Goal: Task Accomplishment & Management: Use online tool/utility

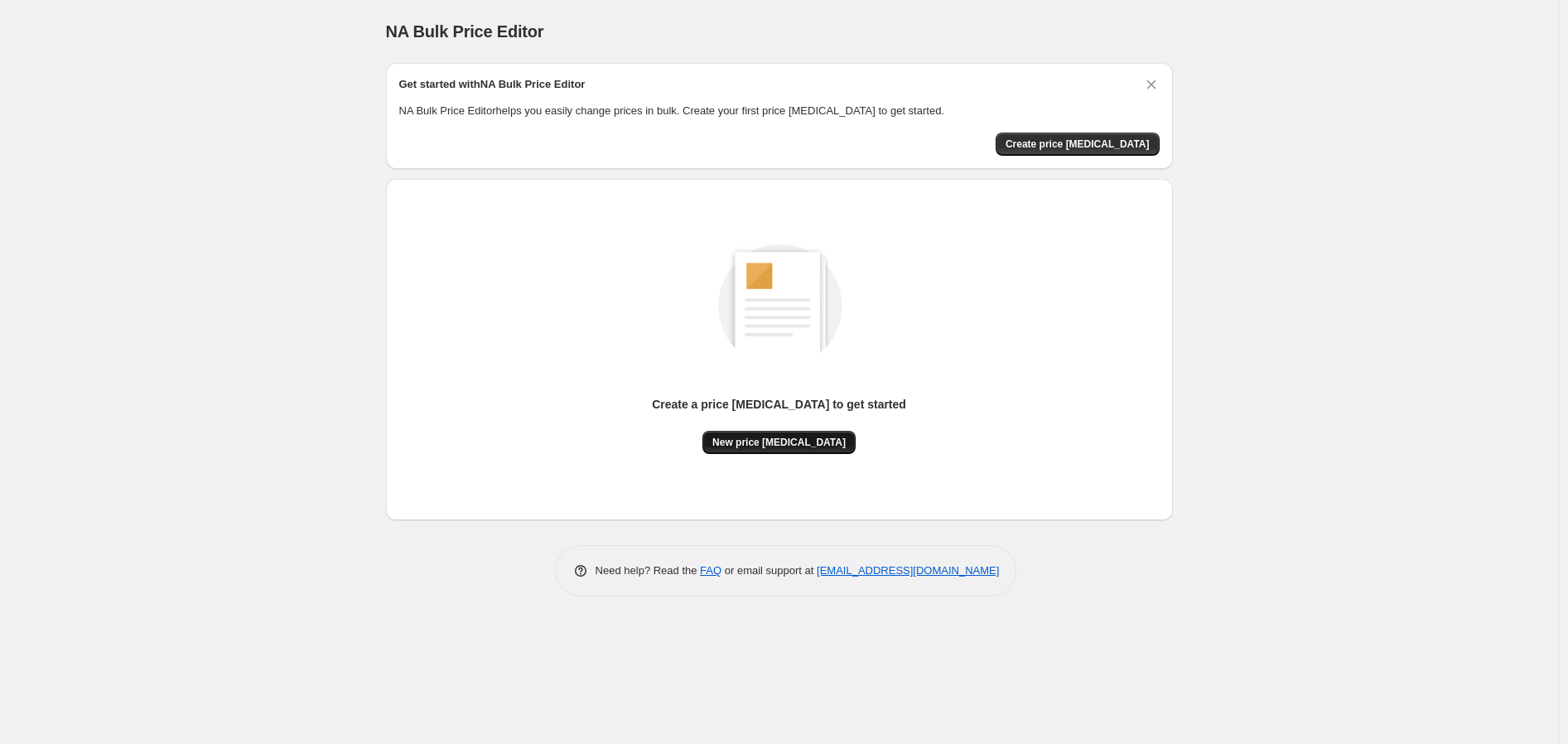
click at [801, 443] on span "New price change job" at bounding box center [778, 442] width 133 height 14
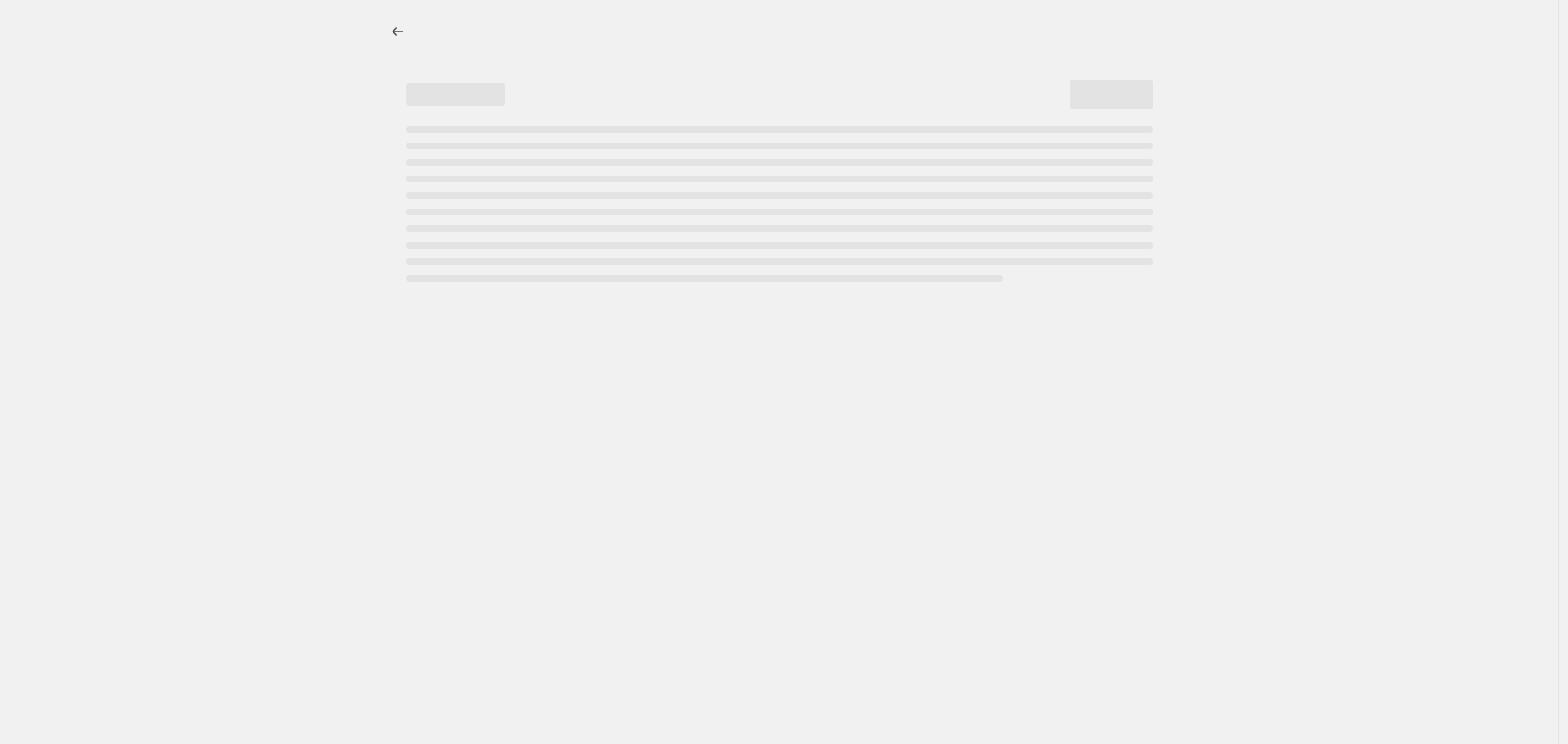
select select "percentage"
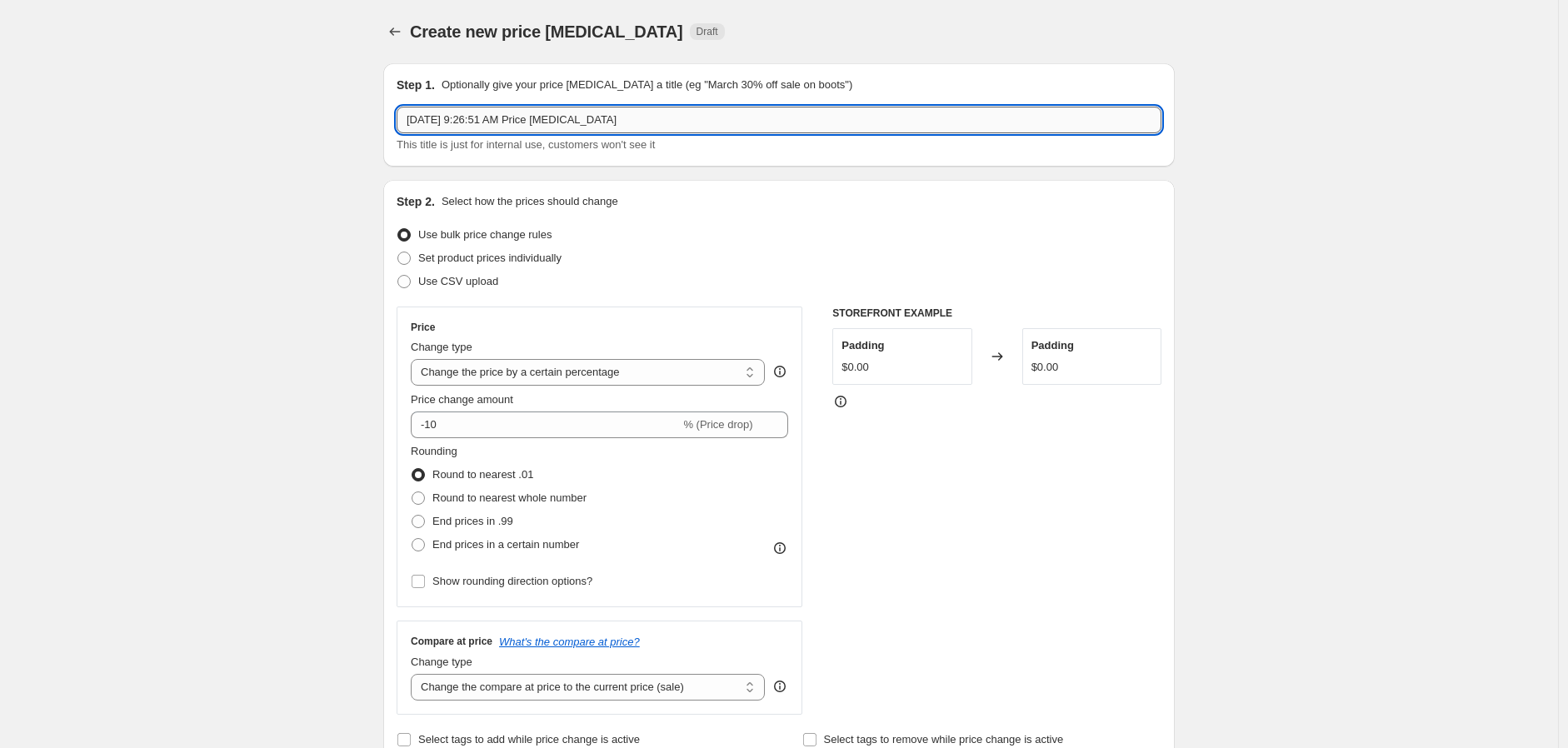
click at [682, 126] on input "Aug 14, 2025, 9:26:51 AM Price change job" at bounding box center [779, 119] width 765 height 26
drag, startPoint x: 683, startPoint y: 124, endPoint x: 368, endPoint y: 118, distance: 315.1
click at [519, 125] on input "14 Aug -" at bounding box center [779, 119] width 765 height 26
click at [466, 119] on input "14 Aug - 20Aug" at bounding box center [779, 119] width 765 height 26
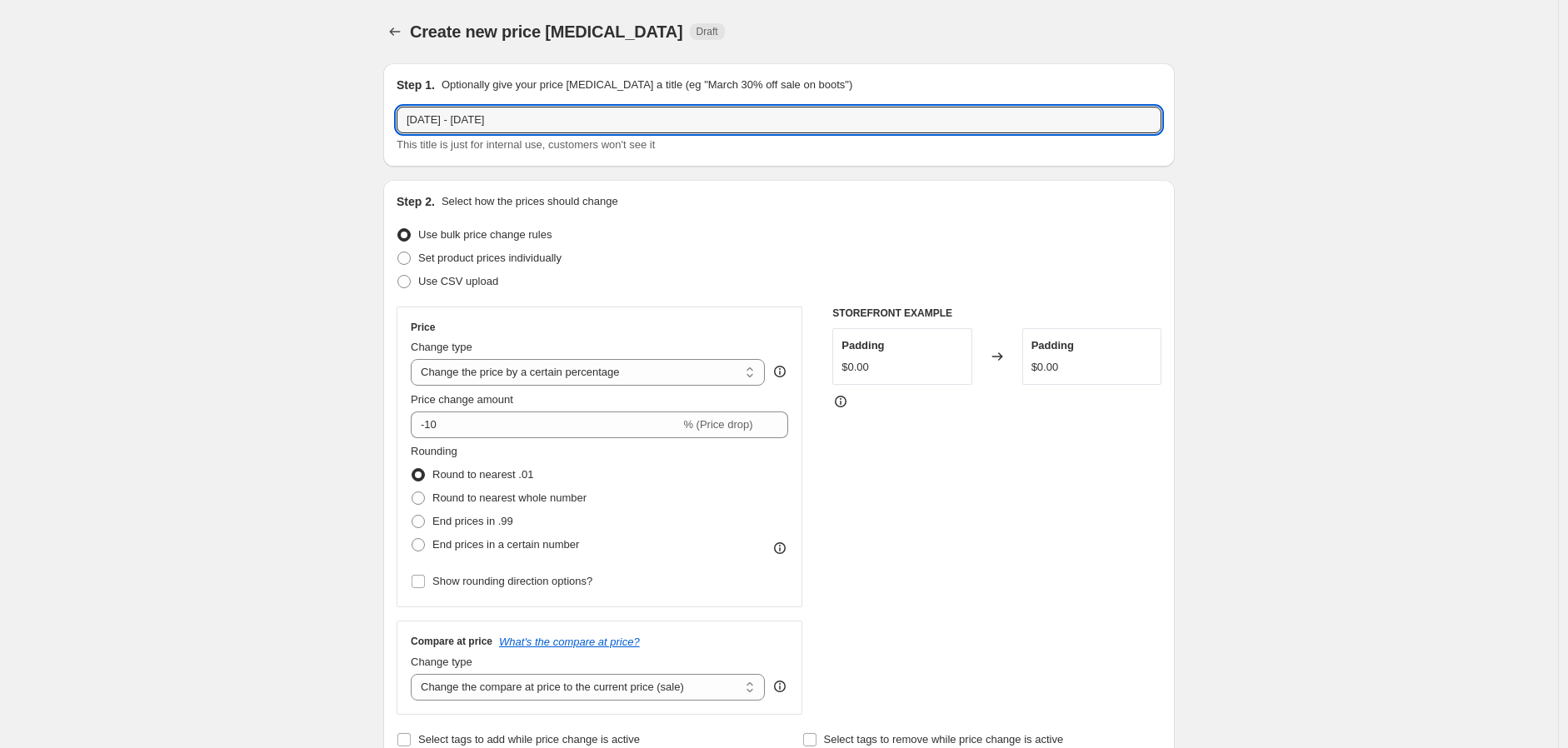
type input "14 Aug - 20 Aug"
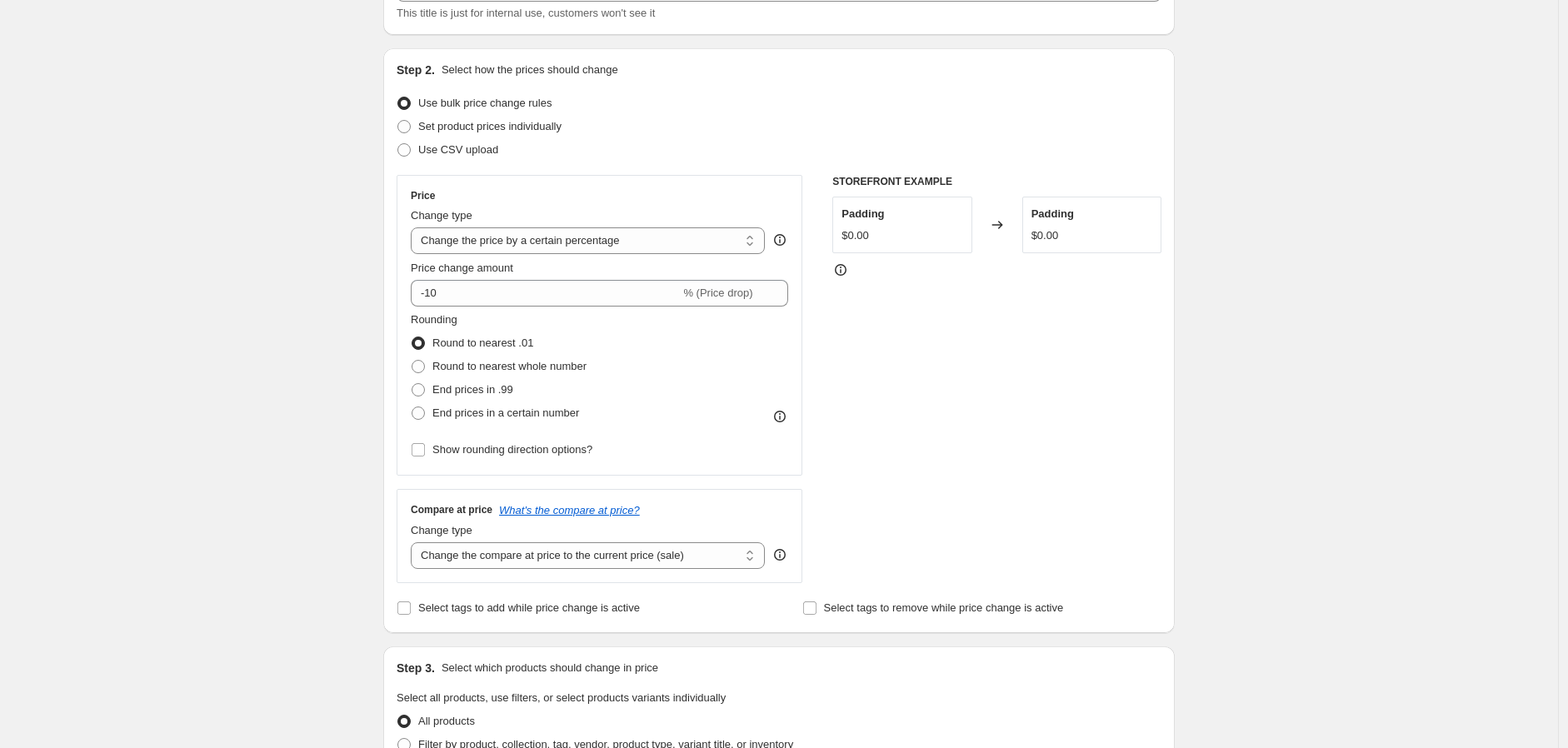
scroll to position [185, 0]
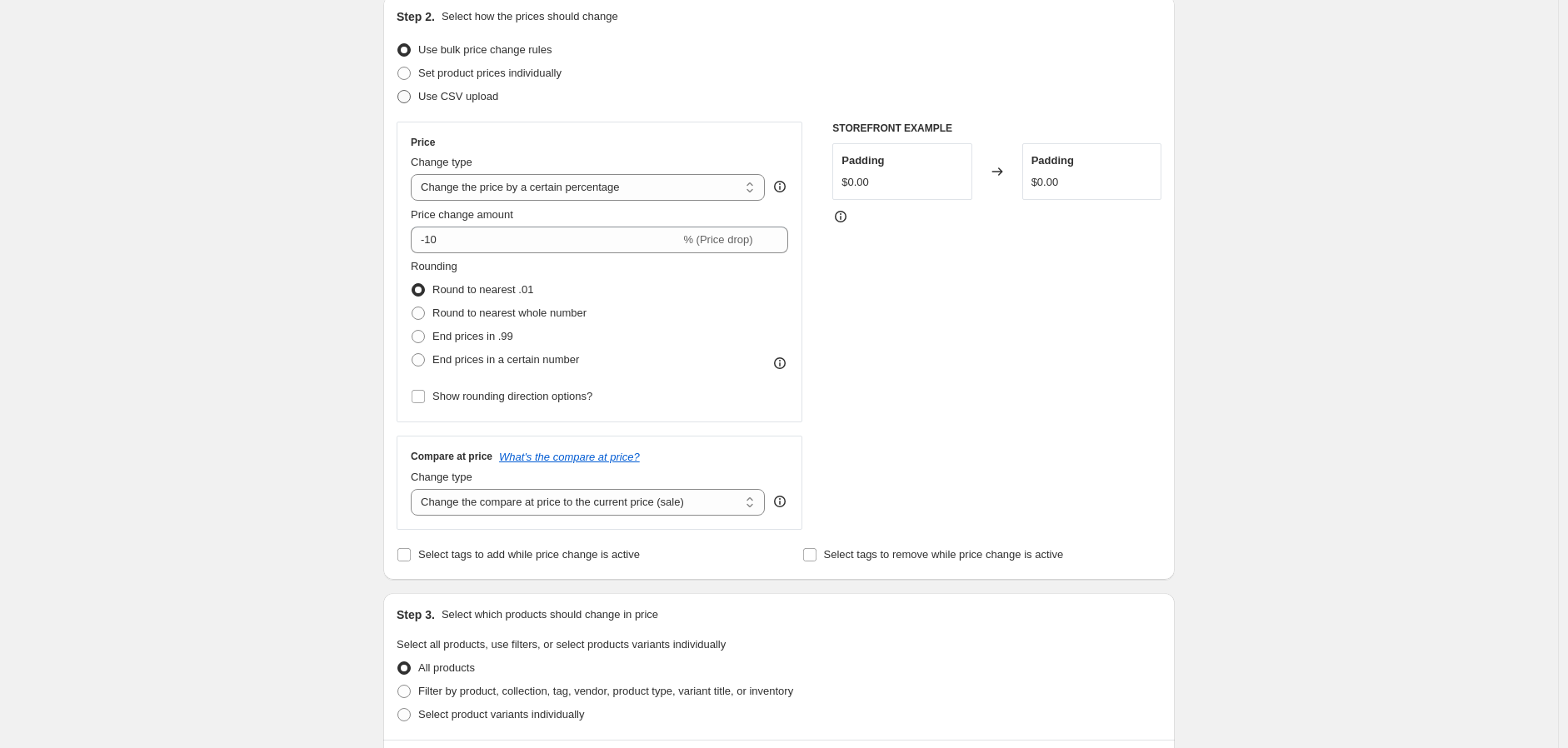
click at [417, 95] on label "Use CSV upload" at bounding box center [447, 97] width 101 height 23
click at [398, 91] on input "Use CSV upload" at bounding box center [397, 90] width 1 height 1
radio input "true"
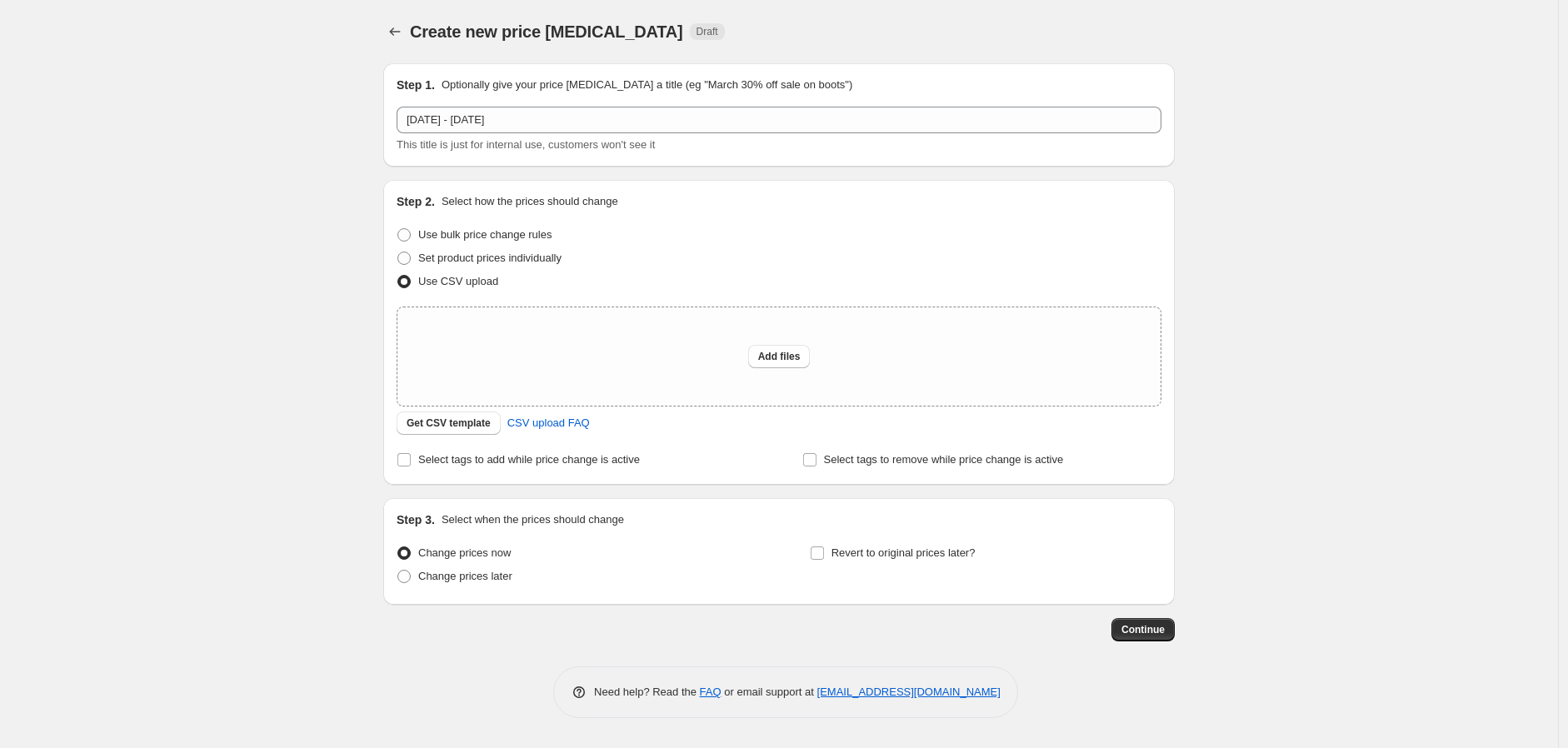
scroll to position [0, 0]
click at [423, 256] on span "Set product prices individually" at bounding box center [495, 257] width 143 height 13
click at [403, 253] on input "Set product prices individually" at bounding box center [402, 252] width 1 height 1
radio input "true"
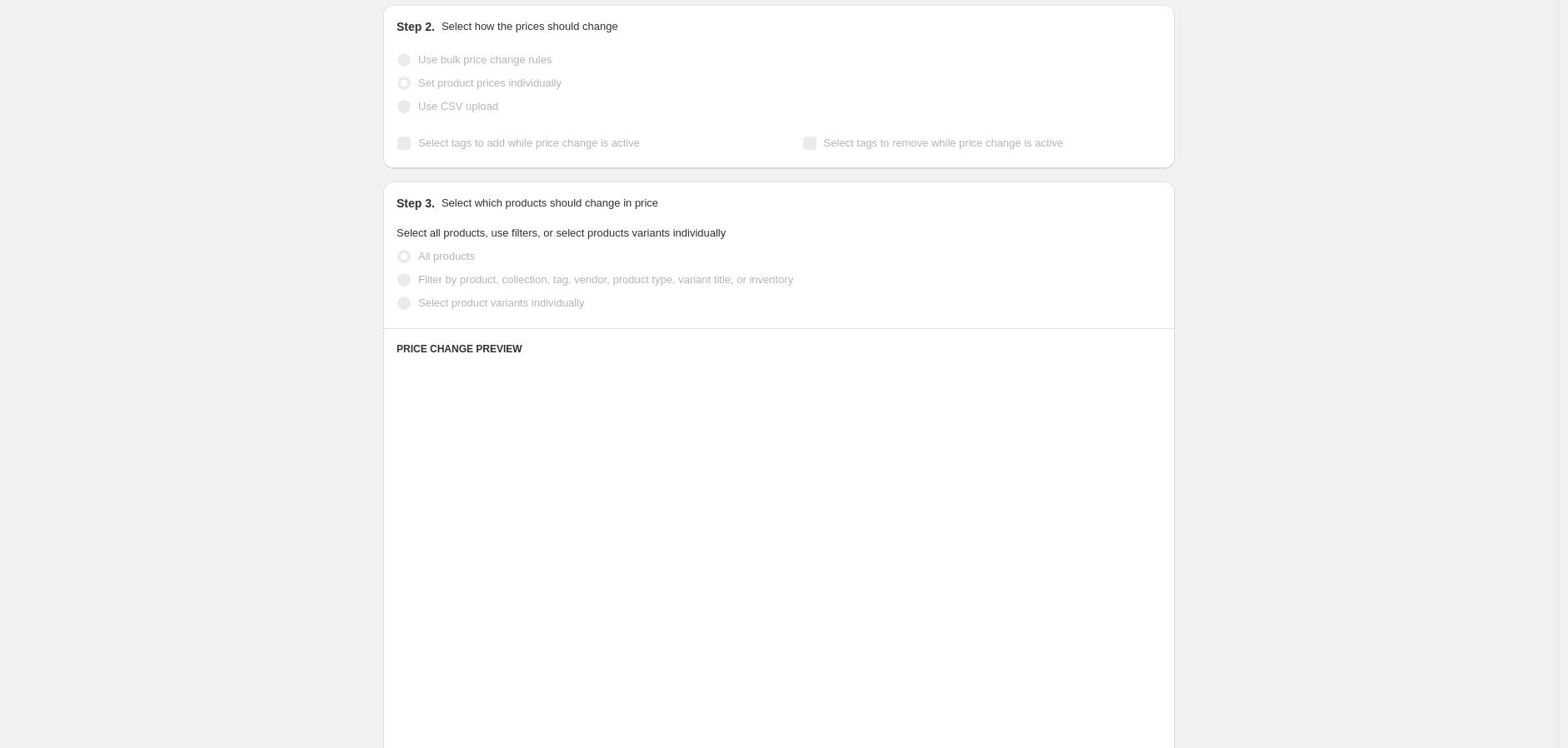
scroll to position [185, 0]
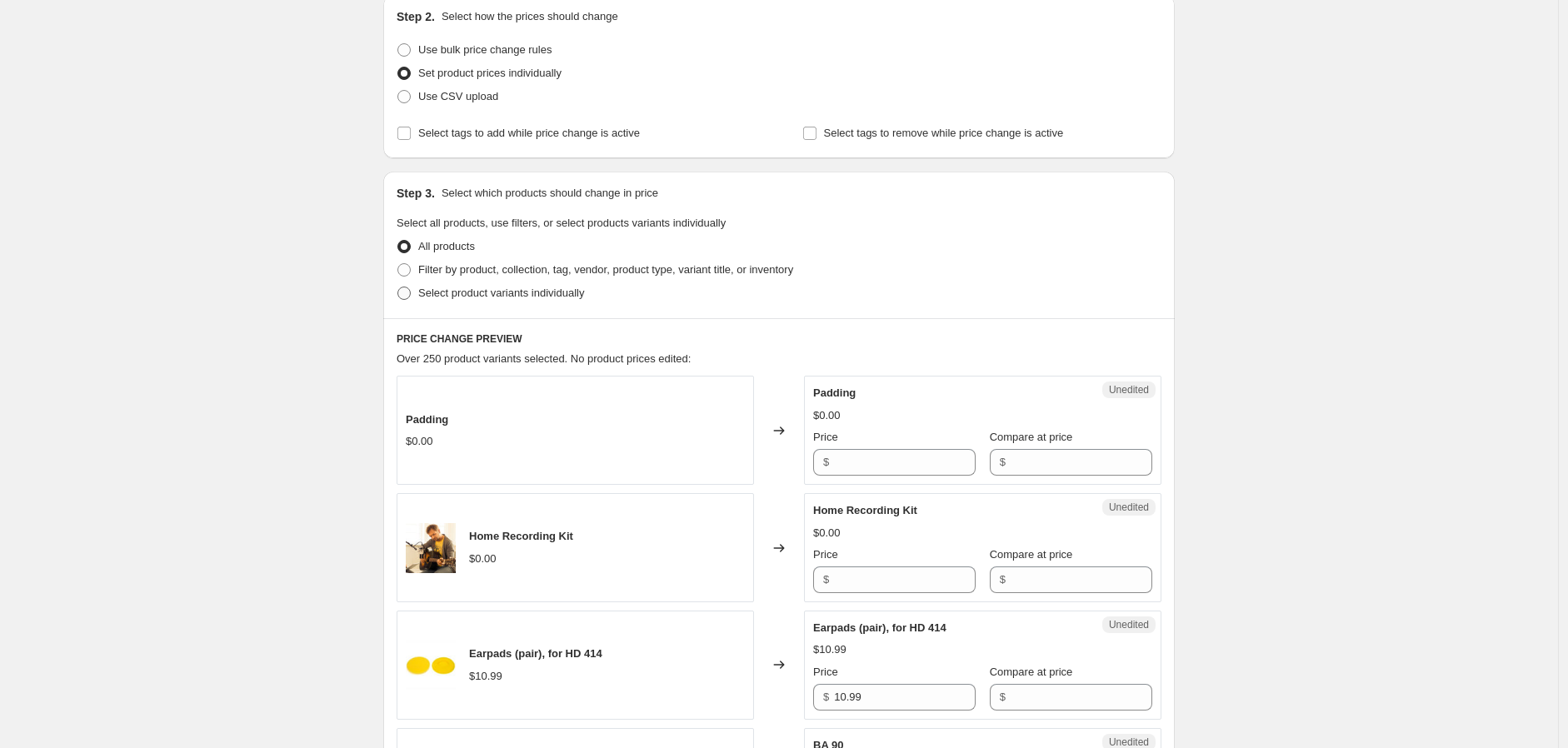
click at [500, 298] on span "Select product variants individually" at bounding box center [502, 293] width 166 height 13
click at [398, 288] on input "Select product variants individually" at bounding box center [397, 287] width 1 height 1
radio input "true"
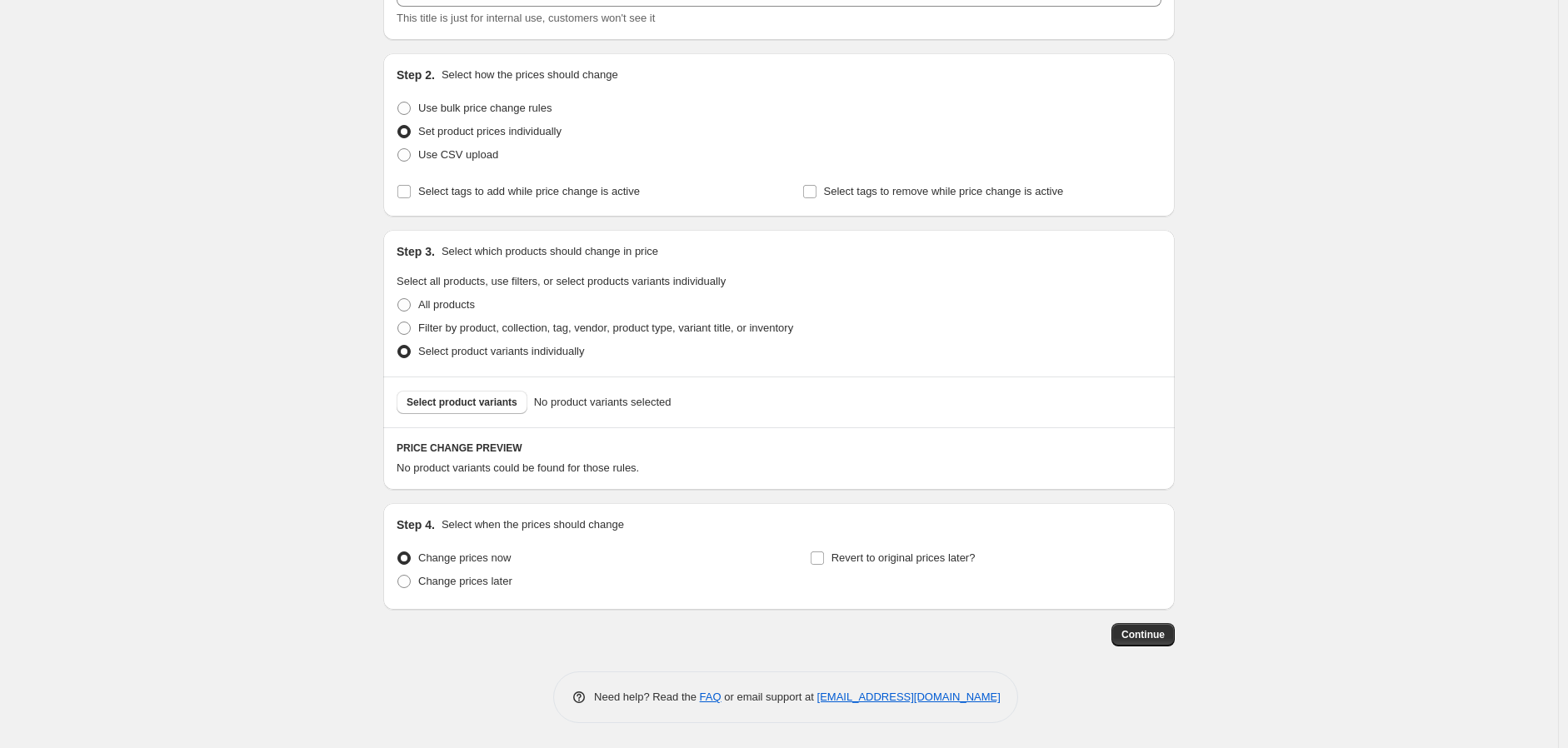
scroll to position [126, 0]
click at [892, 565] on span "Revert to original prices later?" at bounding box center [904, 558] width 144 height 13
click at [824, 566] on input "Revert to original prices later?" at bounding box center [818, 559] width 14 height 14
checkbox input "true"
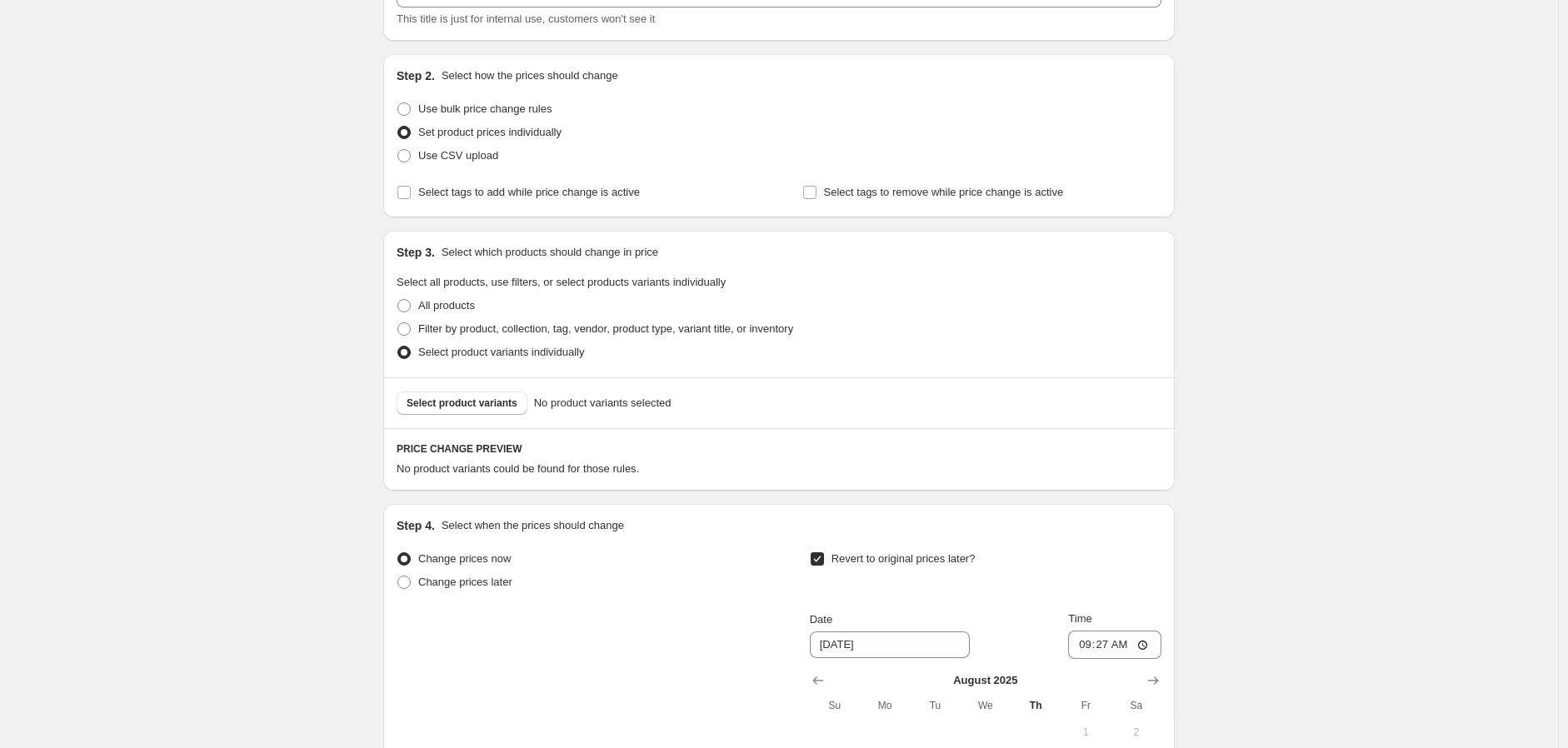
scroll to position [311, 0]
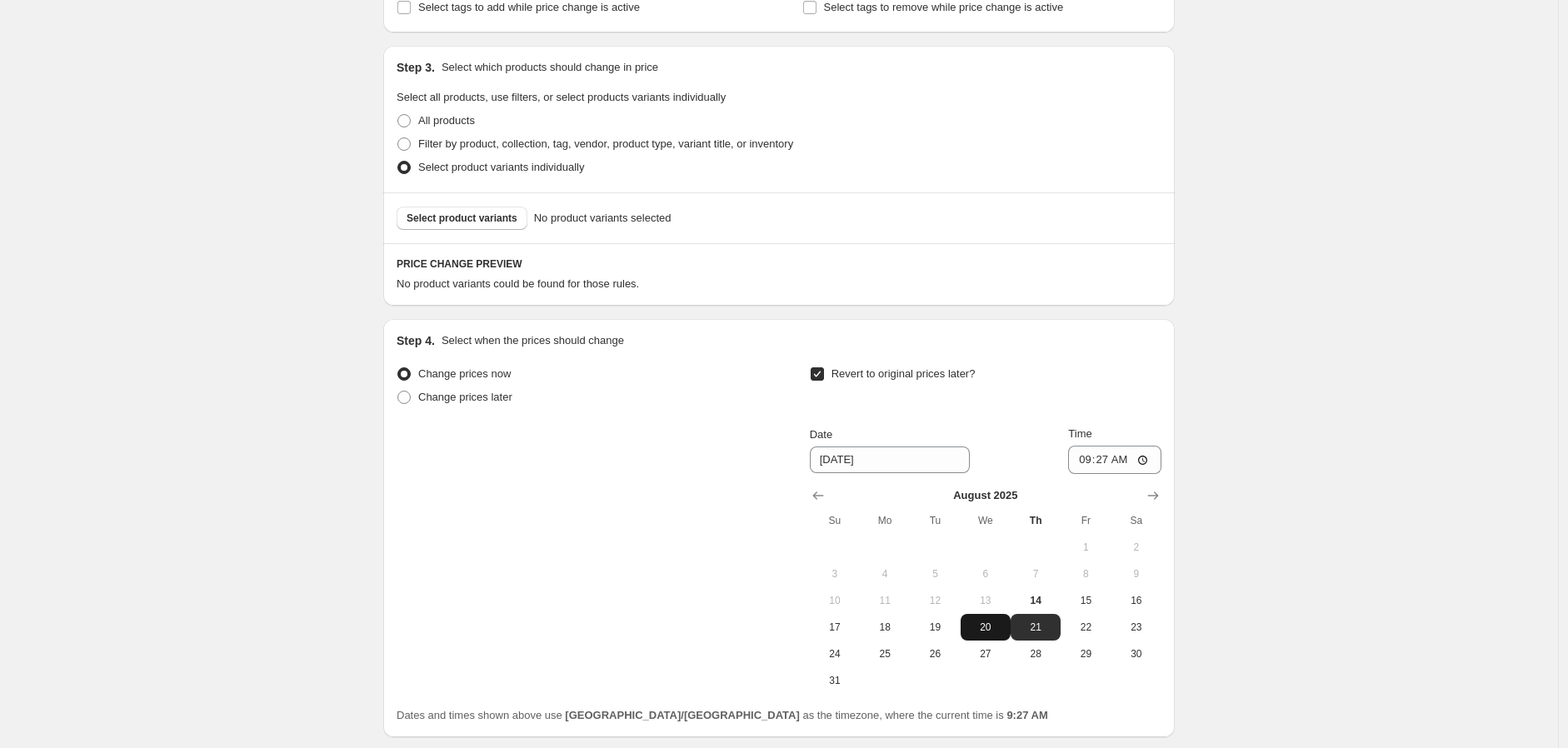
click at [995, 623] on span "20" at bounding box center [985, 627] width 37 height 14
type input "8/20/2025"
click at [1149, 463] on input "09:27" at bounding box center [1115, 459] width 94 height 28
type input "21:59"
click at [1308, 557] on div "Create new price change job. This page is ready Create new price change job Dra…" at bounding box center [779, 282] width 1558 height 1186
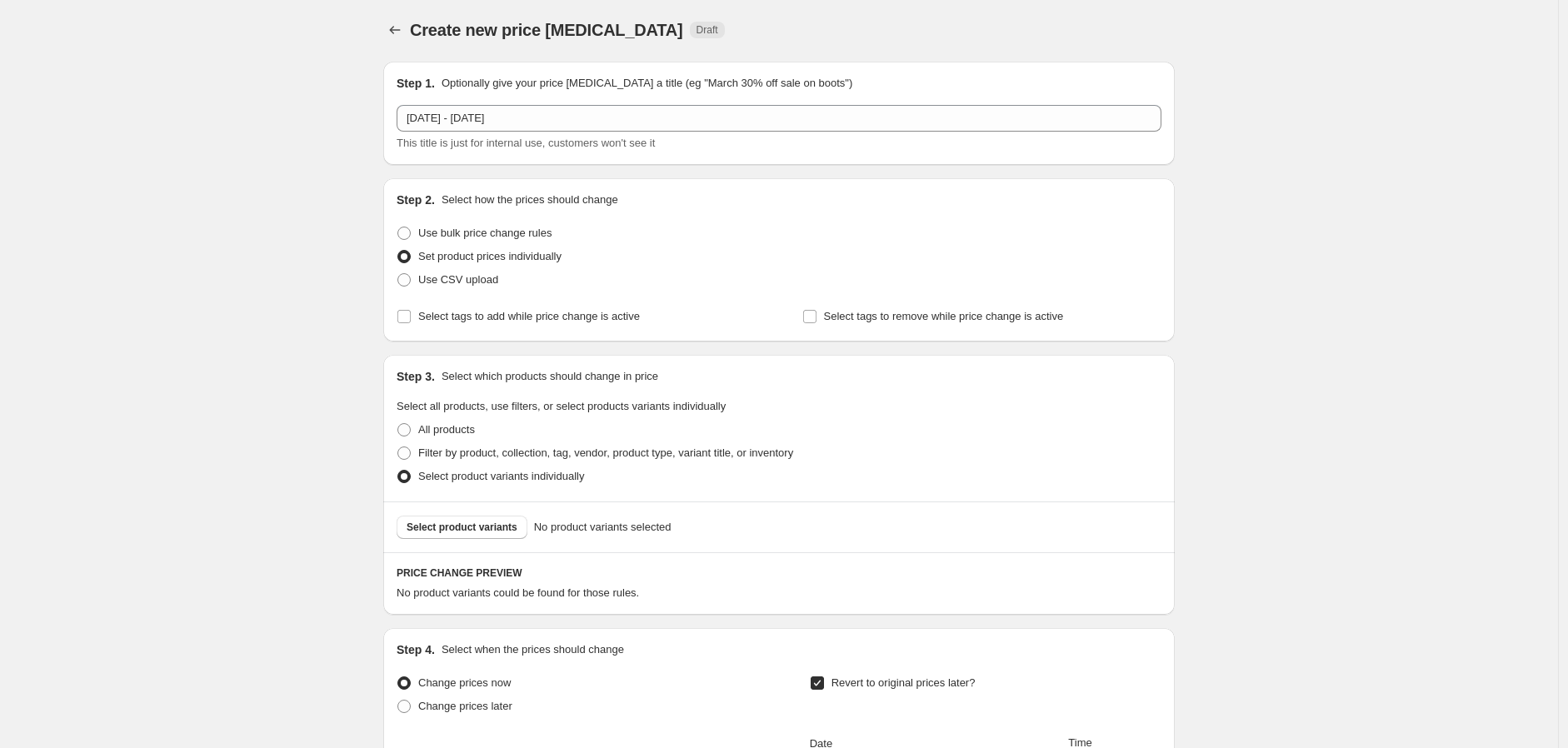
scroll to position [0, 0]
click at [454, 523] on span "Select product variants" at bounding box center [462, 529] width 111 height 14
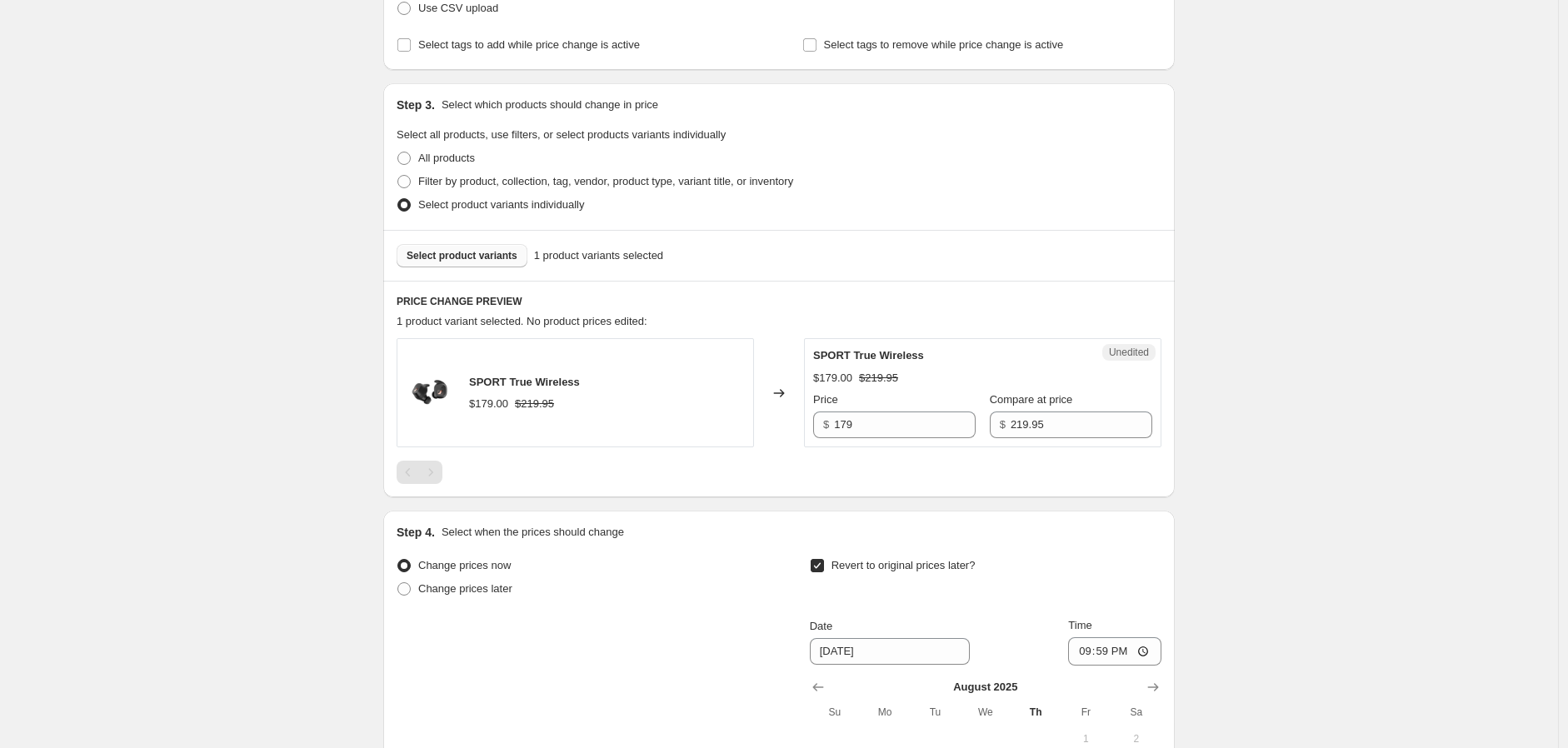
scroll to position [277, 0]
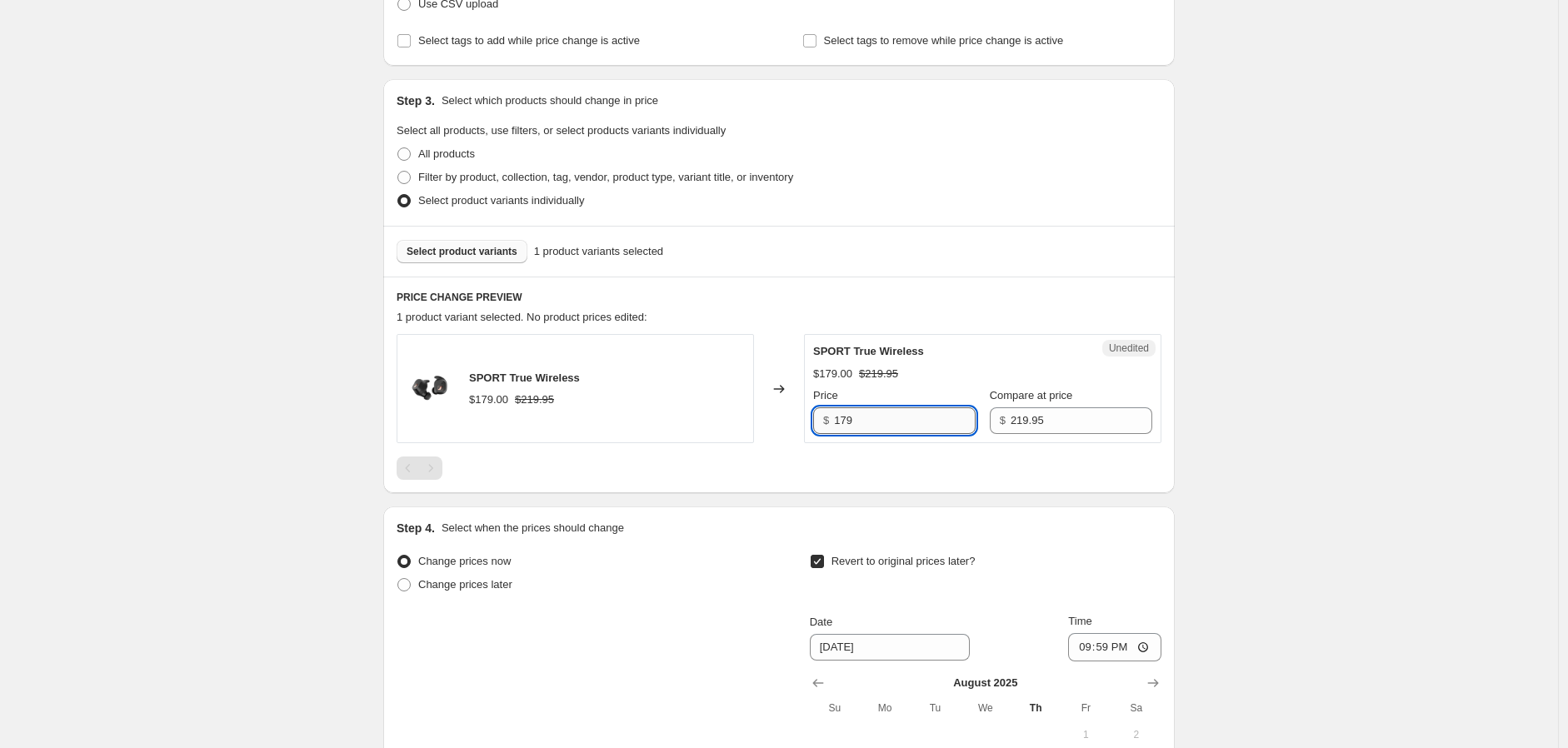
click at [902, 421] on input "179" at bounding box center [905, 420] width 141 height 26
click at [928, 493] on div "Step 1. Optionally give your price change job a title (eg "March 30% off sale o…" at bounding box center [772, 367] width 805 height 1189
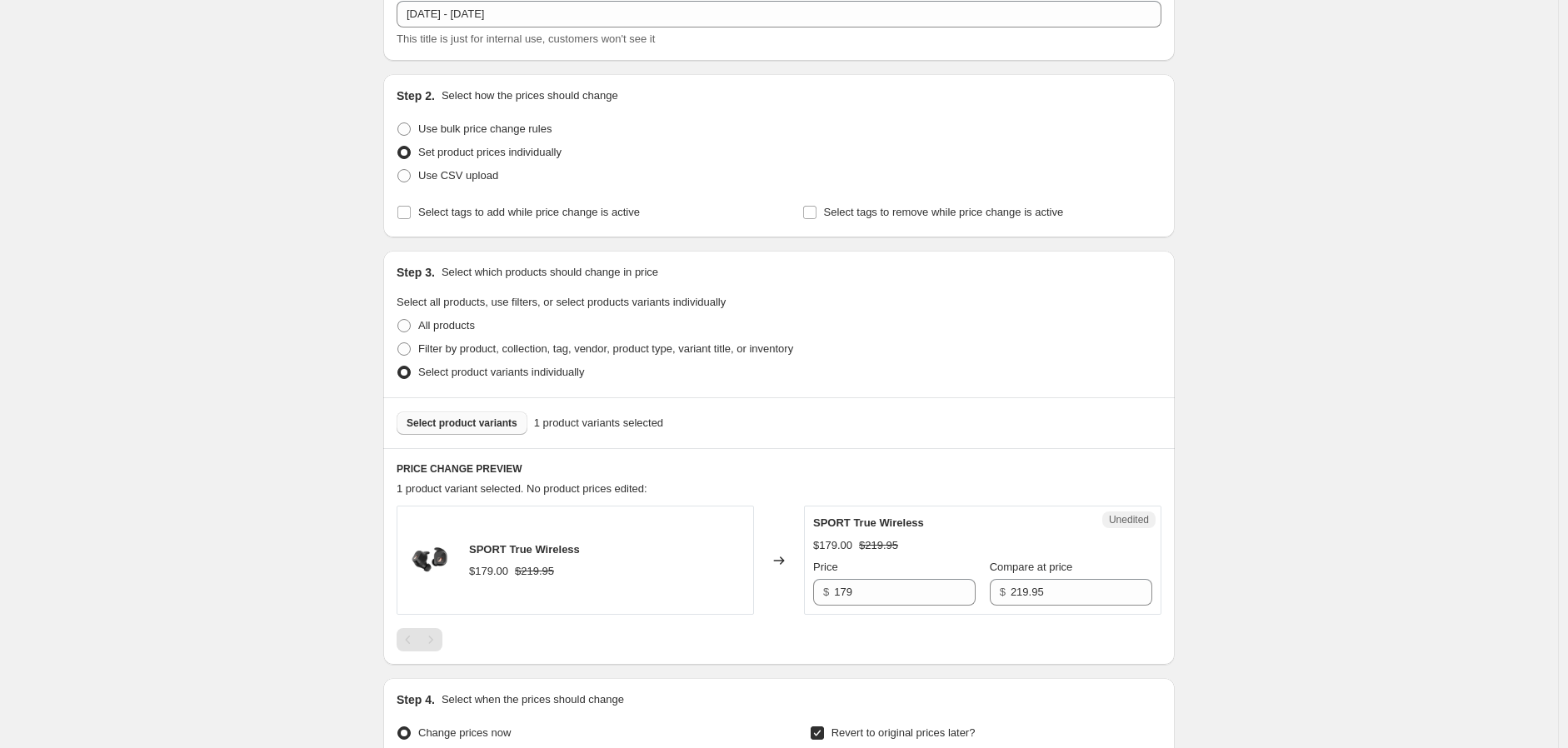
scroll to position [93, 0]
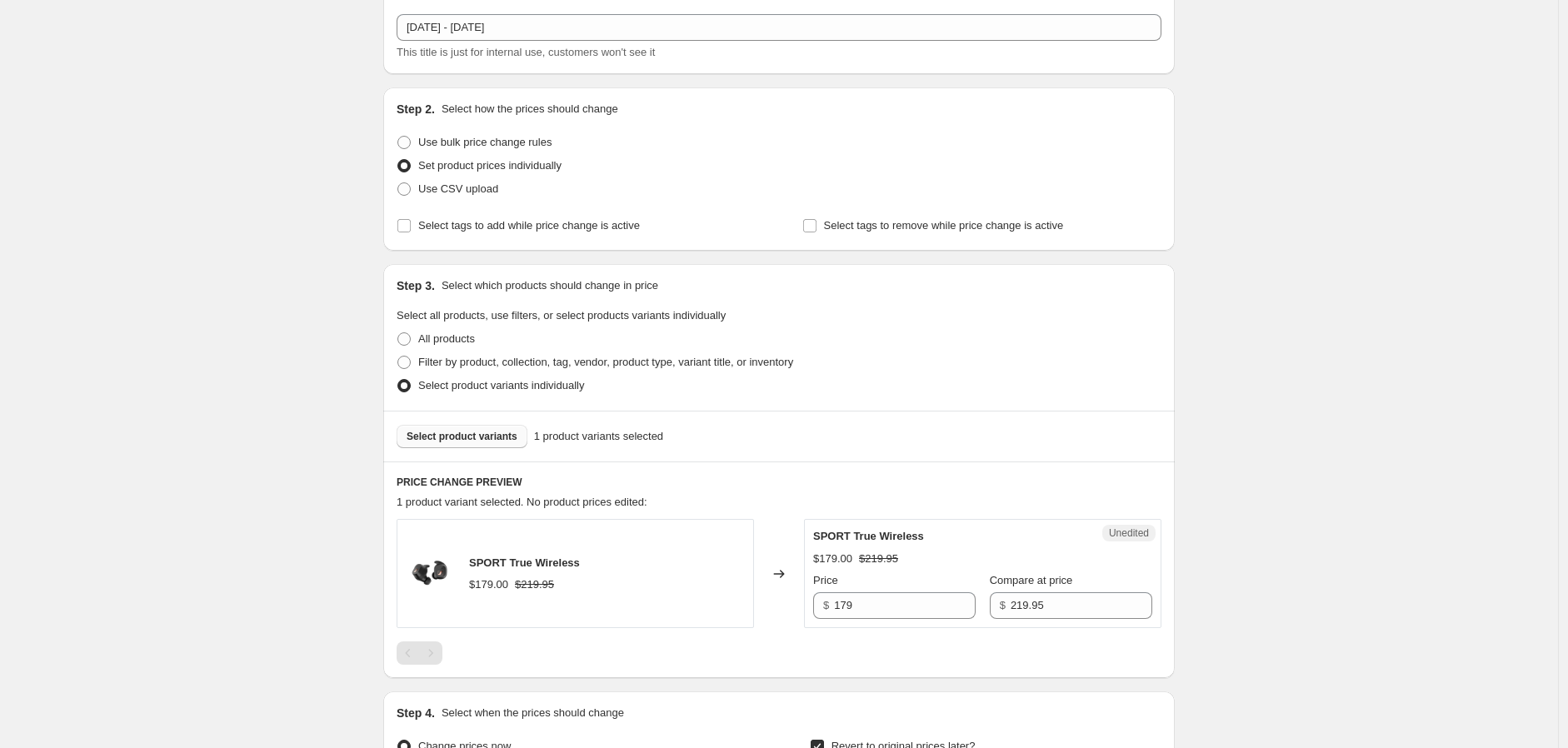
click at [500, 438] on span "Select product variants" at bounding box center [462, 437] width 111 height 14
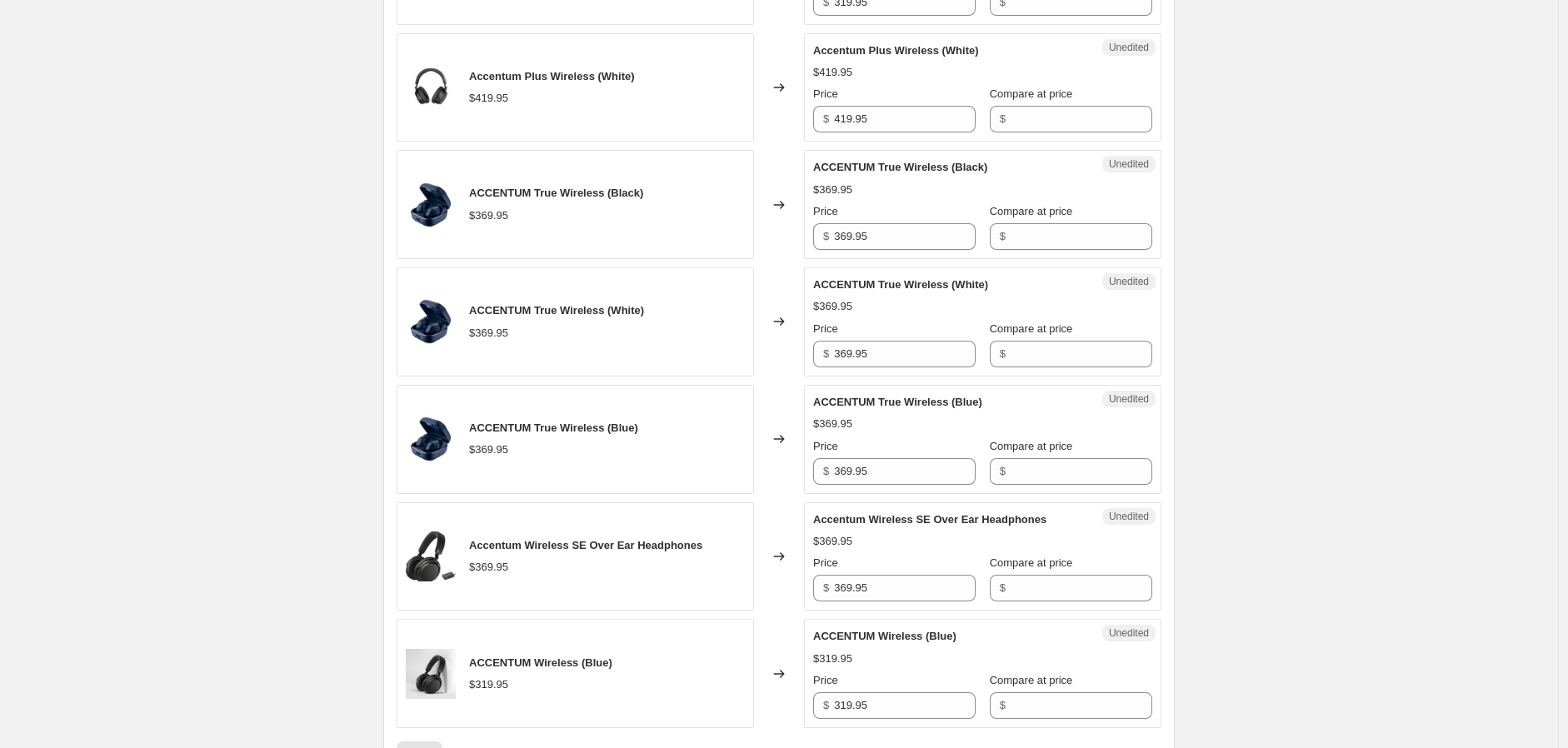
scroll to position [1018, 0]
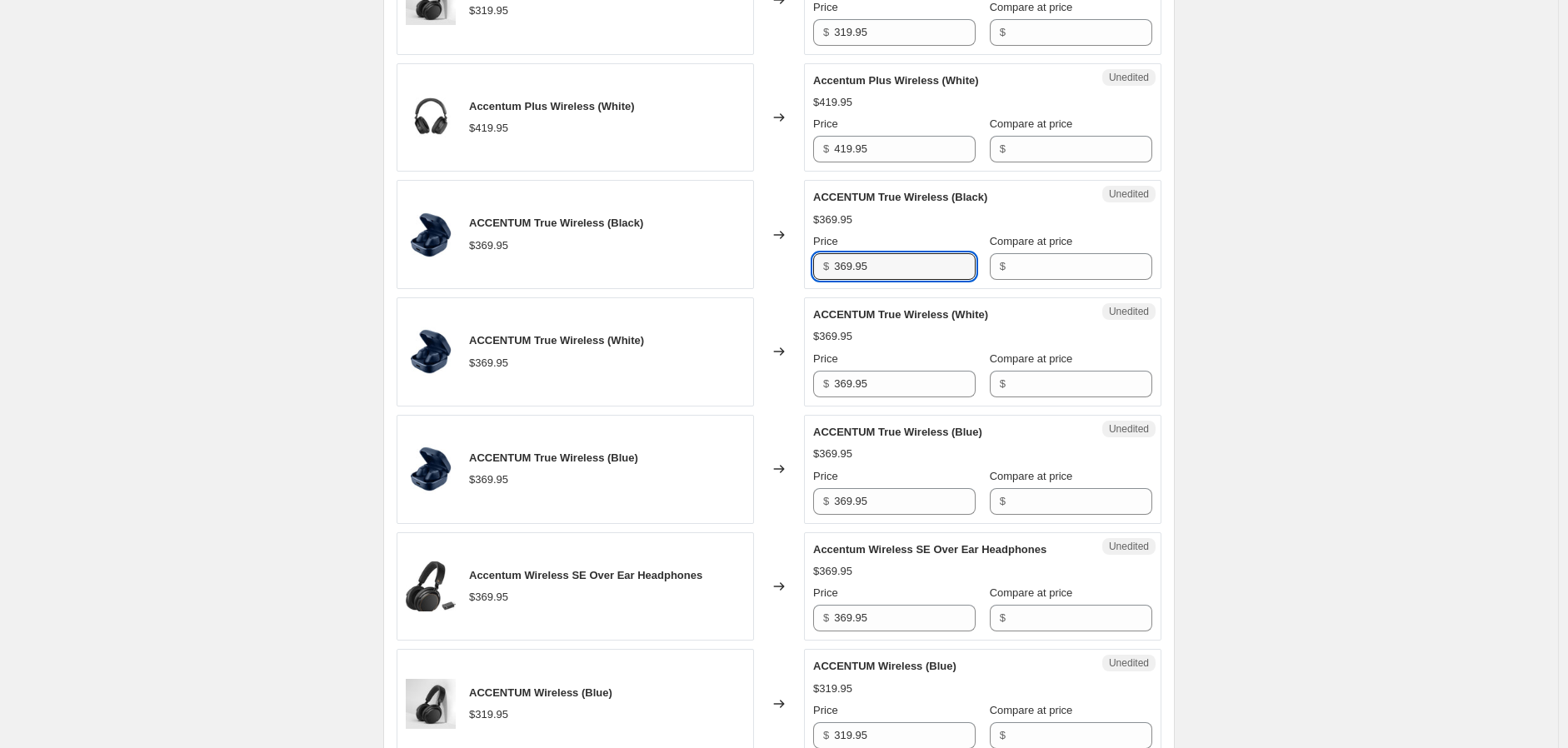
drag, startPoint x: 903, startPoint y: 268, endPoint x: 807, endPoint y: 262, distance: 96.2
click at [807, 263] on div "ACCENTUM True Wireless (Black) $369.95 Changed to Unedited ACCENTUM True Wirele…" at bounding box center [779, 234] width 765 height 109
click at [1048, 275] on input "Compare at price" at bounding box center [1081, 266] width 141 height 26
paste input "369.95"
type input "369.95"
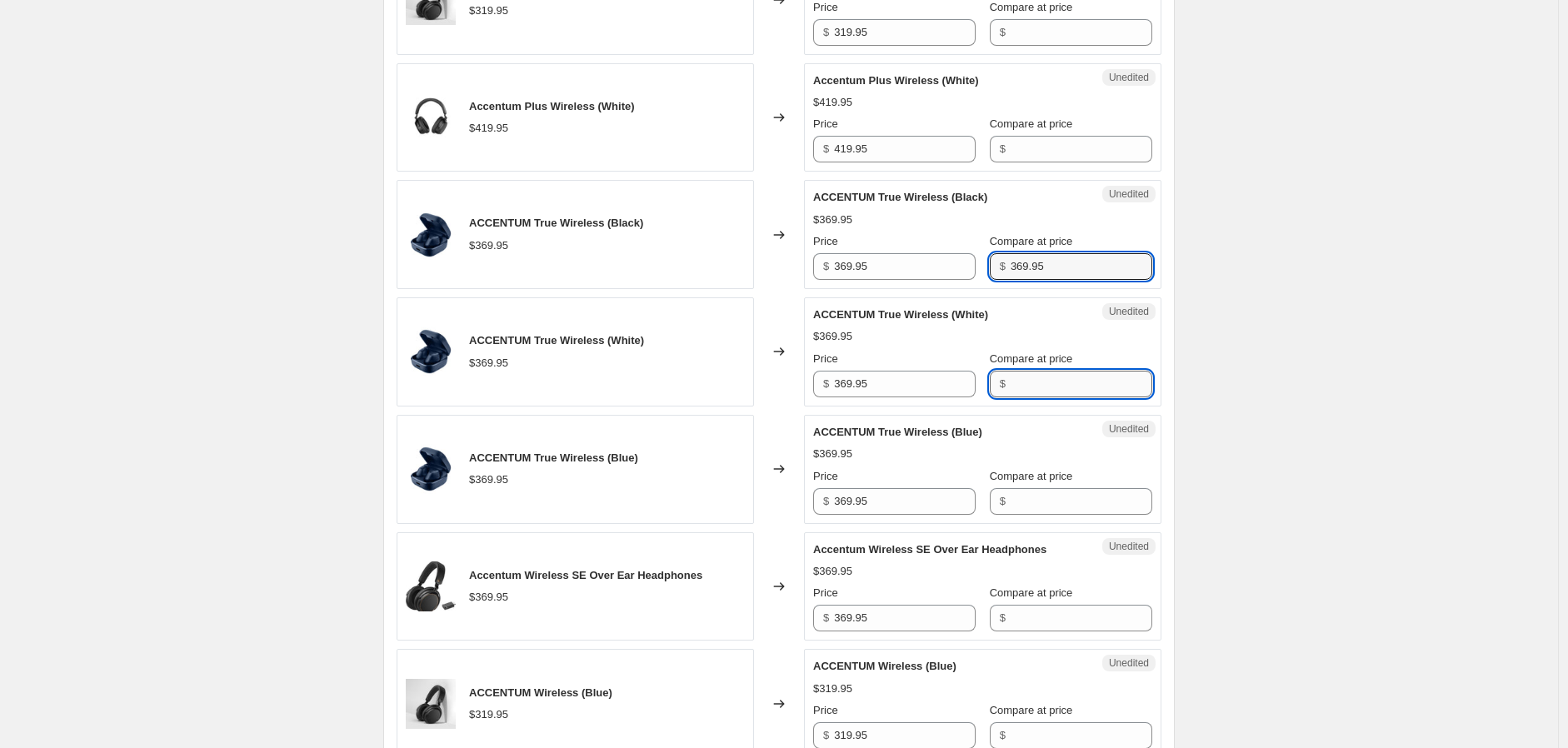
click at [1044, 379] on input "Compare at price" at bounding box center [1081, 383] width 141 height 26
paste input "369.95"
type input "369.95"
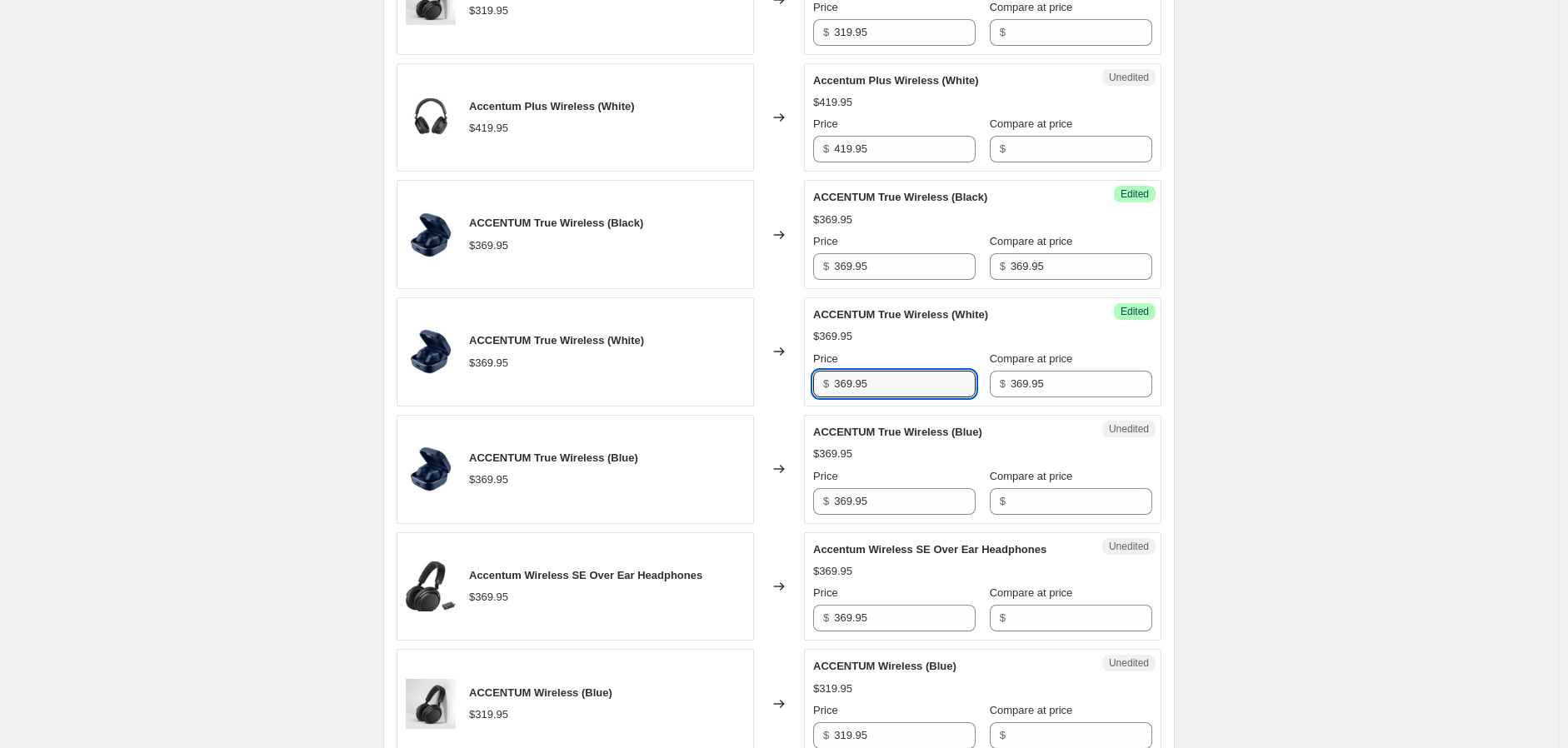
drag, startPoint x: 864, startPoint y: 387, endPoint x: 825, endPoint y: 387, distance: 39.0
click at [825, 387] on div "$ 369.95" at bounding box center [894, 383] width 163 height 26
type input "219"
drag, startPoint x: 864, startPoint y: 277, endPoint x: 828, endPoint y: 280, distance: 36.1
click at [828, 280] on div "Success Edited ACCENTUM True Wireless (Black) $369.95 Price $ 369.95 Compare at…" at bounding box center [983, 234] width 357 height 109
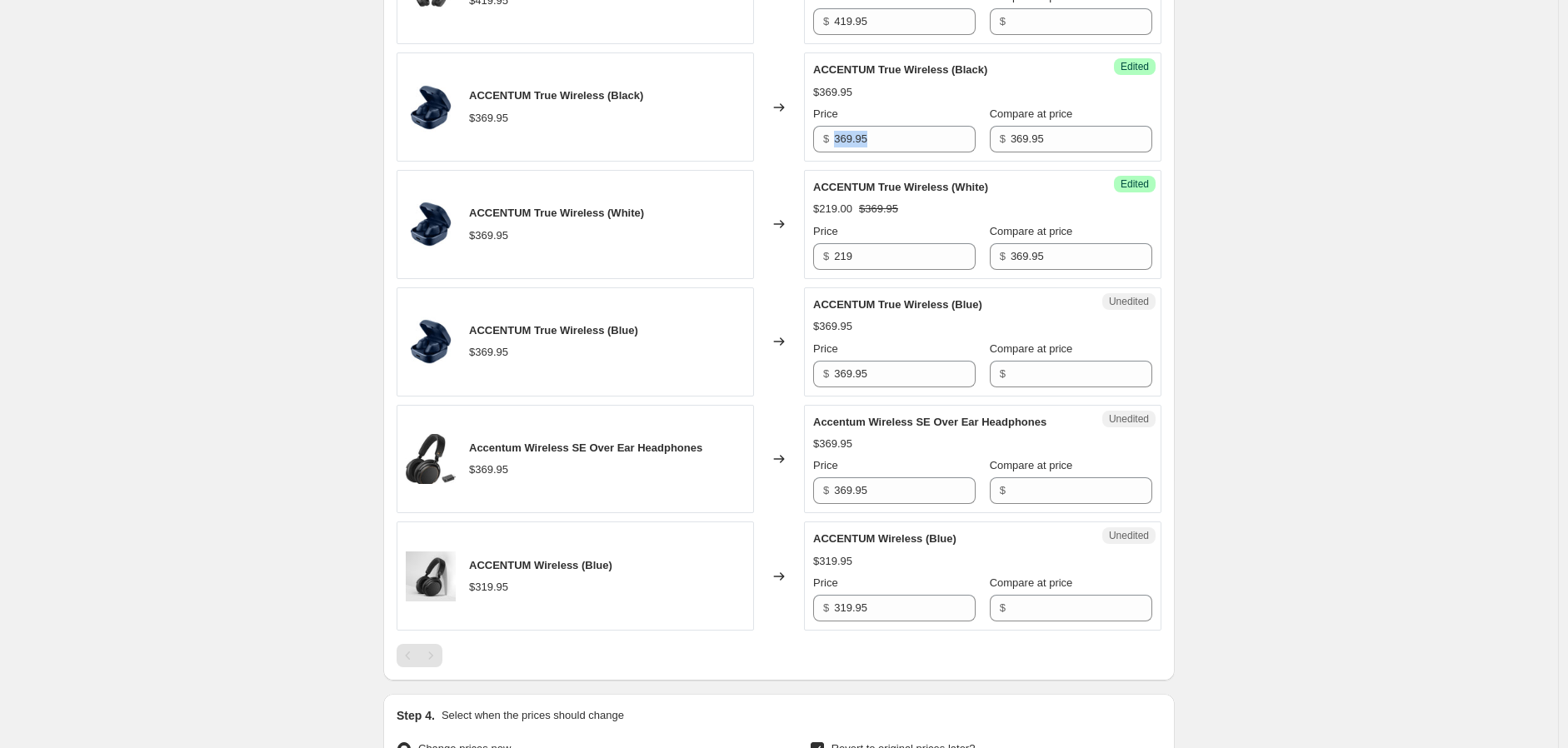
scroll to position [1202, 0]
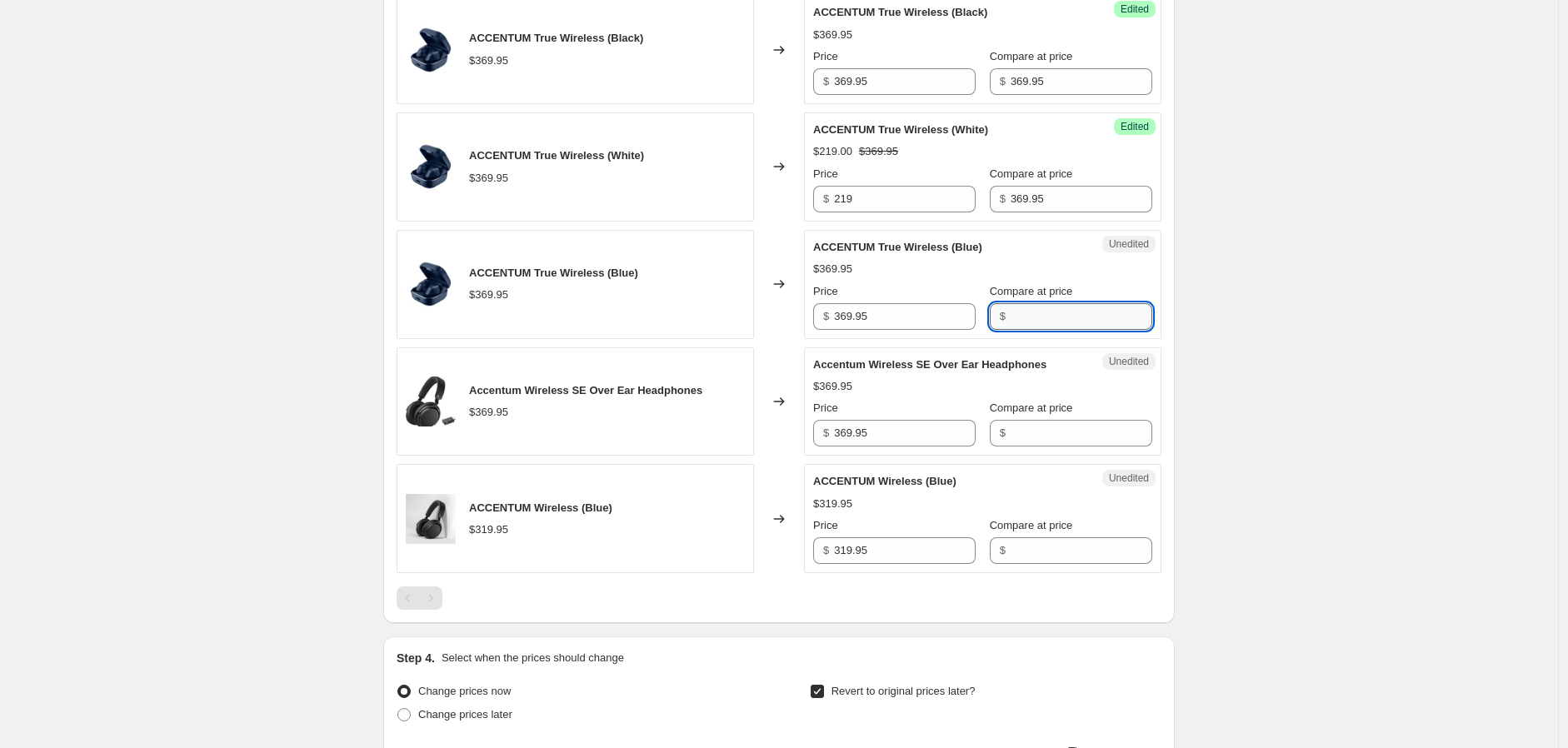
click at [1019, 321] on input "Compare at price" at bounding box center [1081, 316] width 141 height 26
paste input "369.95"
type input "369.95"
drag, startPoint x: 887, startPoint y: 328, endPoint x: 834, endPoint y: 324, distance: 53.2
click at [834, 323] on div "$ 369.95" at bounding box center [894, 316] width 163 height 26
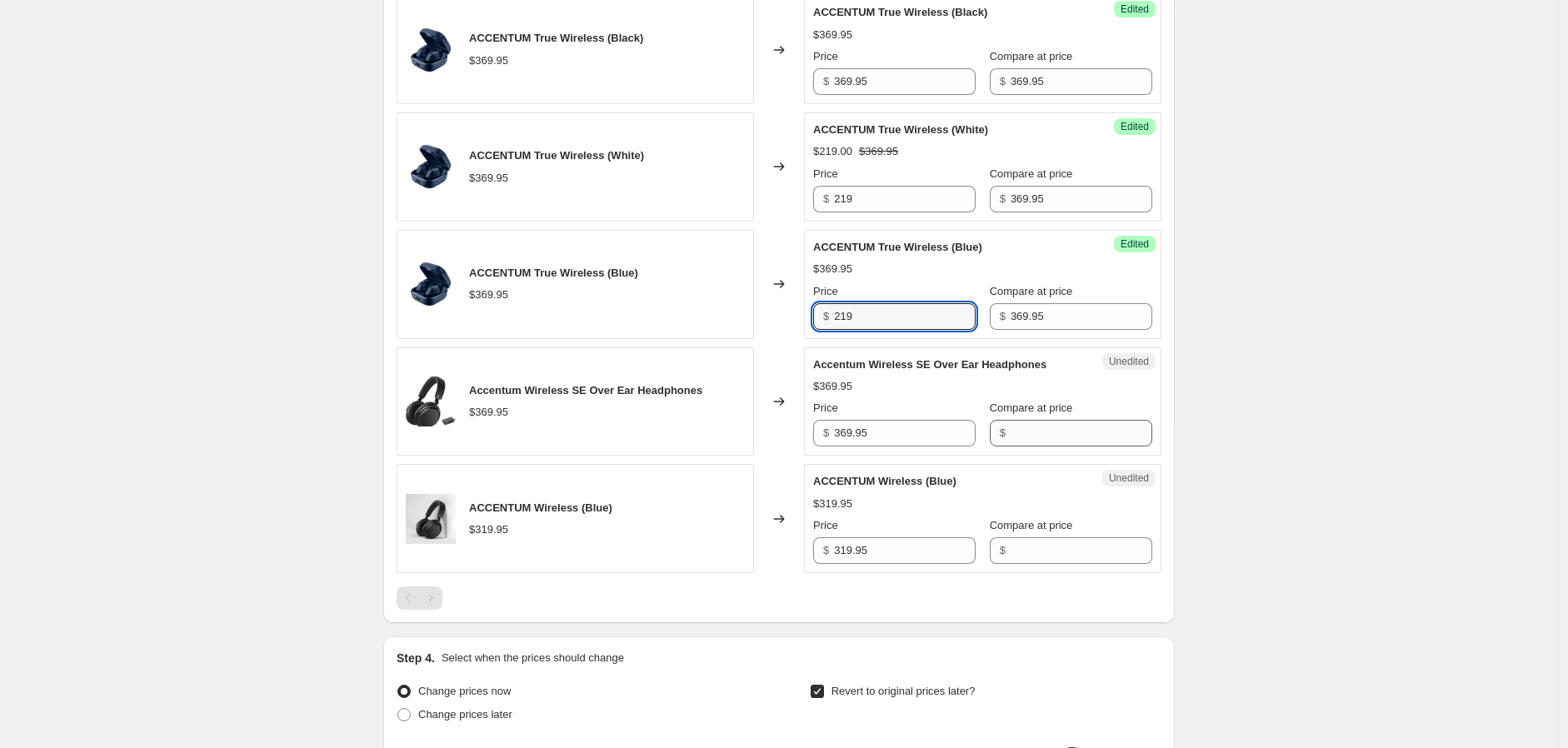
type input "219"
click at [1071, 436] on input "Compare at price" at bounding box center [1081, 432] width 141 height 26
drag, startPoint x: 897, startPoint y: 433, endPoint x: 842, endPoint y: 419, distance: 56.8
click at [804, 414] on div "Accentum Wireless SE Over Ear Headphones $369.95 Changed to Unedited Accentum W…" at bounding box center [779, 402] width 765 height 109
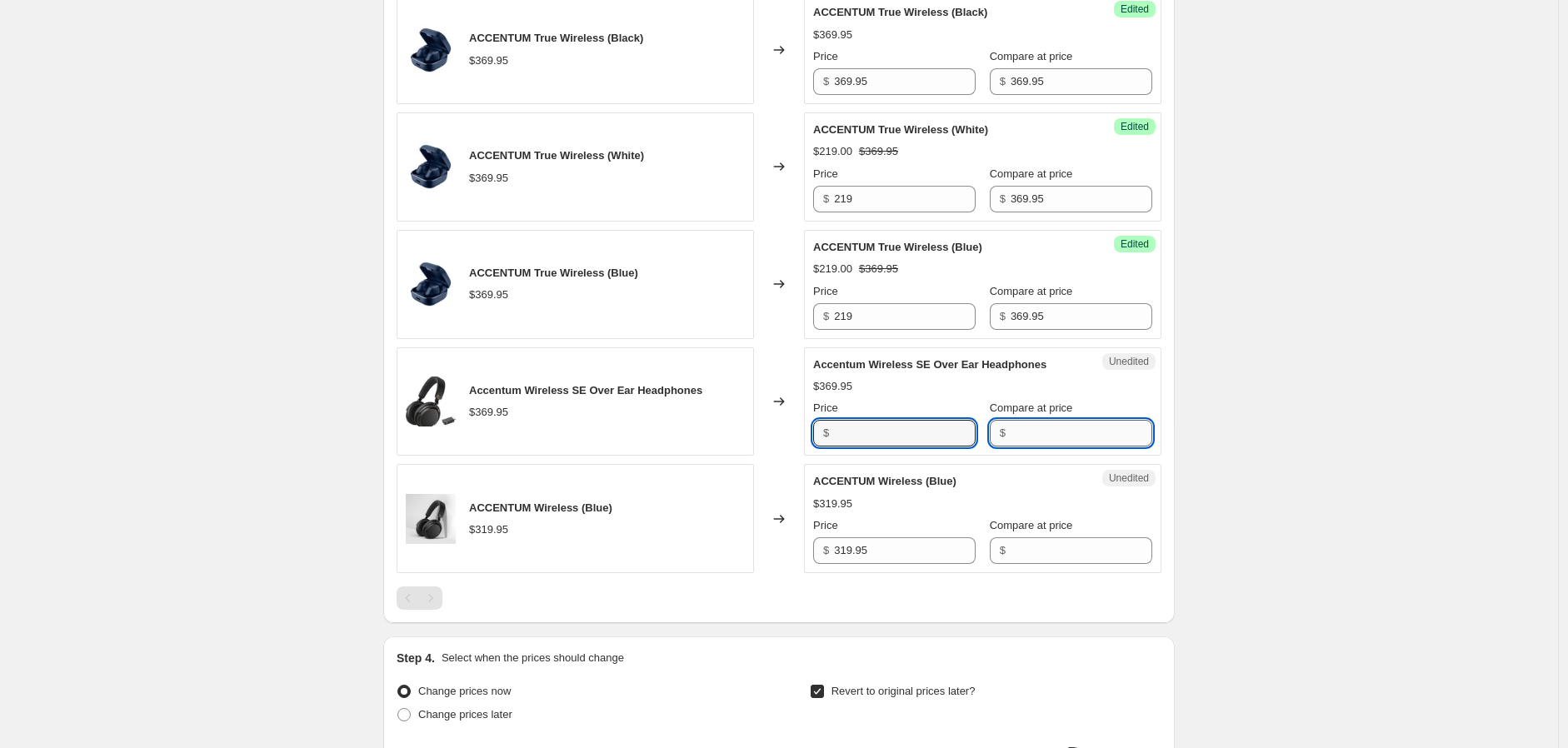
type input "369.95"
click at [1012, 433] on input "Compare at price" at bounding box center [1081, 432] width 141 height 26
paste input "369.95"
type input "369.95"
drag, startPoint x: 870, startPoint y: 436, endPoint x: 828, endPoint y: 432, distance: 42.2
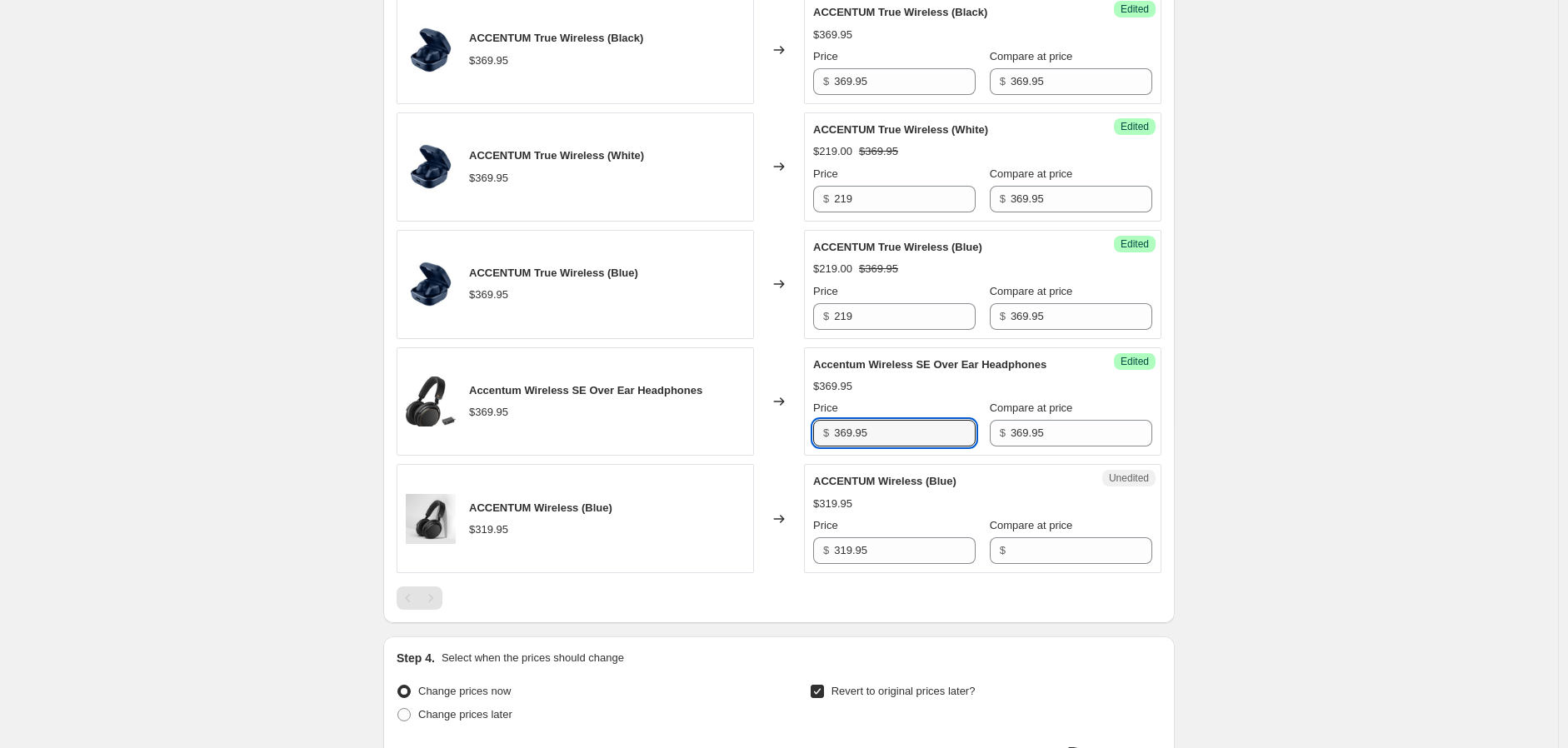
click at [828, 431] on div "$ 369.95" at bounding box center [894, 432] width 163 height 26
type input "199"
click at [878, 552] on input "319.95" at bounding box center [905, 550] width 141 height 26
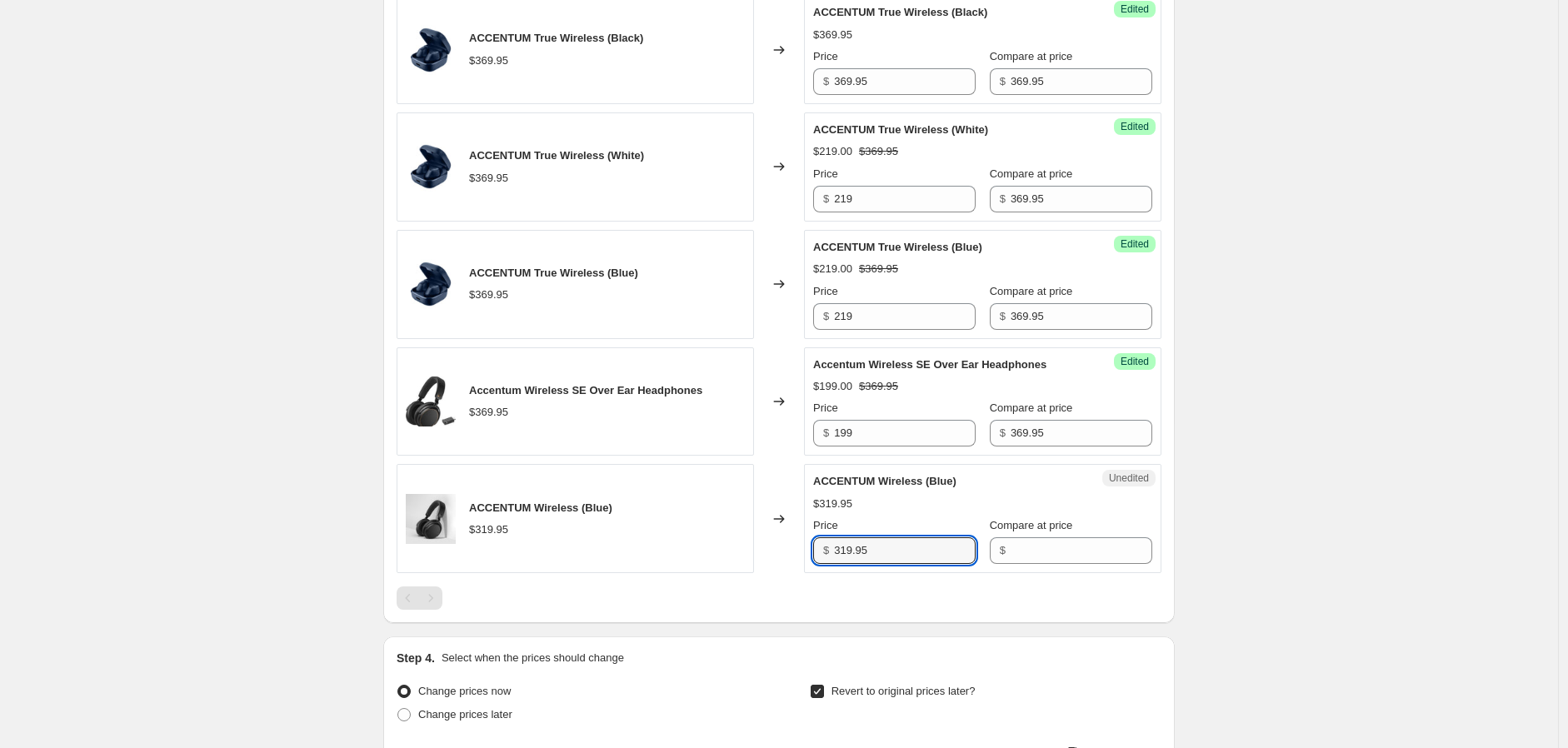
drag, startPoint x: 896, startPoint y: 561, endPoint x: 803, endPoint y: 554, distance: 93.3
click at [803, 554] on div "ACCENTUM Wireless (Blue) $319.95 Changed to Unedited ACCENTUM Wireless (Blue) $…" at bounding box center [779, 519] width 765 height 109
type input "319.95"
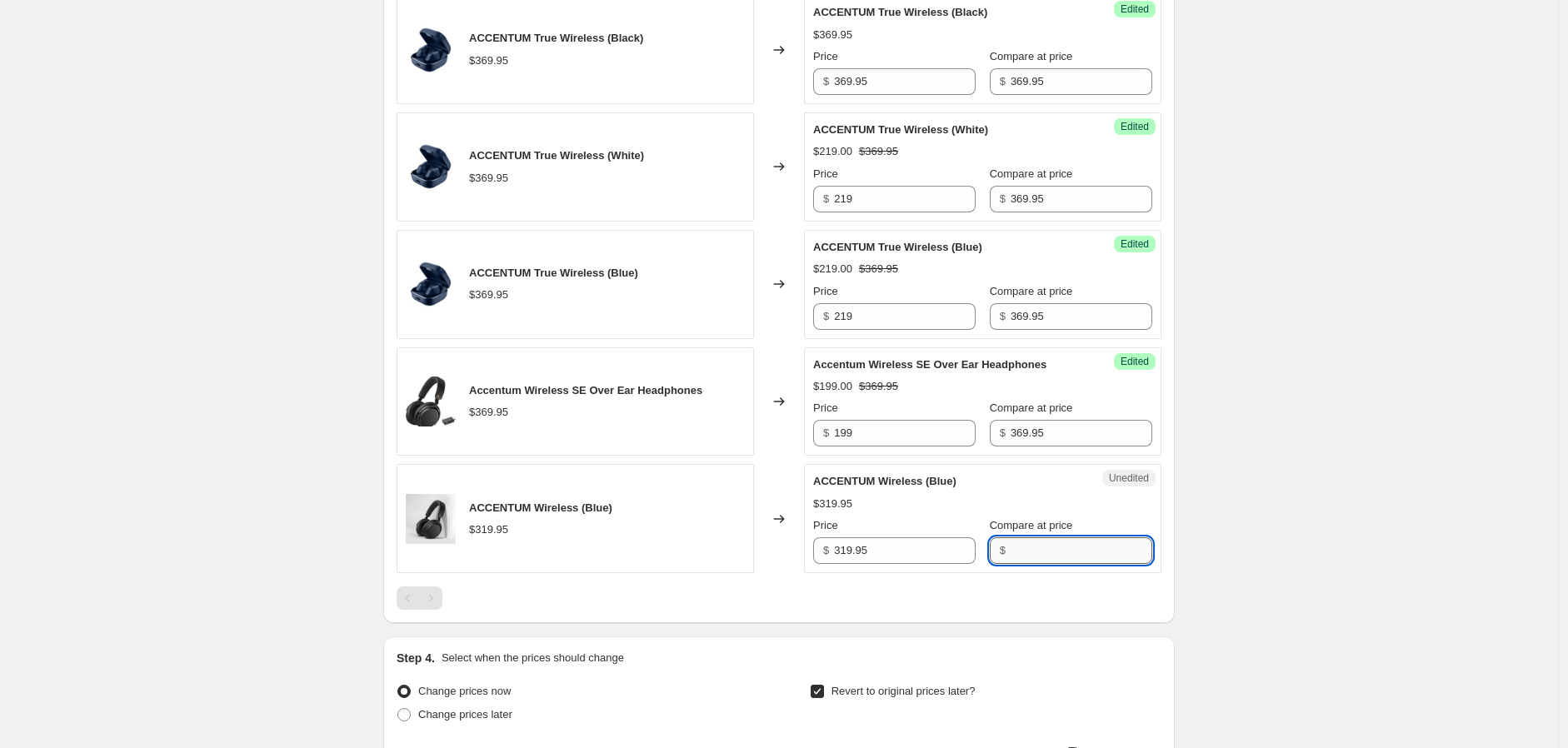
click at [1029, 558] on input "Compare at price" at bounding box center [1081, 550] width 141 height 26
paste input "319.95"
type input "319.95"
drag, startPoint x: 906, startPoint y: 566, endPoint x: 881, endPoint y: 561, distance: 25.5
click at [881, 561] on div "Success Edited ACCENTUM Wireless (Blue) $319.95 Price $ 319.95 Compare at price…" at bounding box center [983, 519] width 357 height 109
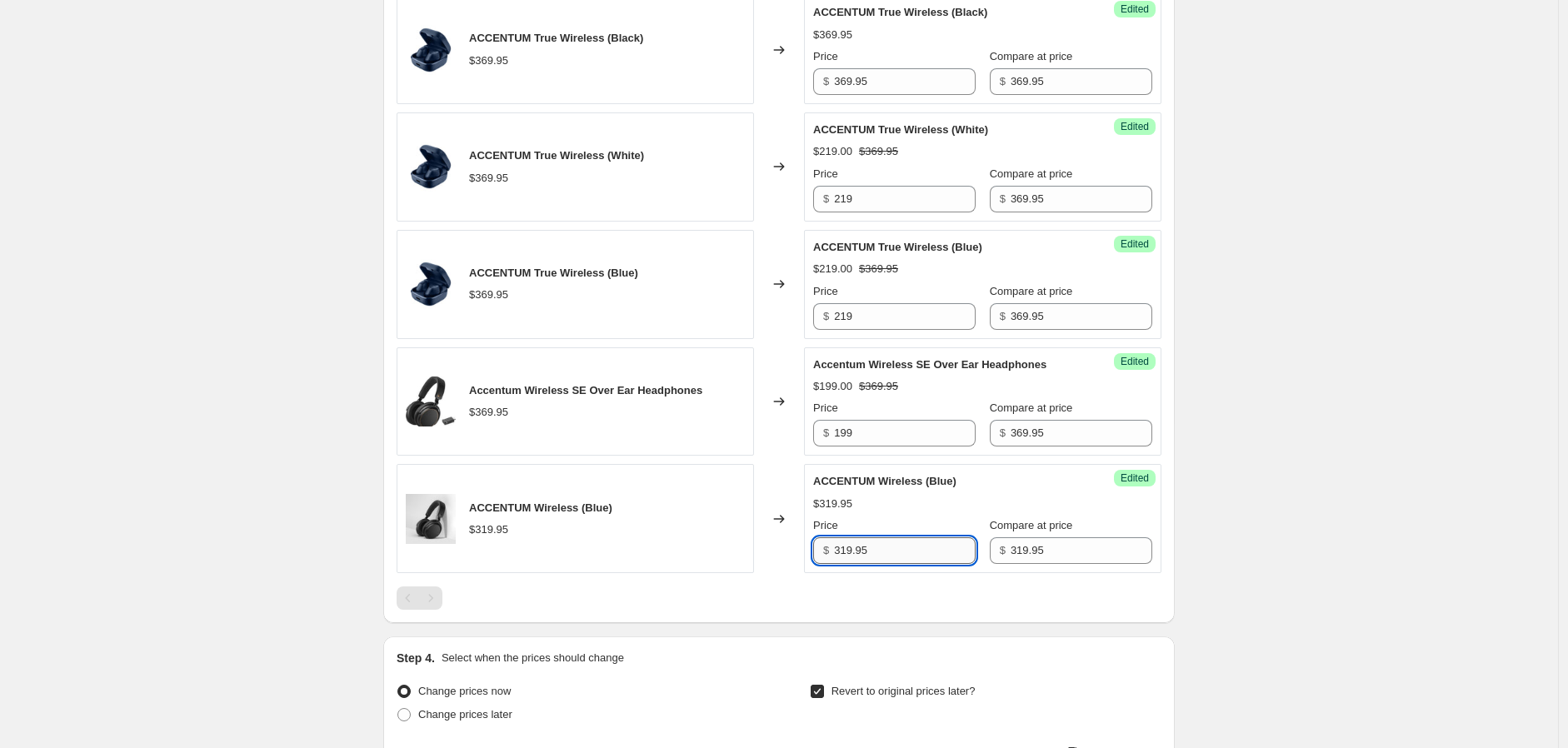
click at [881, 561] on input "319.95" at bounding box center [905, 550] width 141 height 26
drag, startPoint x: 881, startPoint y: 561, endPoint x: 805, endPoint y: 557, distance: 76.1
click at [805, 556] on div "ACCENTUM Wireless (Blue) $319.95 Changed to Success Edited ACCENTUM Wireless (B…" at bounding box center [779, 519] width 765 height 109
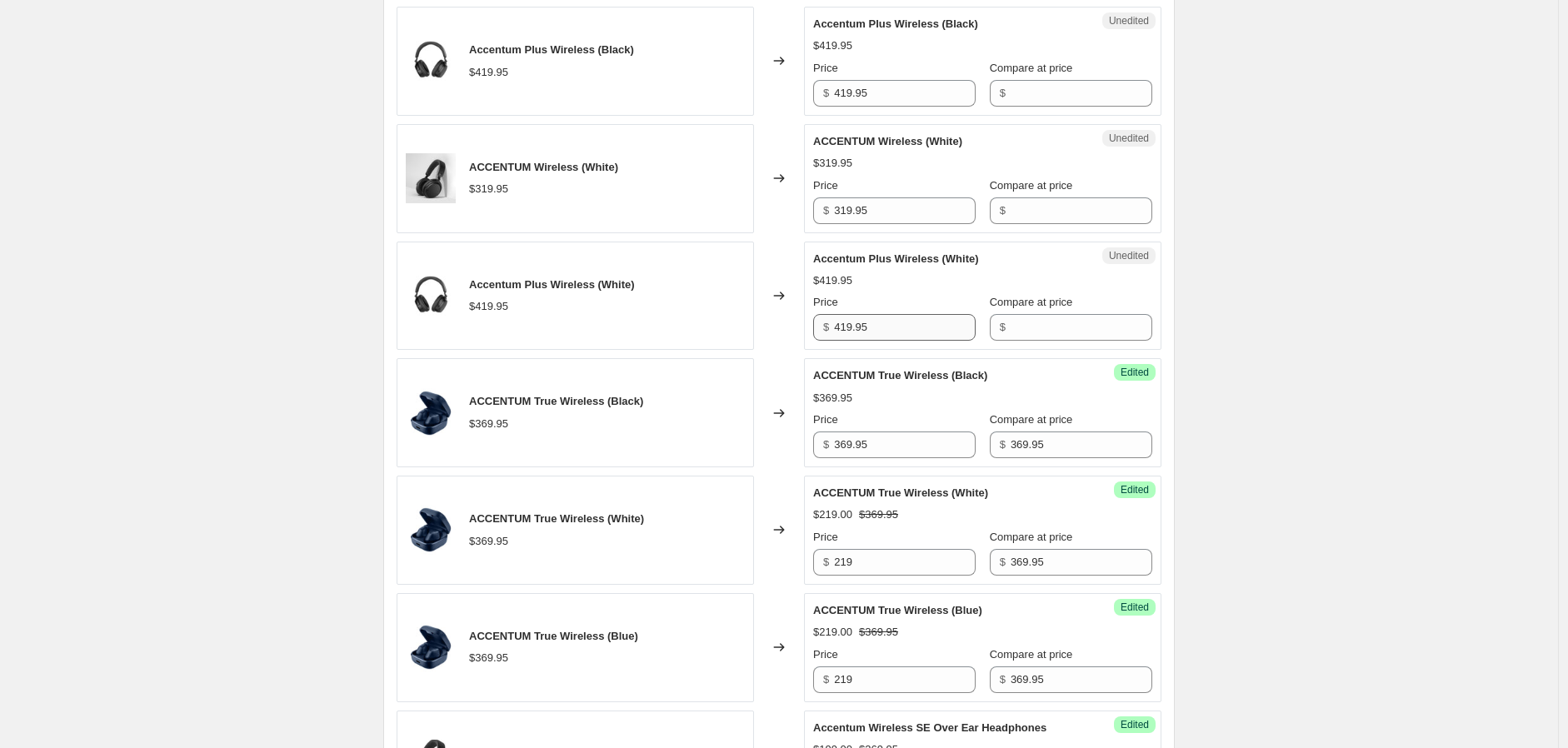
scroll to position [833, 0]
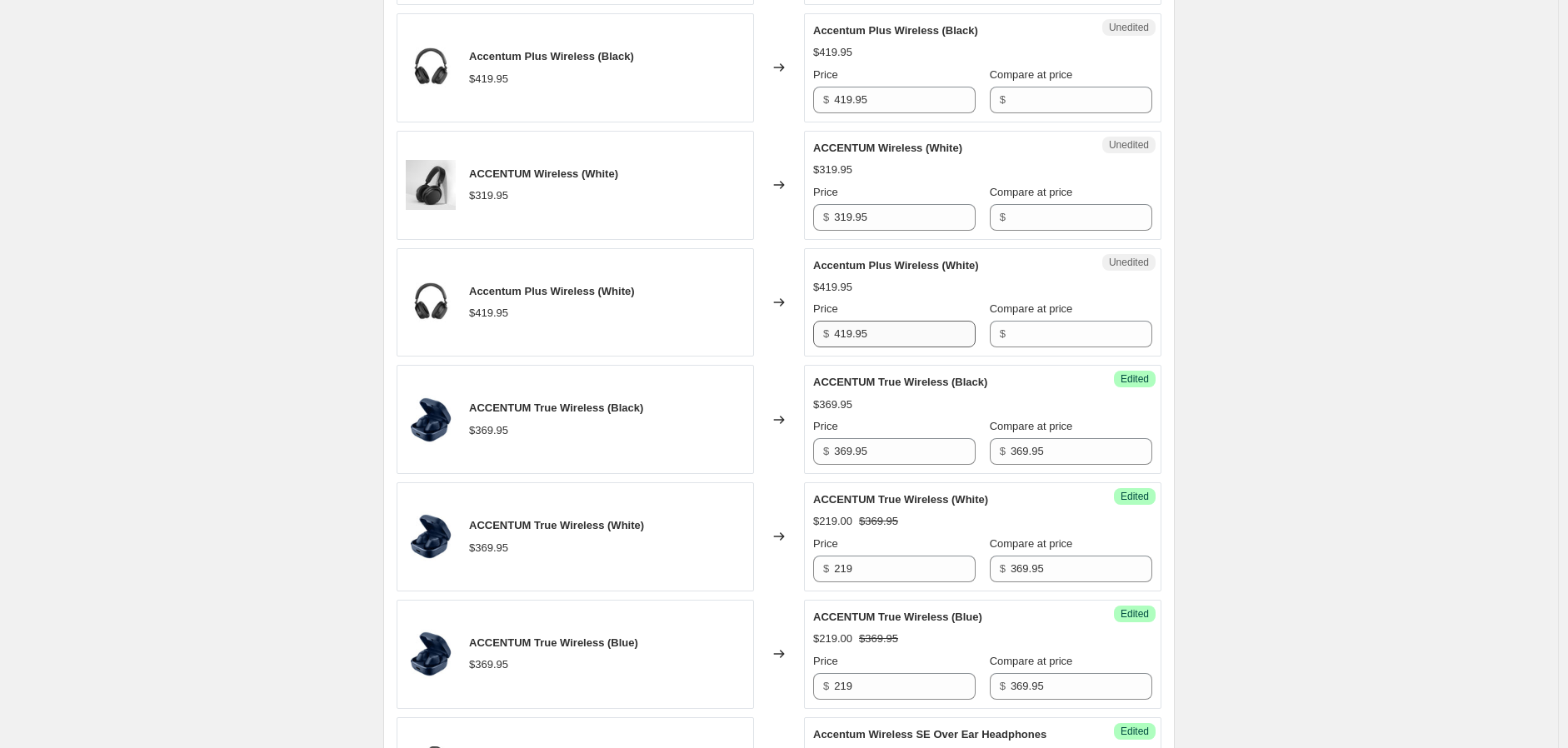
type input "219"
drag, startPoint x: 914, startPoint y: 341, endPoint x: 829, endPoint y: 335, distance: 85.2
click at [830, 335] on div "$ 419.95" at bounding box center [894, 334] width 163 height 26
type input "419.95"
click at [1038, 340] on input "Compare at price" at bounding box center [1081, 334] width 141 height 26
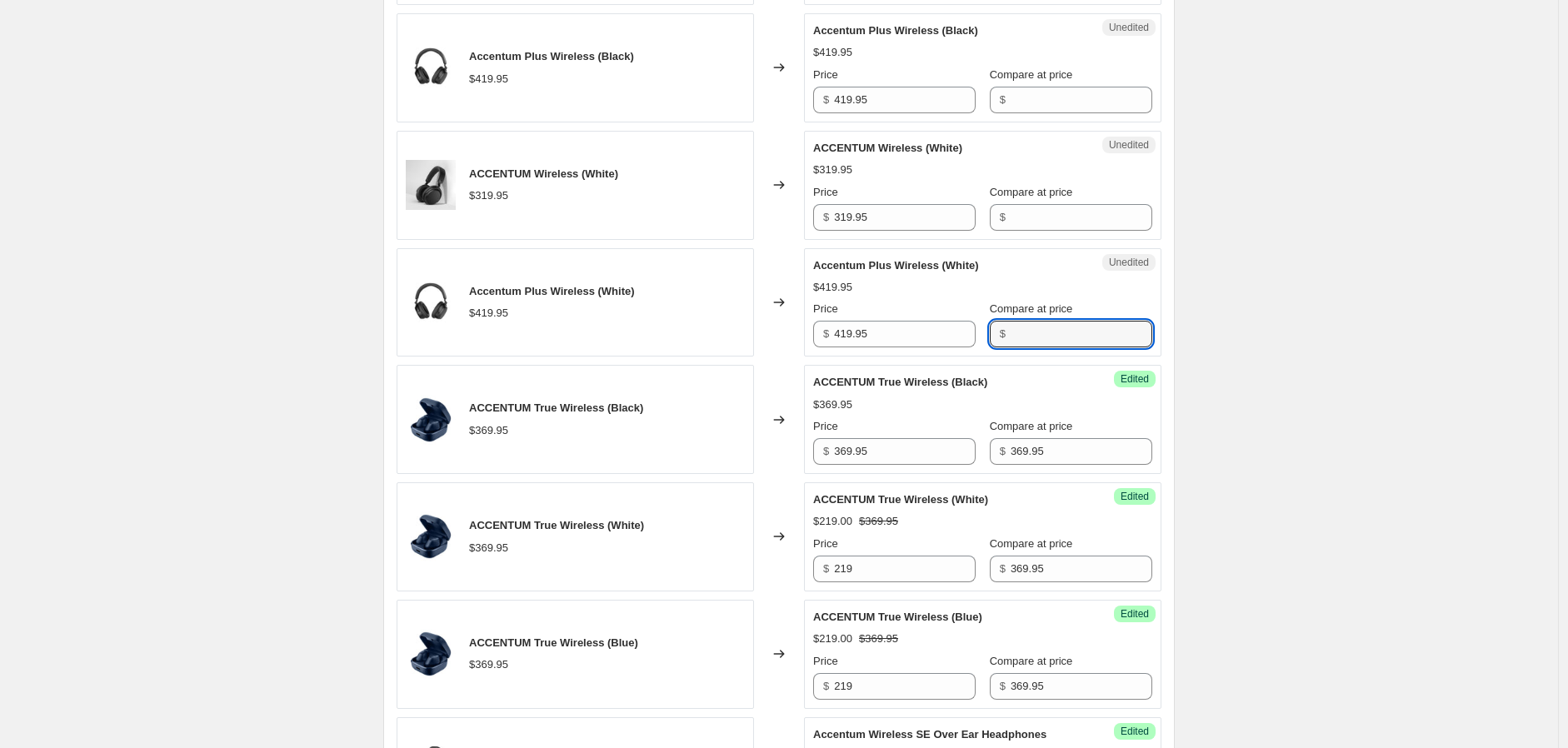
paste input "419.95"
type input "419.95"
drag, startPoint x: 885, startPoint y: 348, endPoint x: 829, endPoint y: 344, distance: 56.1
click at [829, 344] on div "Success Edited Accentum Plus Wireless (White) $419.95 Price $ 419.95 Compare at…" at bounding box center [983, 302] width 357 height 109
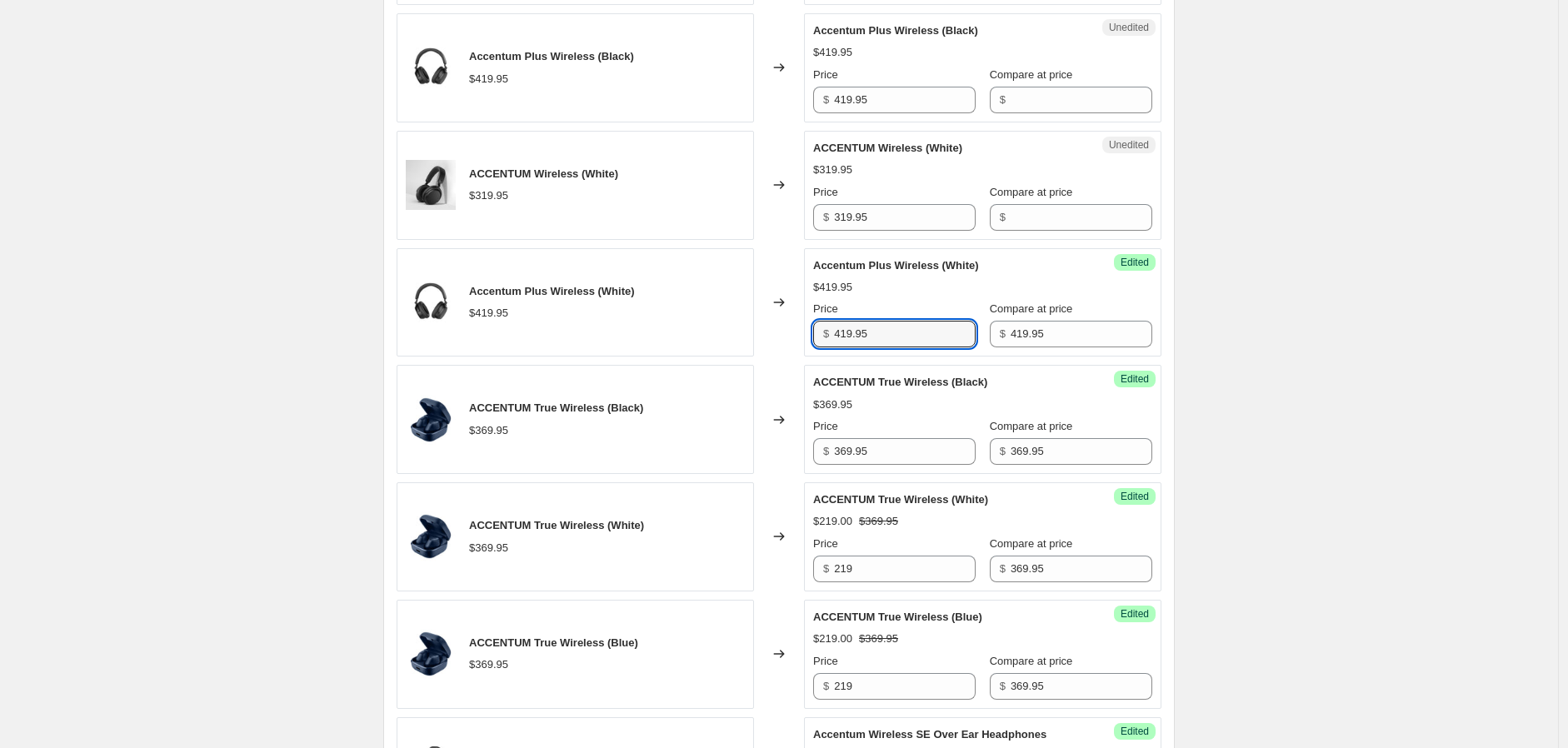
drag, startPoint x: 877, startPoint y: 336, endPoint x: 813, endPoint y: 340, distance: 64.1
click at [813, 339] on div "Success Edited Accentum Plus Wireless (White) $419.95 Price $ 419.95 Compare at…" at bounding box center [983, 302] width 357 height 109
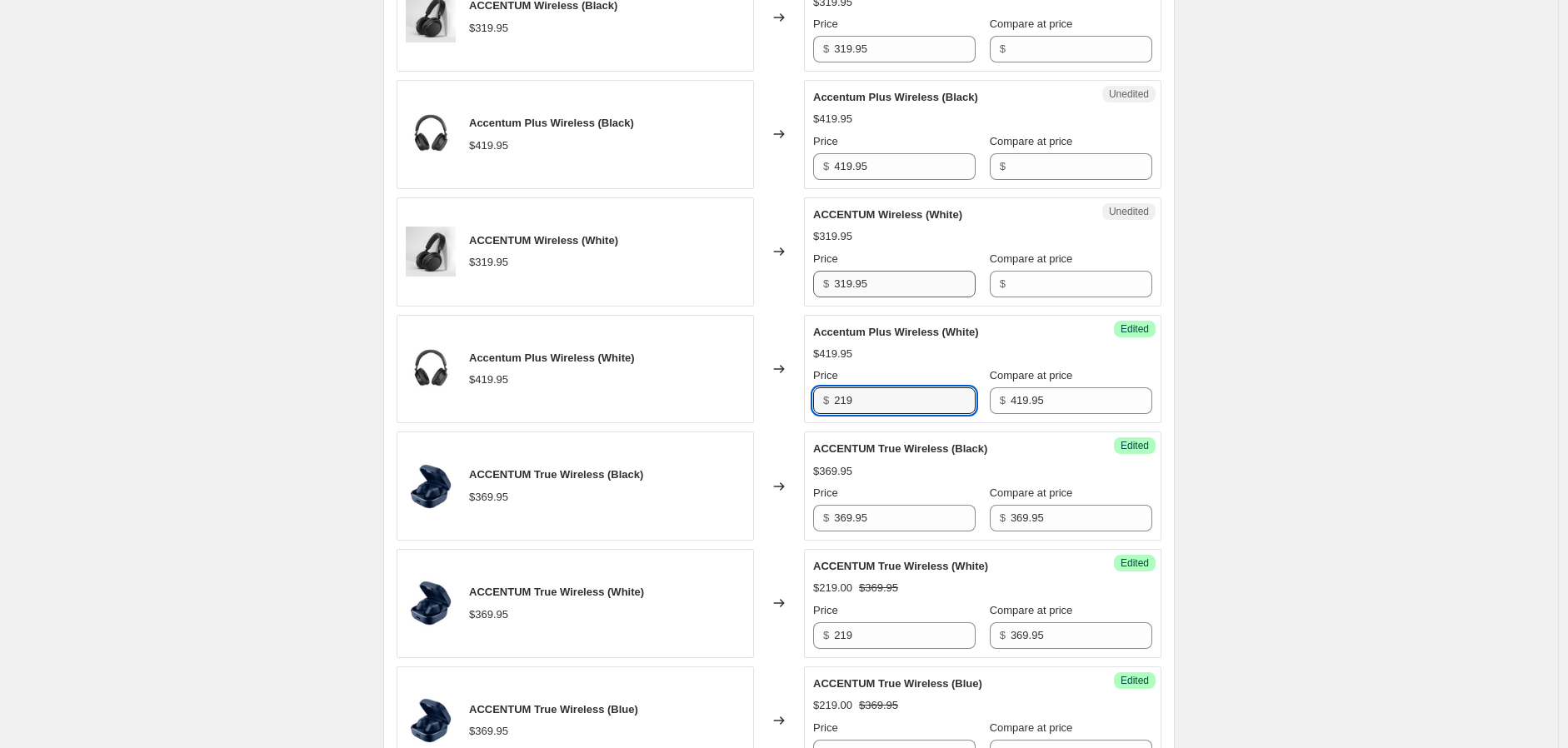
scroll to position [739, 0]
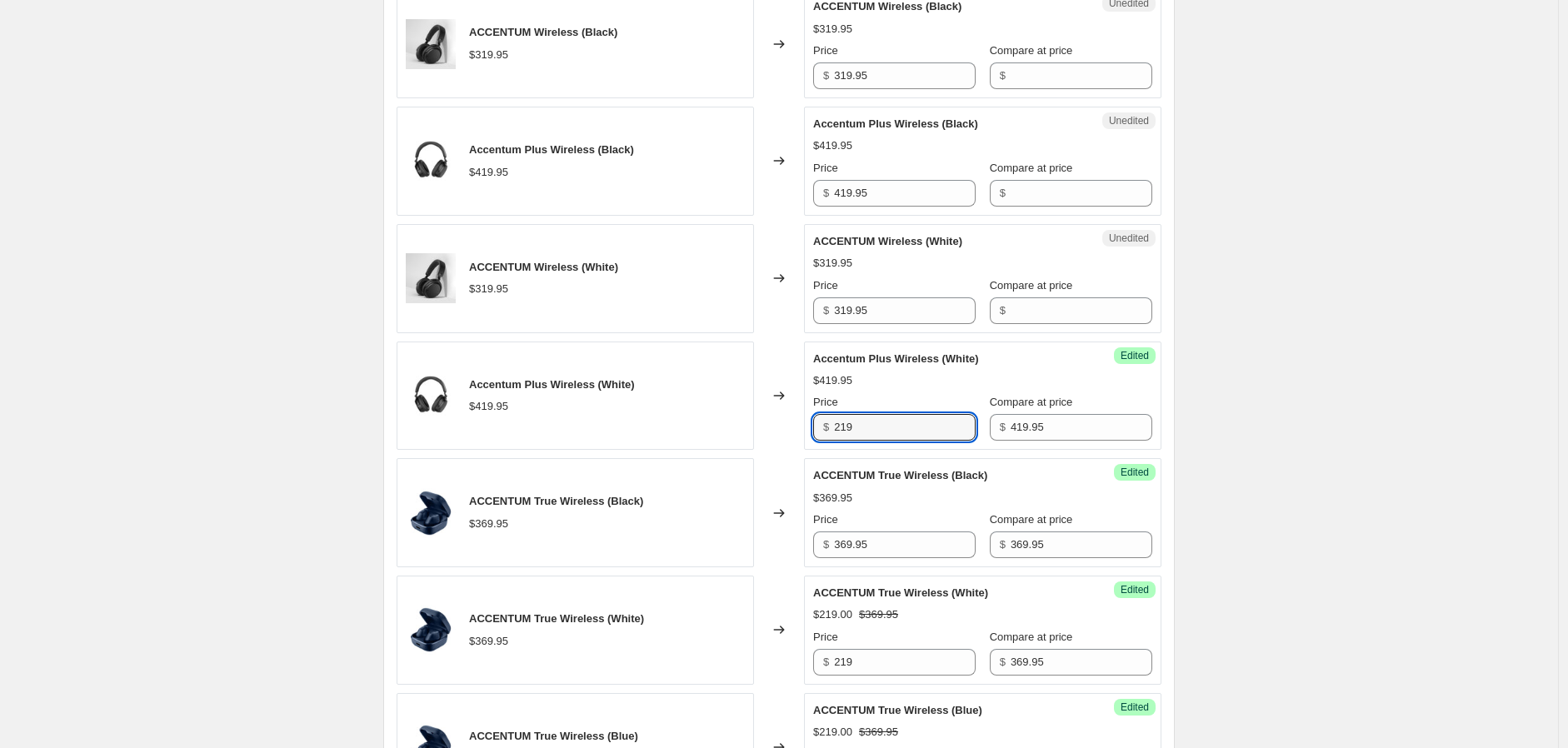
type input "219"
click at [918, 295] on div "Price $ 319.95" at bounding box center [894, 300] width 163 height 47
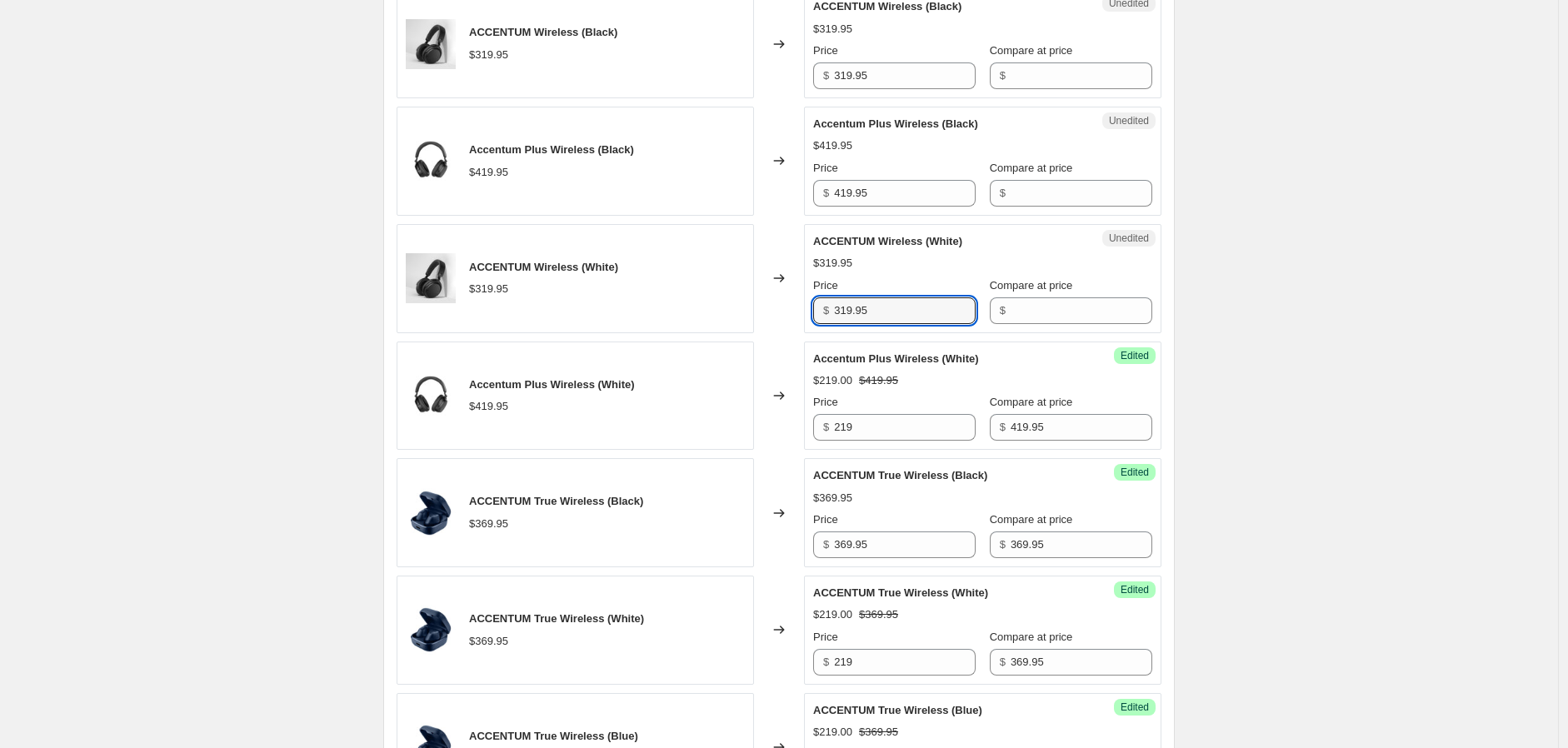
drag, startPoint x: 939, startPoint y: 302, endPoint x: 825, endPoint y: 301, distance: 114.0
click at [825, 301] on div "$ 319.95" at bounding box center [894, 310] width 163 height 26
type input "319.95"
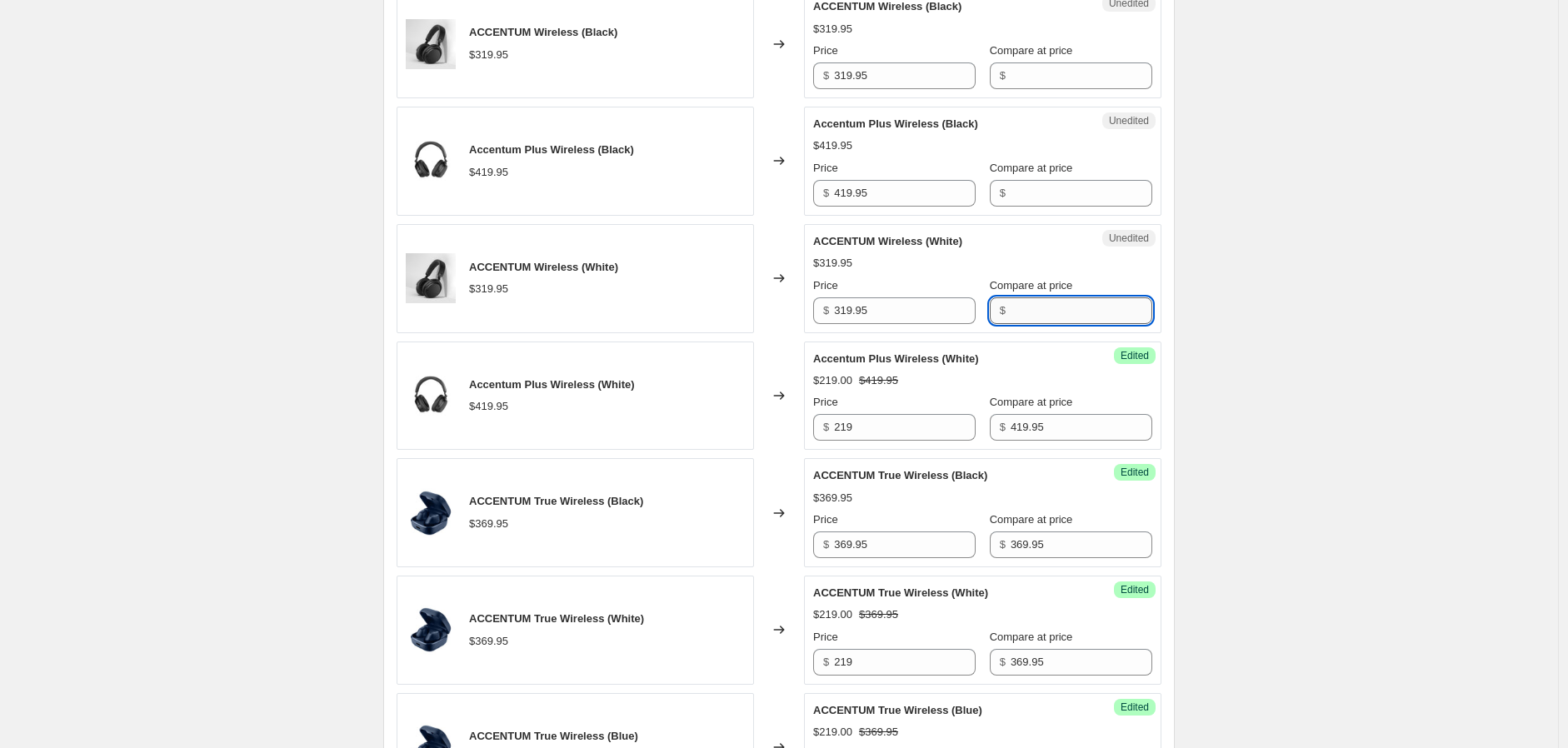
click at [1053, 317] on input "Compare at price" at bounding box center [1081, 310] width 141 height 26
paste input "319.95"
type input "319.95"
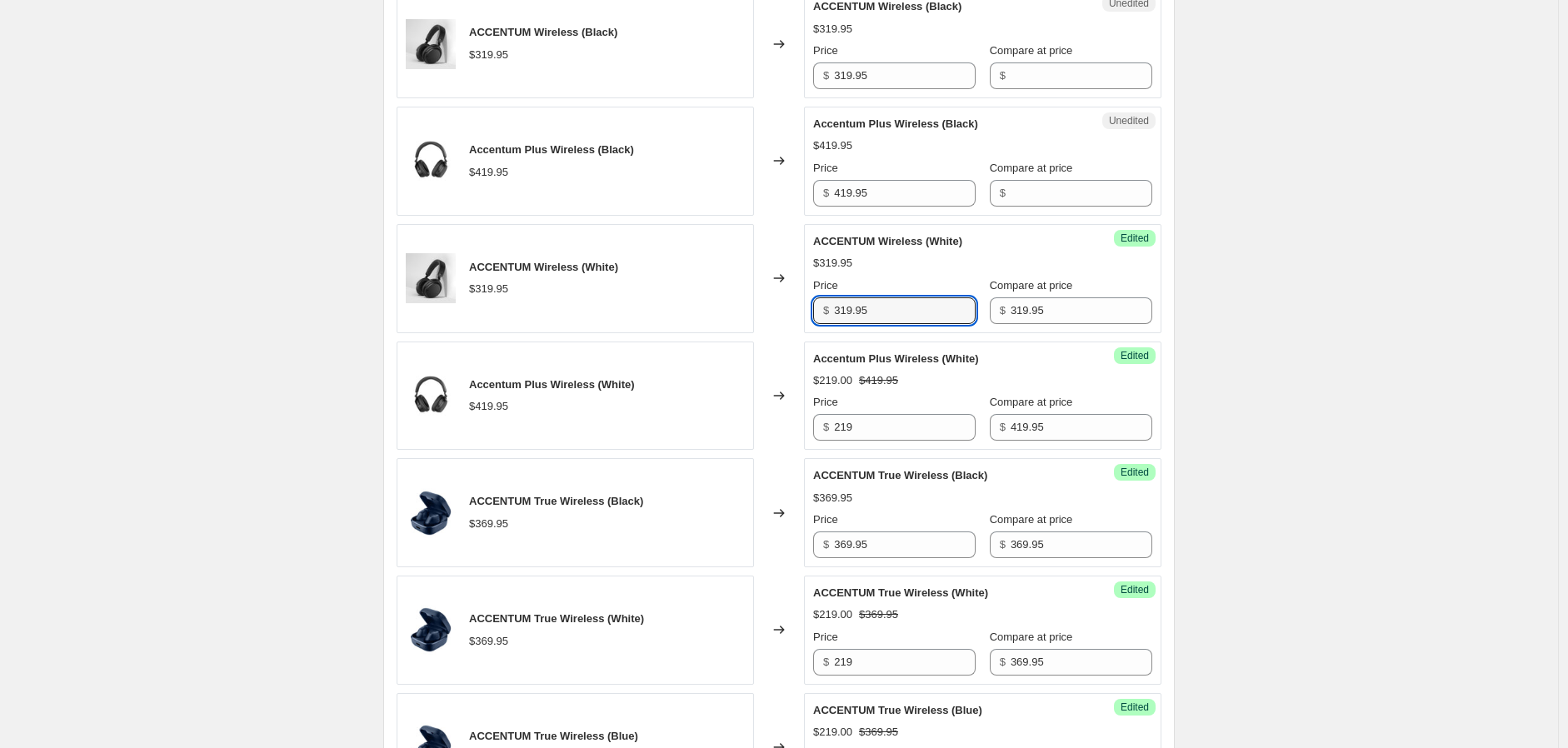
drag, startPoint x: 879, startPoint y: 313, endPoint x: 791, endPoint y: 313, distance: 88.0
click at [793, 313] on div "ACCENTUM Wireless (White) $319.95 Changed to Success Edited ACCENTUM Wireless (…" at bounding box center [779, 279] width 765 height 109
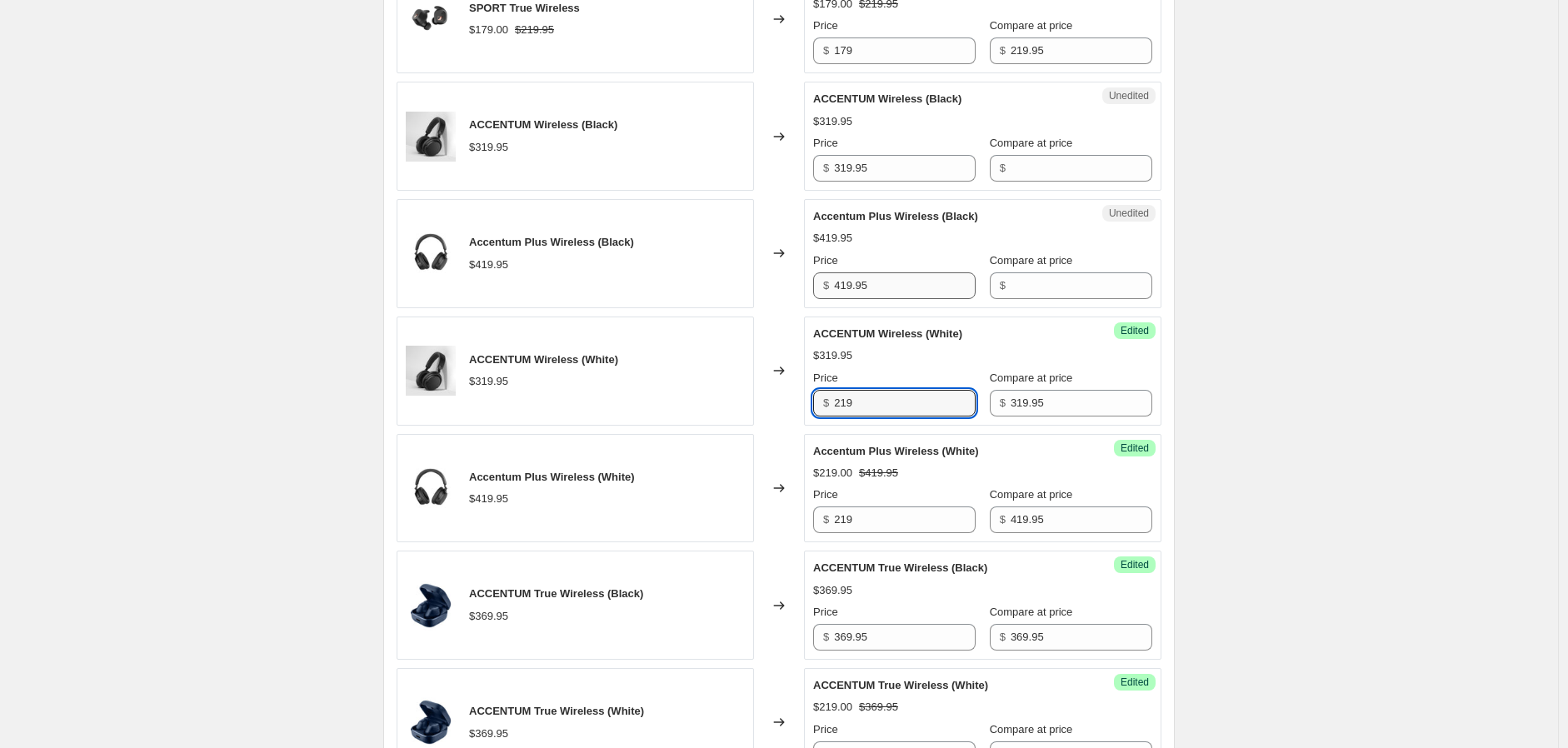
type input "219"
click at [869, 282] on input "419.95" at bounding box center [905, 285] width 141 height 26
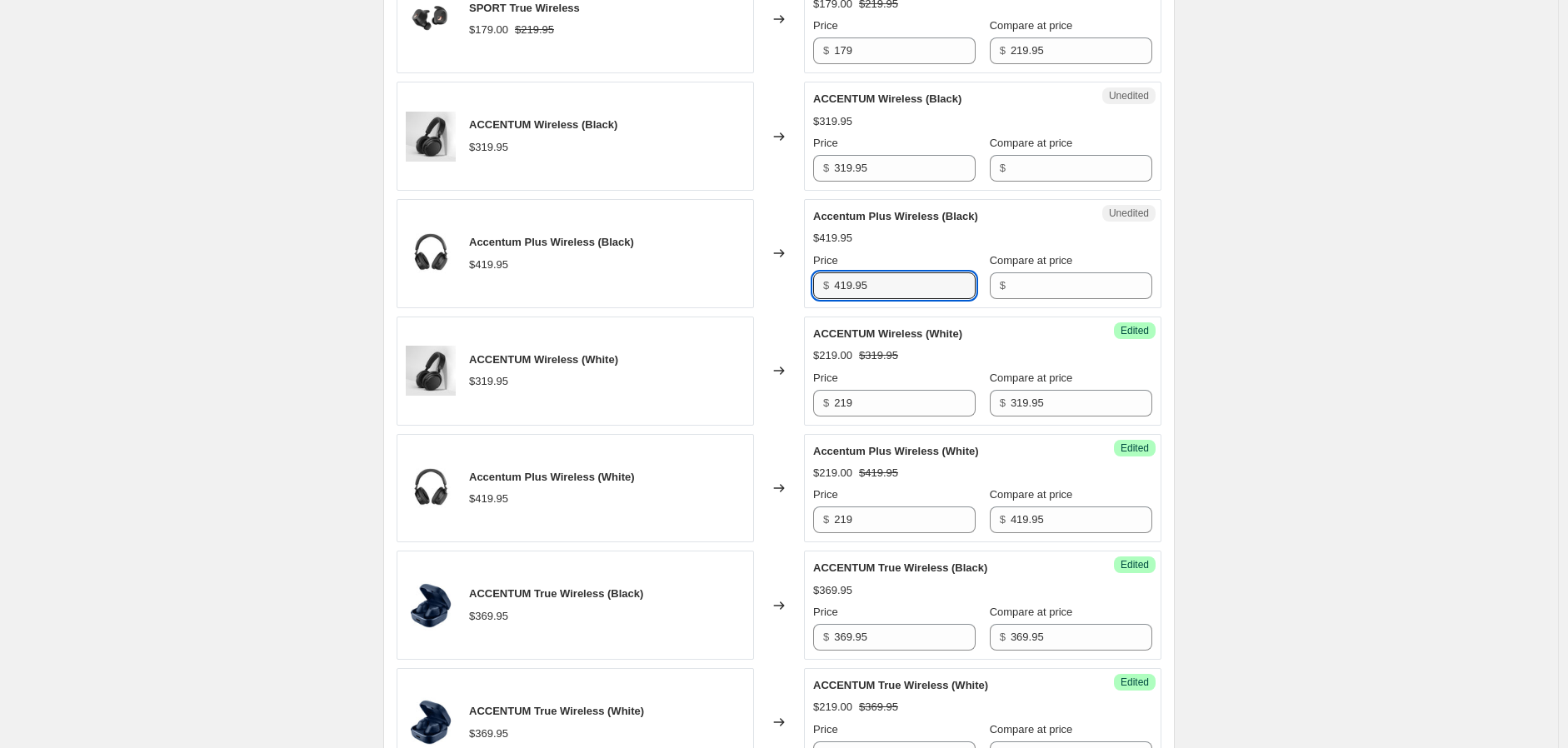
drag, startPoint x: 853, startPoint y: 295, endPoint x: 800, endPoint y: 284, distance: 54.1
click at [779, 290] on div "Accentum Plus Wireless (Black) $419.95 Changed to Unedited Accentum Plus Wirele…" at bounding box center [779, 254] width 765 height 109
type input "419.95"
click at [1038, 293] on input "Compare at price" at bounding box center [1081, 285] width 141 height 26
paste input "419.95"
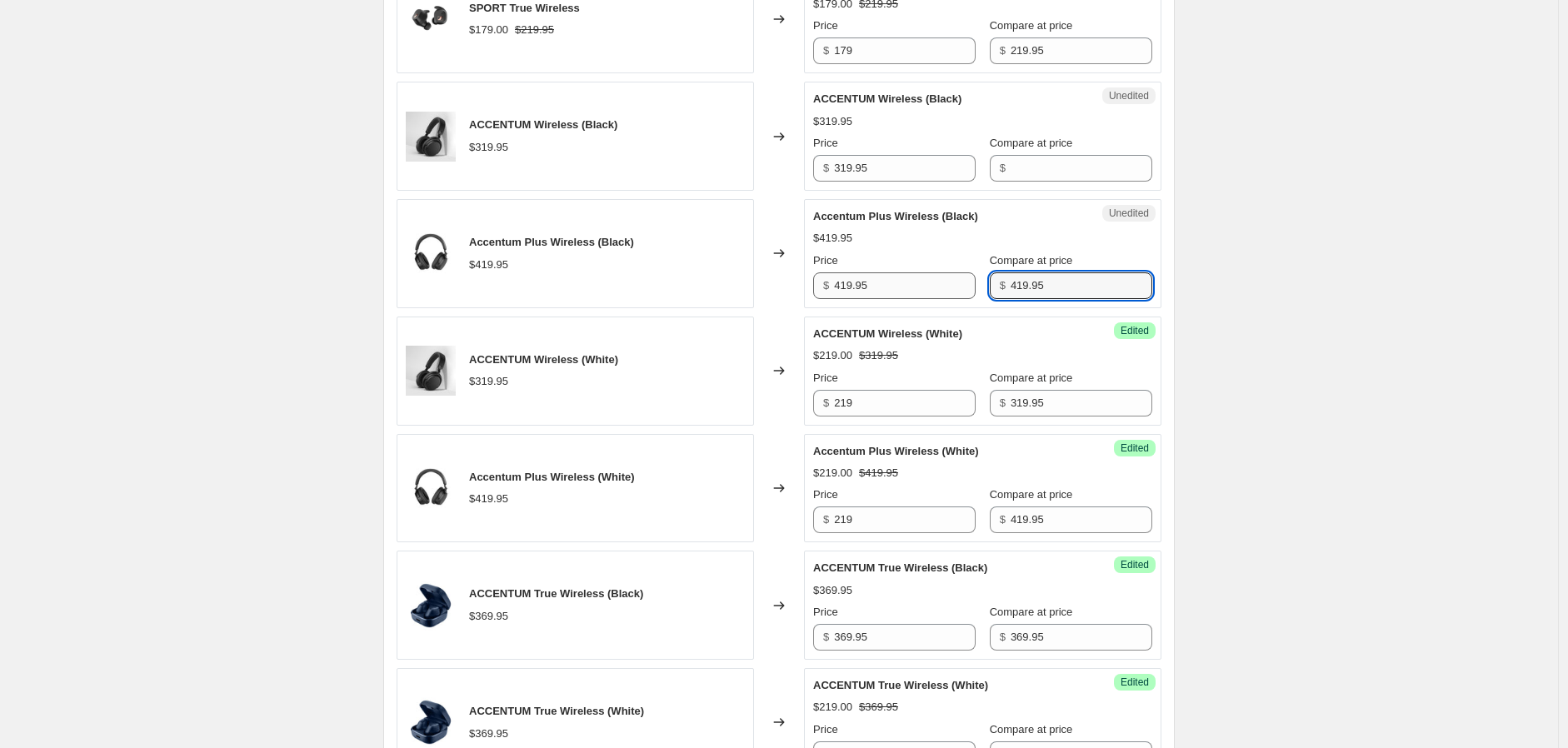
type input "419.95"
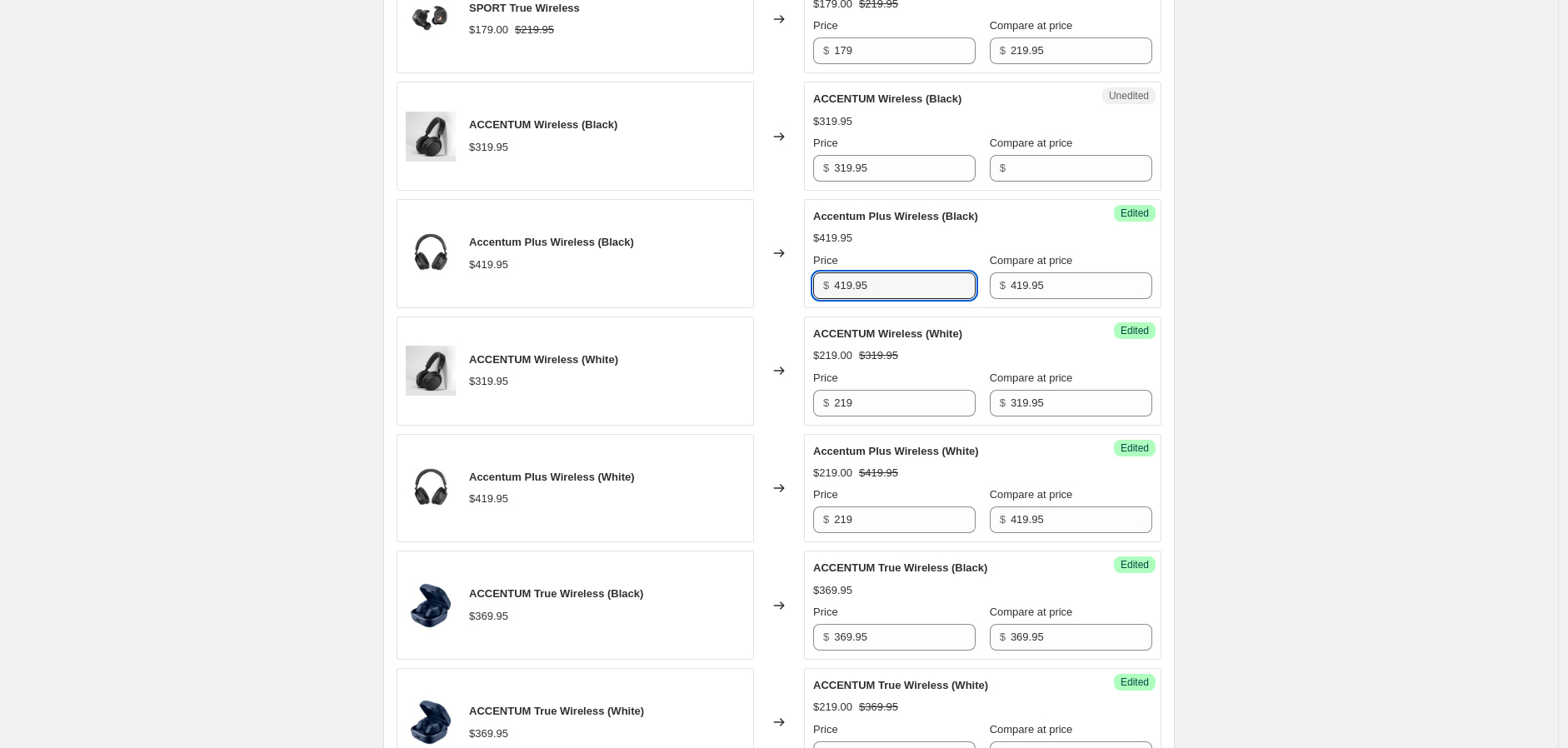
drag, startPoint x: 870, startPoint y: 288, endPoint x: 801, endPoint y: 286, distance: 69.0
click at [802, 286] on div "Accentum Plus Wireless (Black) $419.95 Changed to Success Edited Accentum Plus …" at bounding box center [779, 254] width 765 height 109
type input "299"
click at [1022, 166] on input "Compare at price" at bounding box center [1081, 168] width 141 height 26
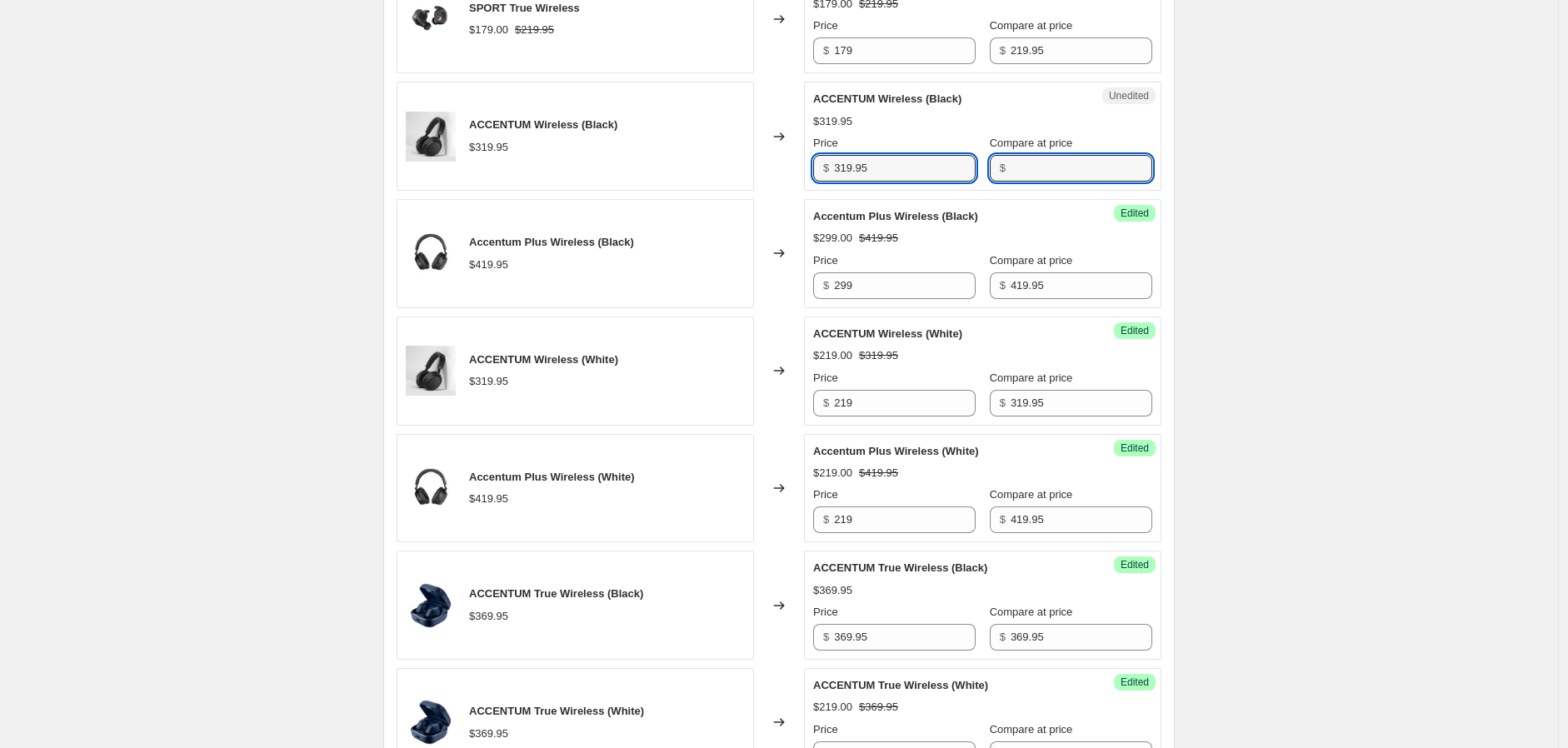
drag, startPoint x: 886, startPoint y: 165, endPoint x: 762, endPoint y: 150, distance: 124.9
click at [762, 150] on div "ACCENTUM Wireless (Black) $319.95 Changed to Unedited ACCENTUM Wireless (Black)…" at bounding box center [779, 137] width 765 height 109
type input "319.95"
click at [1052, 167] on input "Compare at price" at bounding box center [1081, 168] width 141 height 26
paste input "319.95"
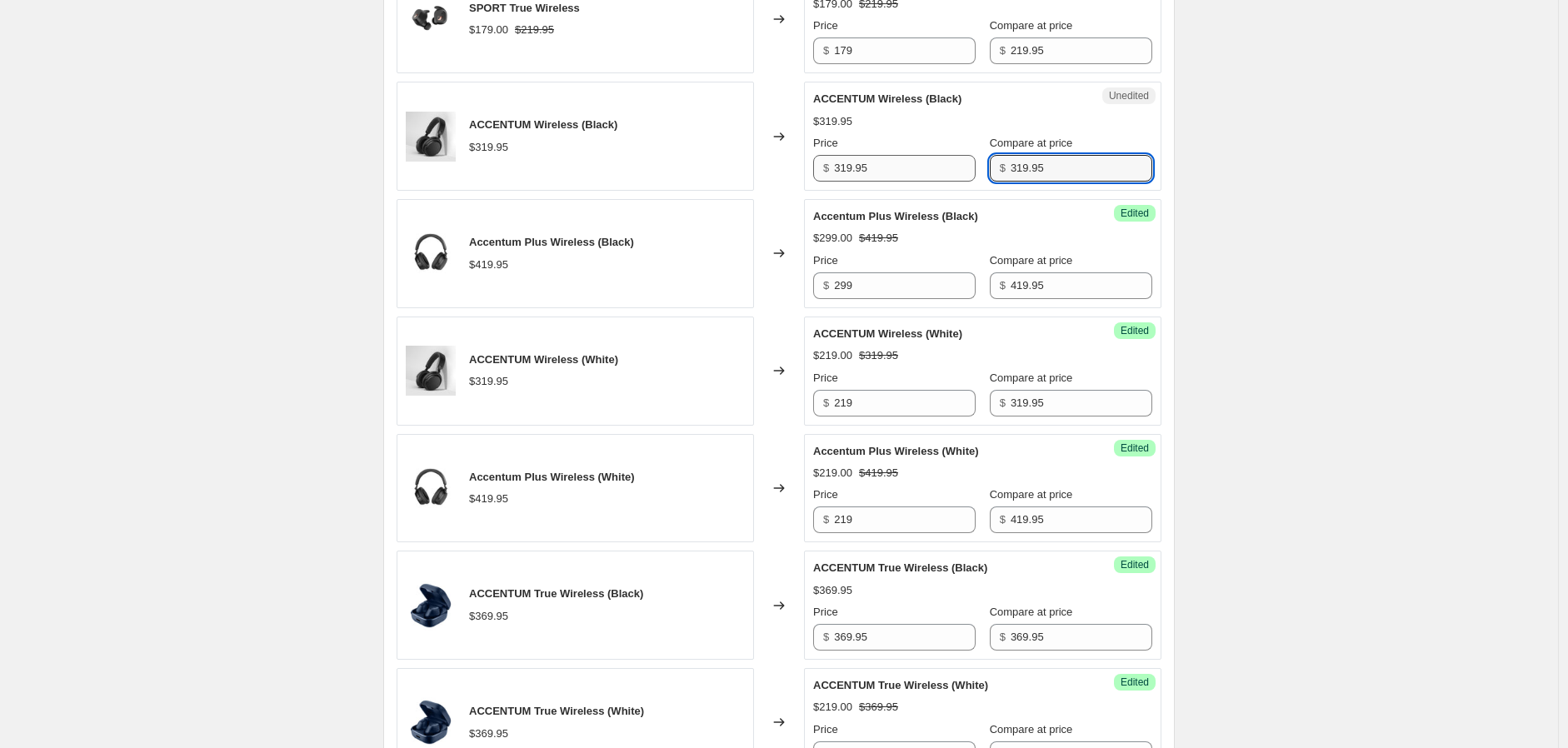
type input "319.95"
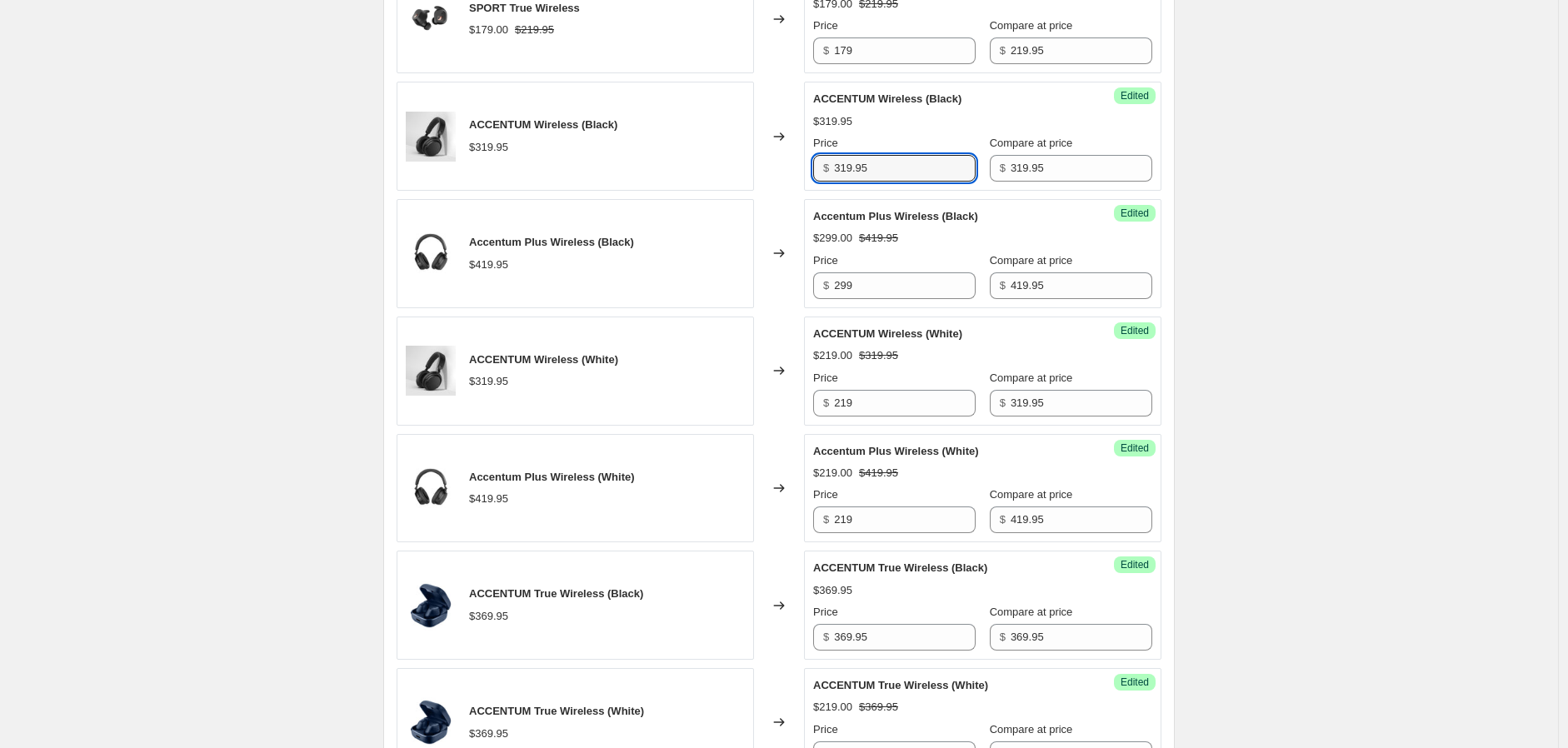
drag, startPoint x: 893, startPoint y: 175, endPoint x: 756, endPoint y: 171, distance: 137.1
click at [756, 170] on div "ACCENTUM Wireless (Black) $319.95 Changed to Success Edited ACCENTUM Wireless (…" at bounding box center [779, 137] width 765 height 109
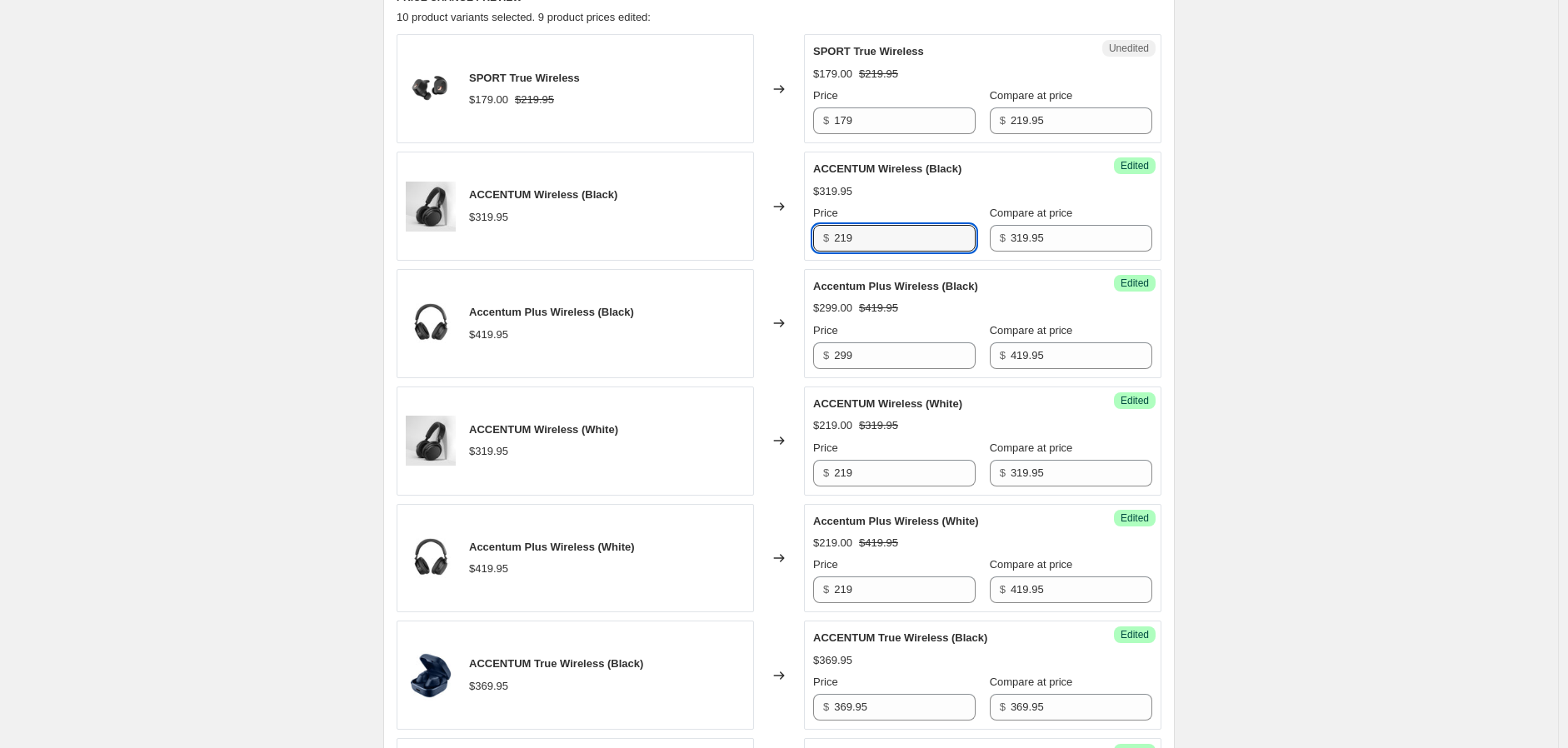
scroll to position [555, 0]
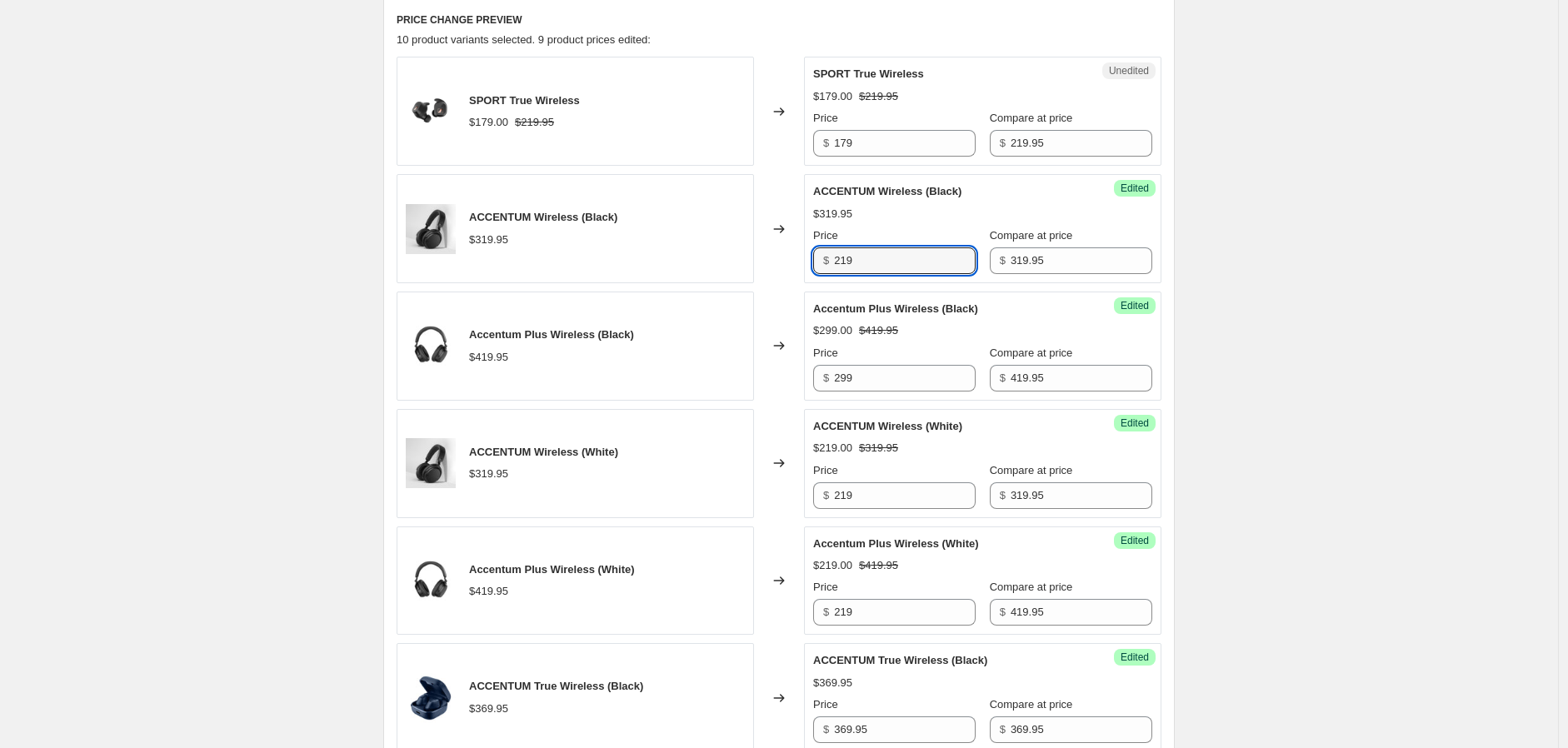
type input "219"
click at [1261, 320] on div "Create new price change job. This page is ready Create new price change job Dra…" at bounding box center [779, 643] width 1558 height 2395
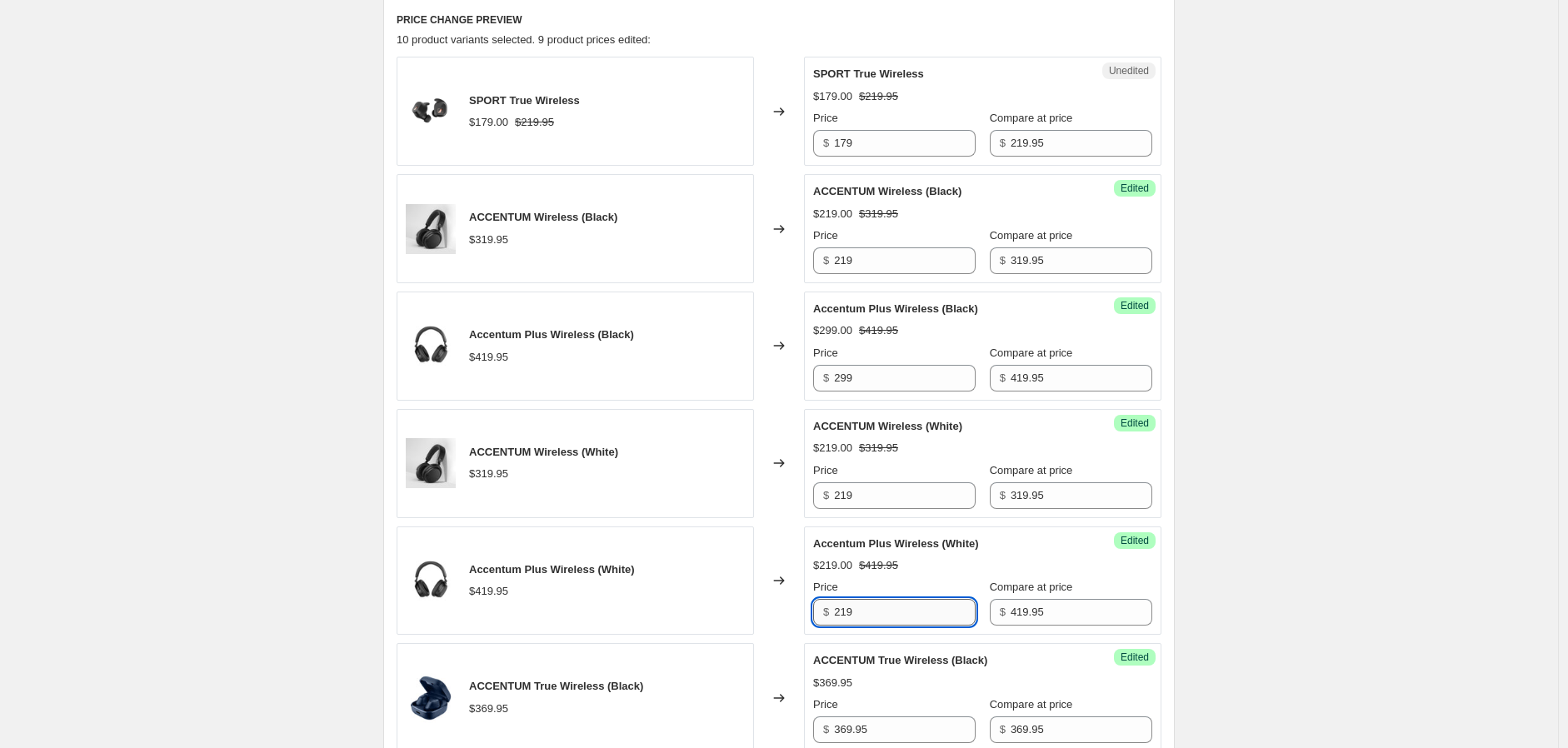
drag, startPoint x: 881, startPoint y: 612, endPoint x: 843, endPoint y: 610, distance: 38.1
click at [843, 610] on input "219" at bounding box center [905, 611] width 141 height 26
type input "299"
click at [1298, 407] on div "Create new price change job. This page is ready Create new price change job Dra…" at bounding box center [779, 643] width 1558 height 2395
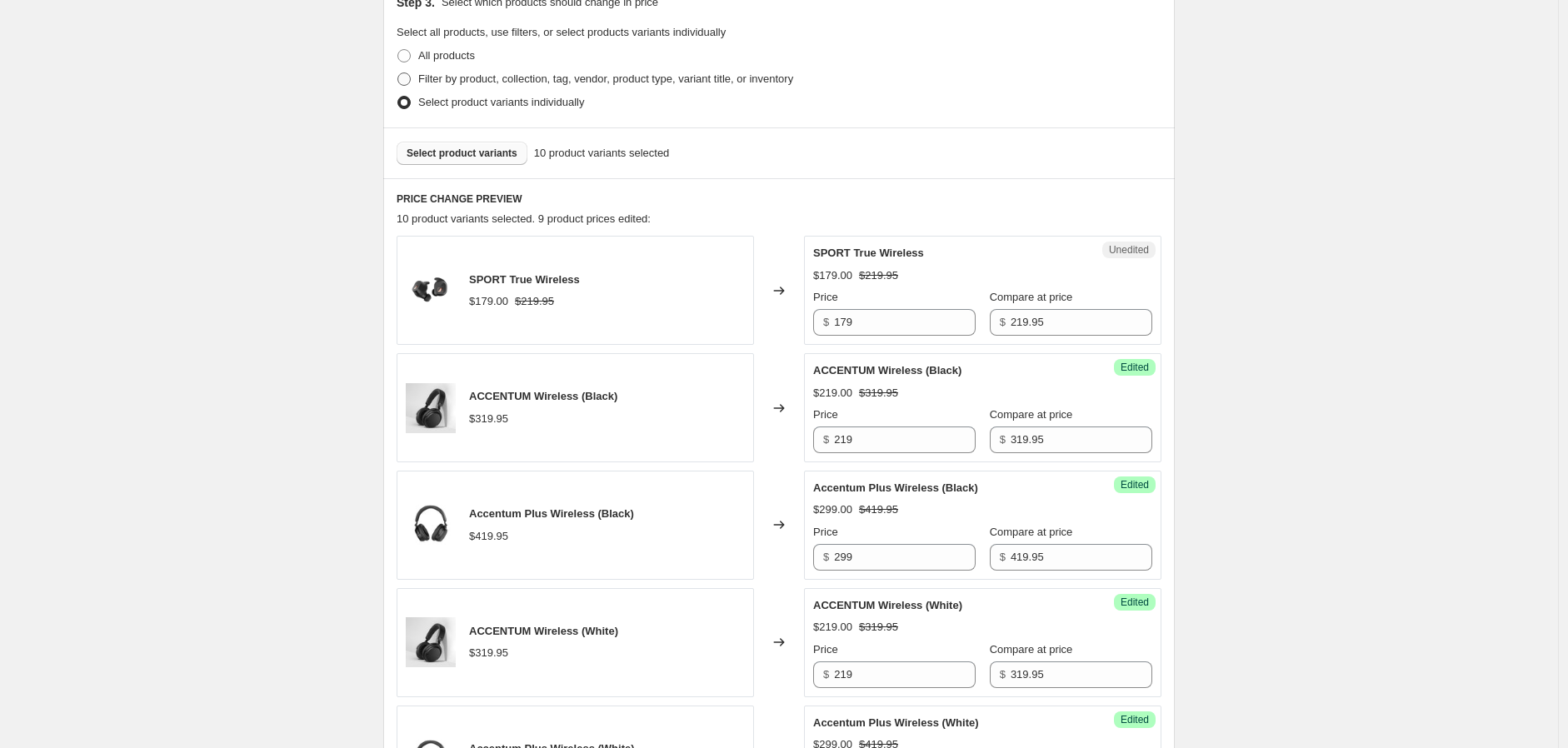
scroll to position [370, 0]
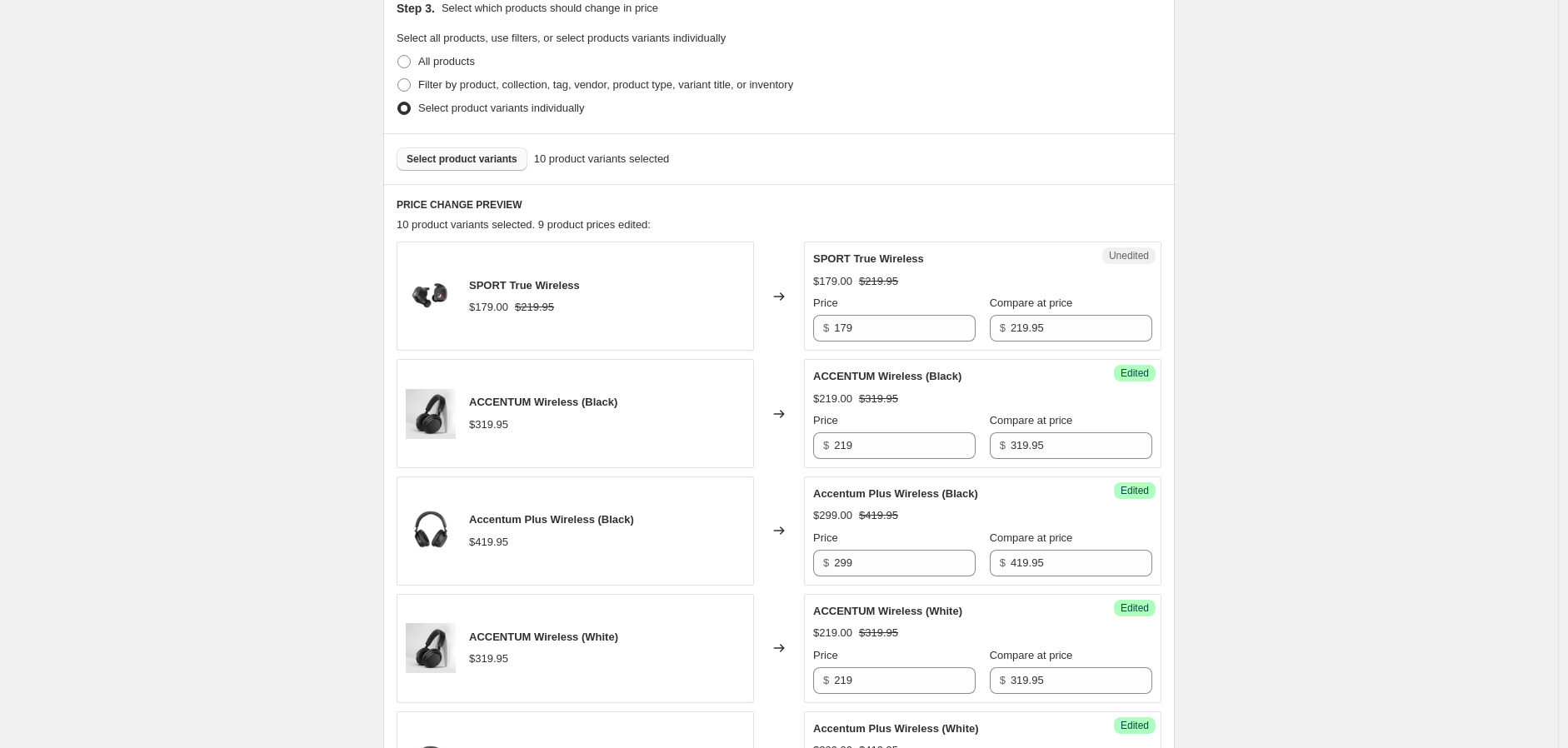
click at [483, 159] on span "Select product variants" at bounding box center [462, 159] width 111 height 14
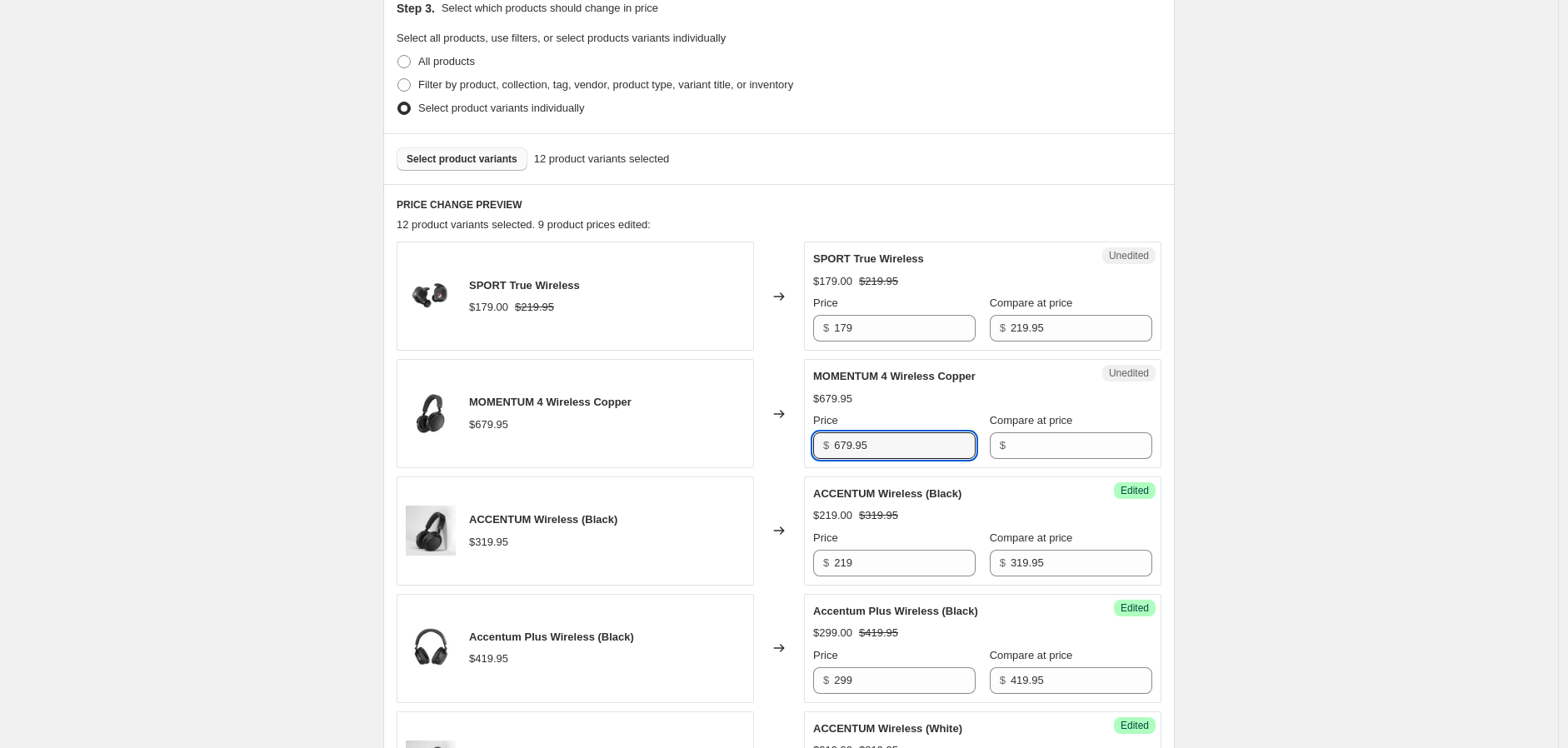
drag, startPoint x: 886, startPoint y: 451, endPoint x: 826, endPoint y: 448, distance: 60.1
click at [826, 448] on div "$ 679.95" at bounding box center [894, 445] width 163 height 26
type input "679.95"
click at [1034, 453] on input "Compare at price" at bounding box center [1081, 445] width 141 height 26
paste input "679.95"
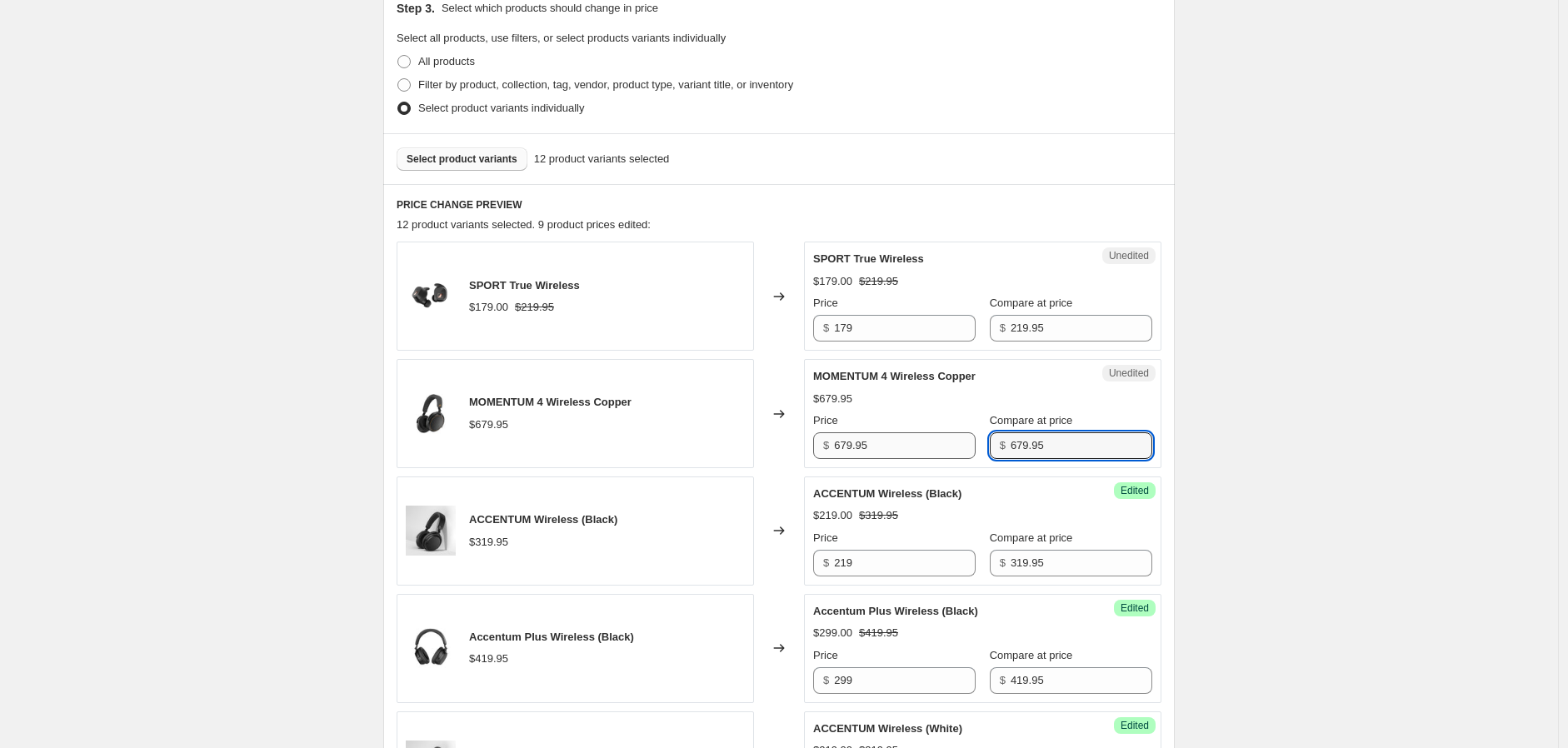
type input "679.95"
drag, startPoint x: 905, startPoint y: 451, endPoint x: 794, endPoint y: 436, distance: 112.0
click at [794, 440] on div "MOMENTUM 4 Wireless Copper $679.95 Changed to Success Edited MOMENTUM 4 Wireles…" at bounding box center [779, 413] width 765 height 109
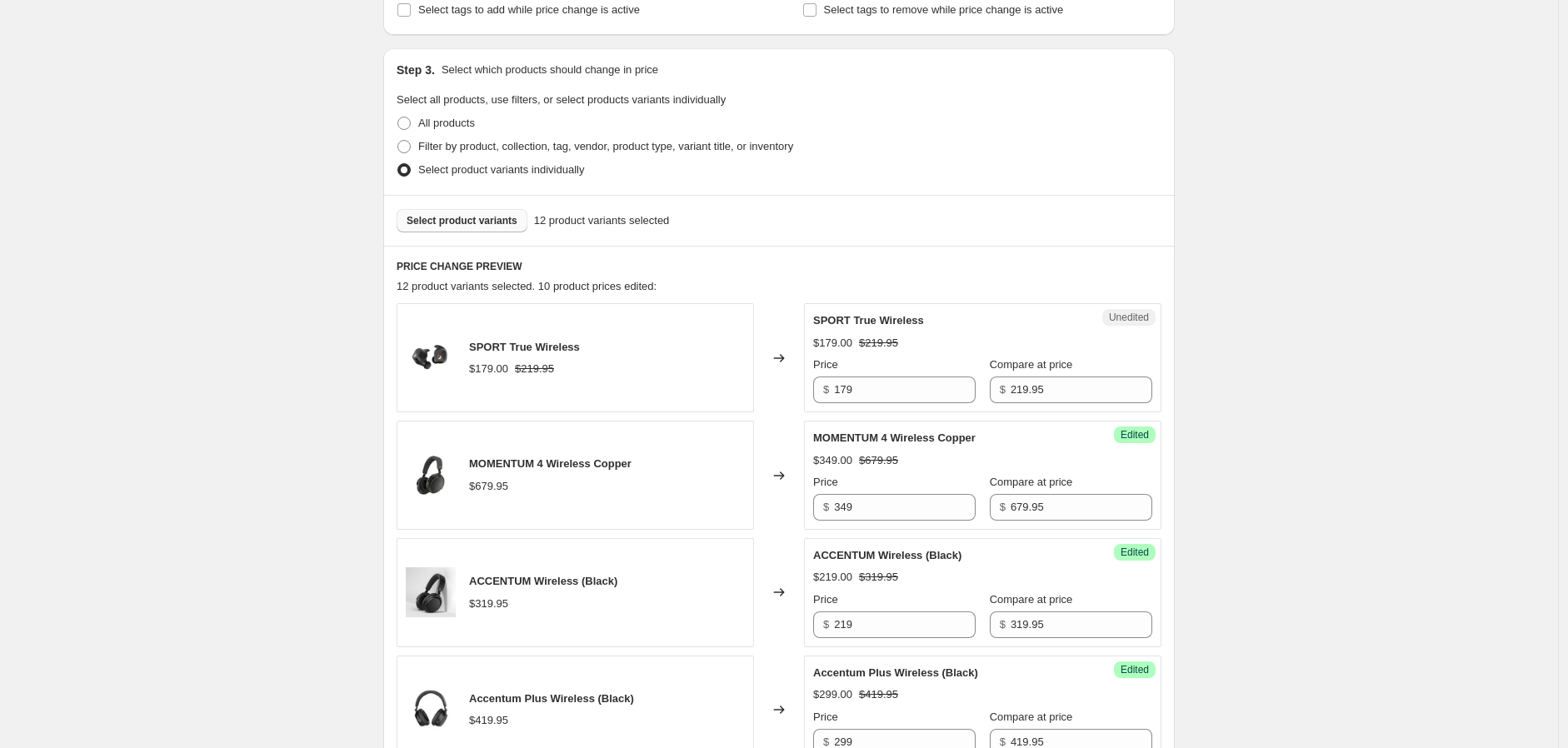
scroll to position [277, 0]
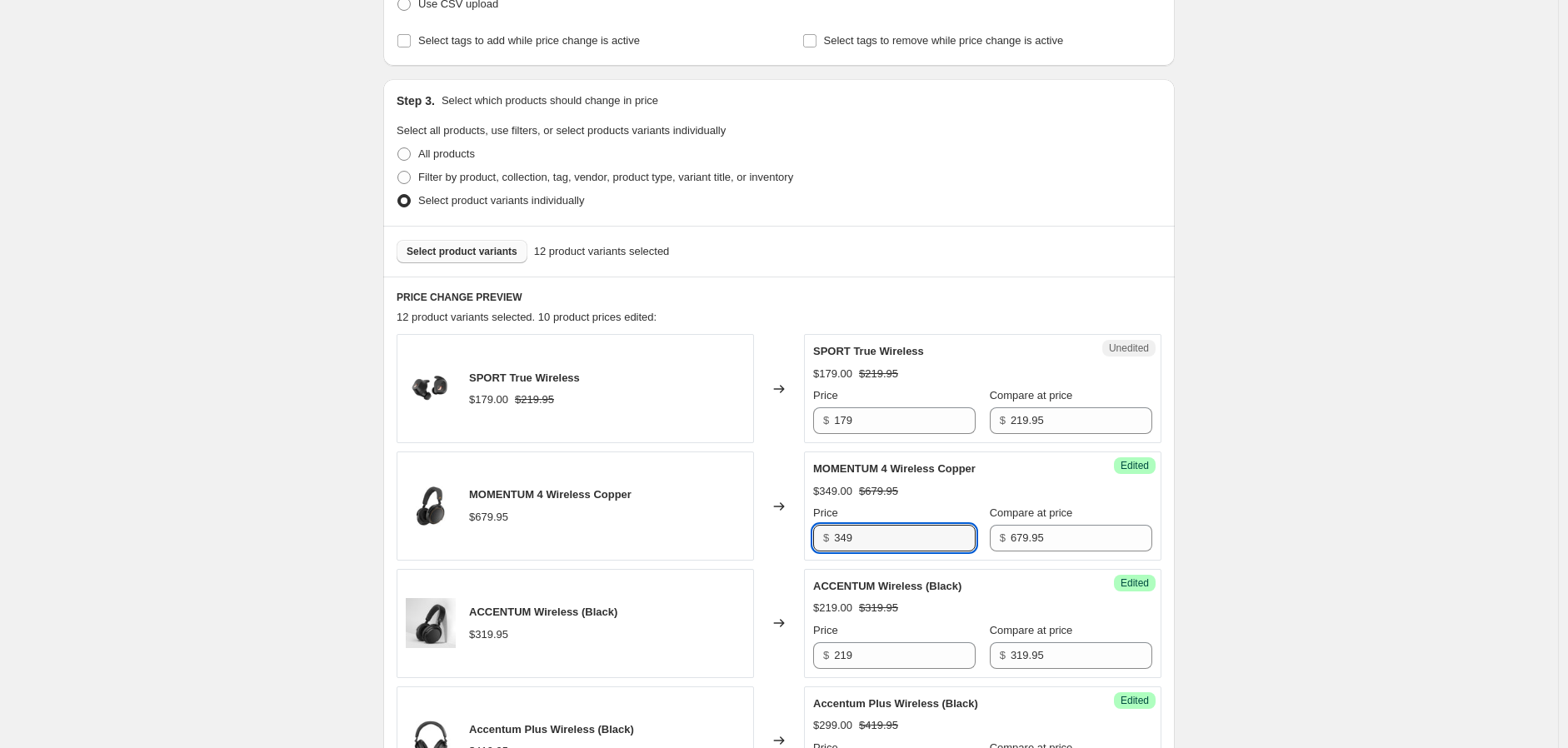
drag, startPoint x: 864, startPoint y: 538, endPoint x: 830, endPoint y: 533, distance: 34.4
click at [836, 534] on div "$ 349" at bounding box center [894, 537] width 163 height 26
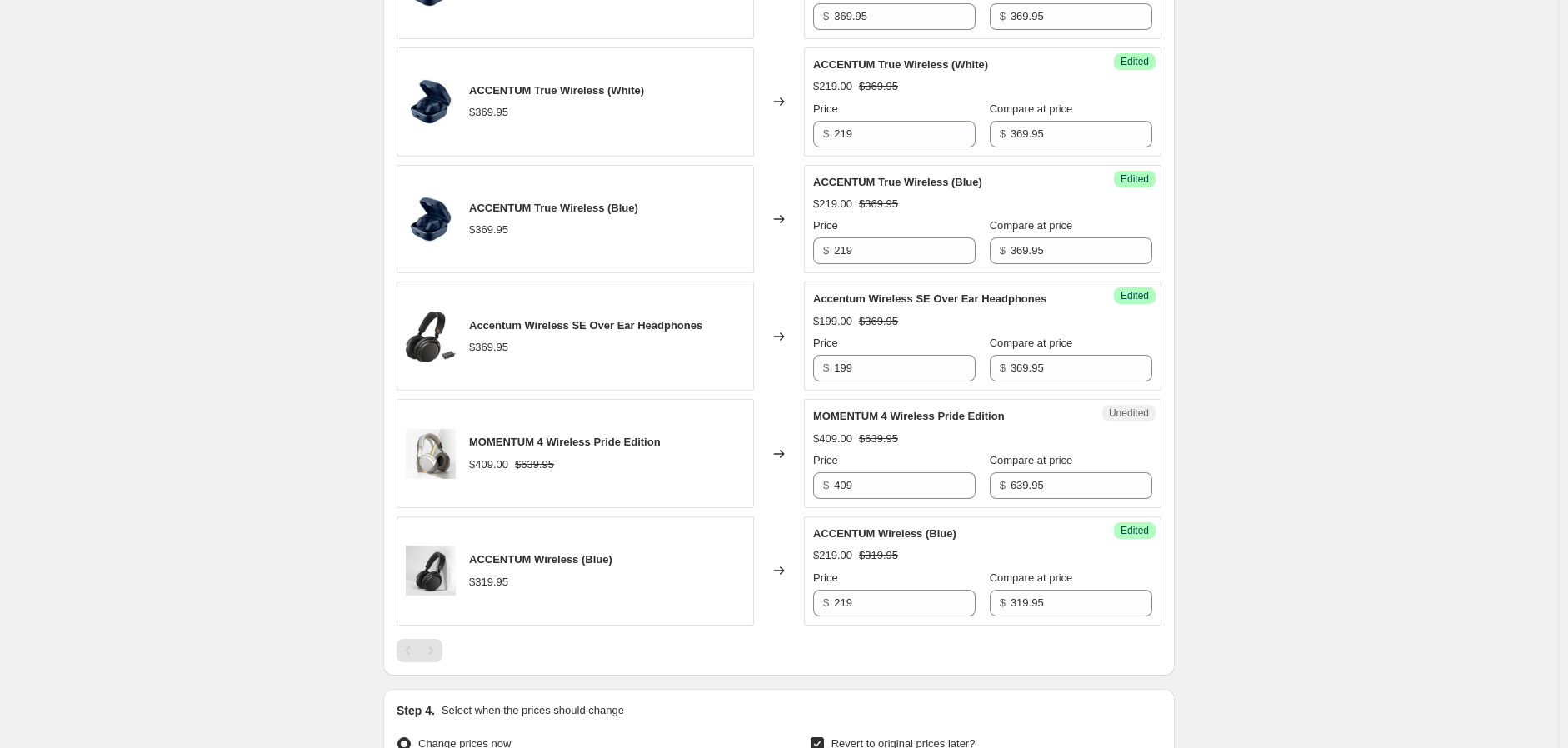
scroll to position [1388, 0]
type input "409"
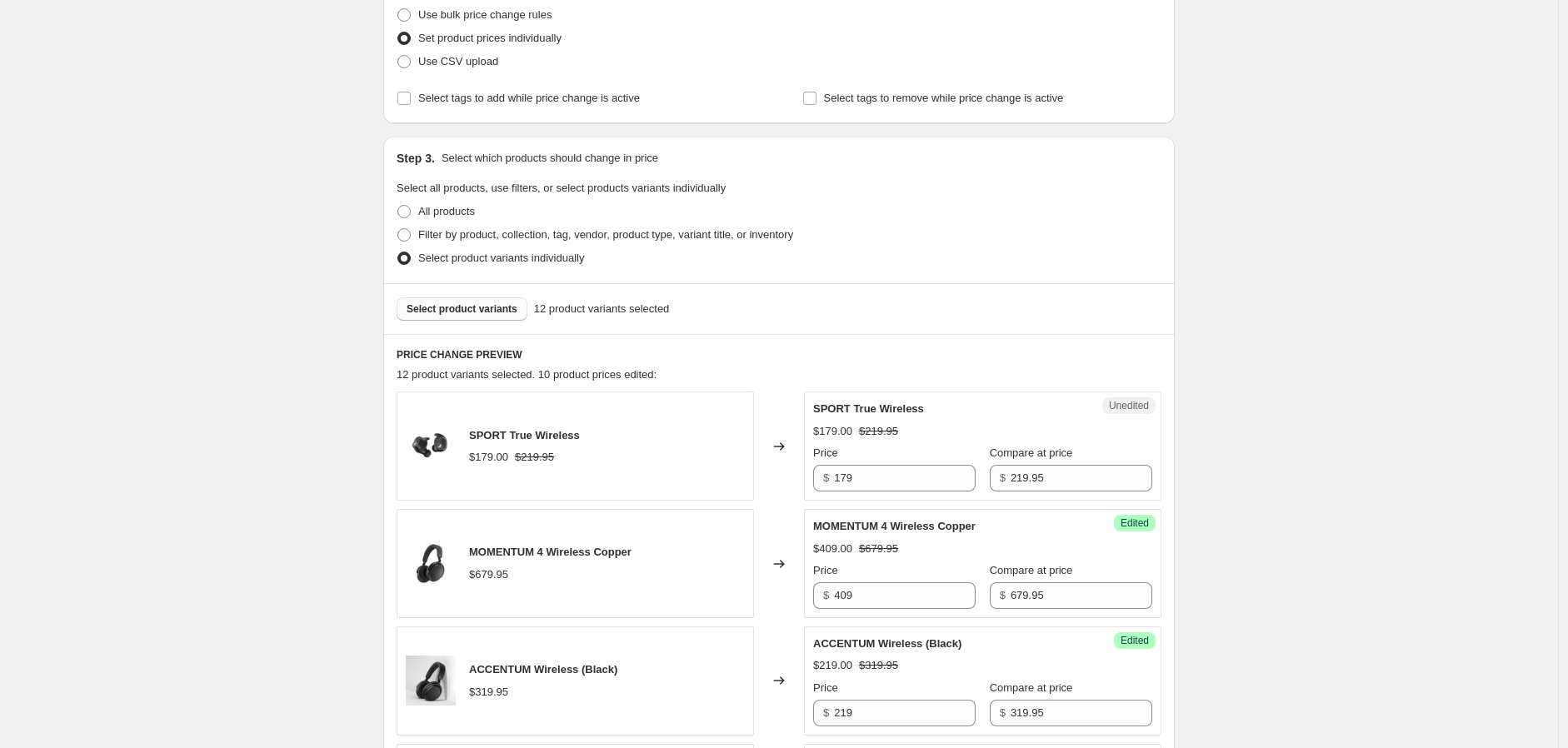
scroll to position [185, 0]
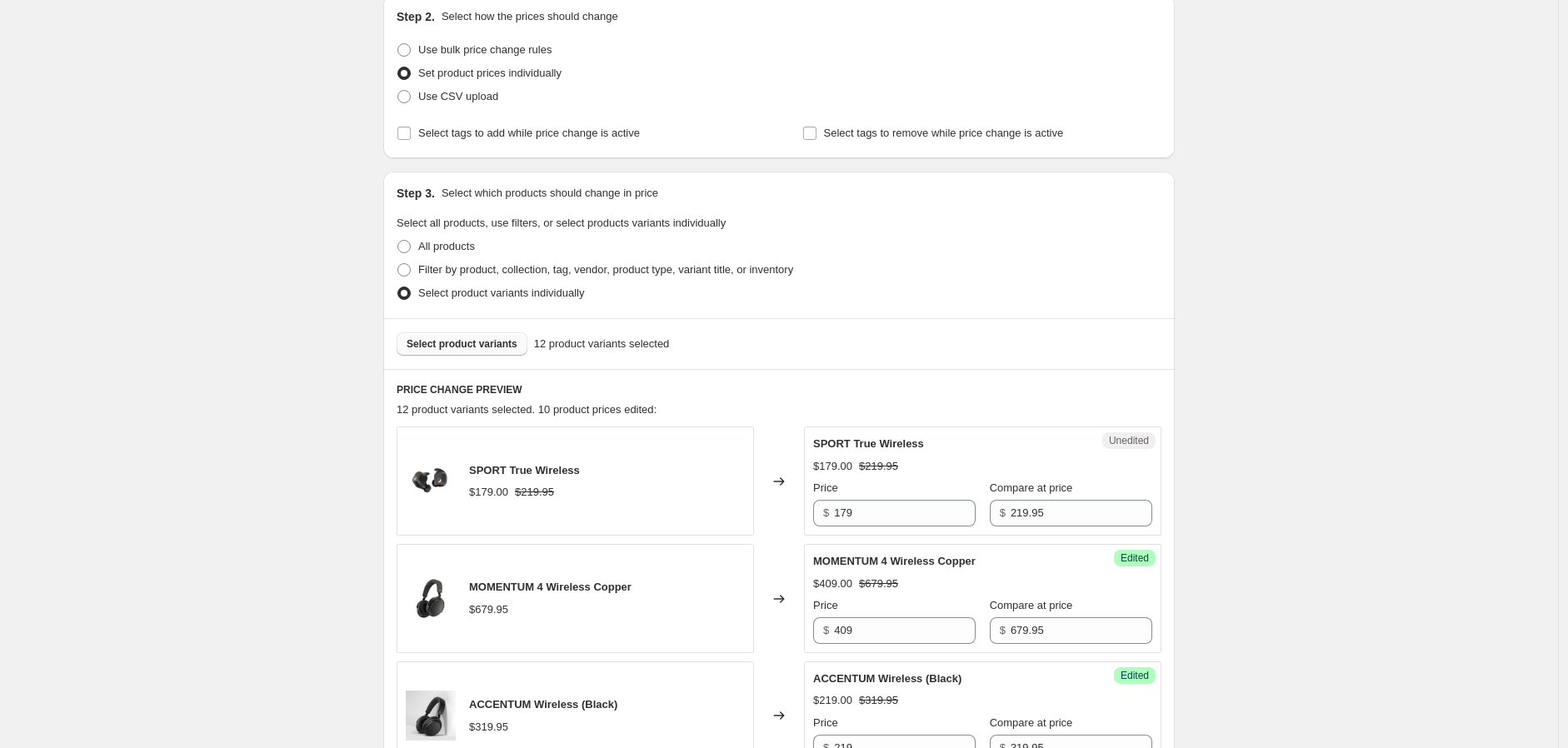
click at [443, 341] on span "Select product variants" at bounding box center [462, 344] width 111 height 14
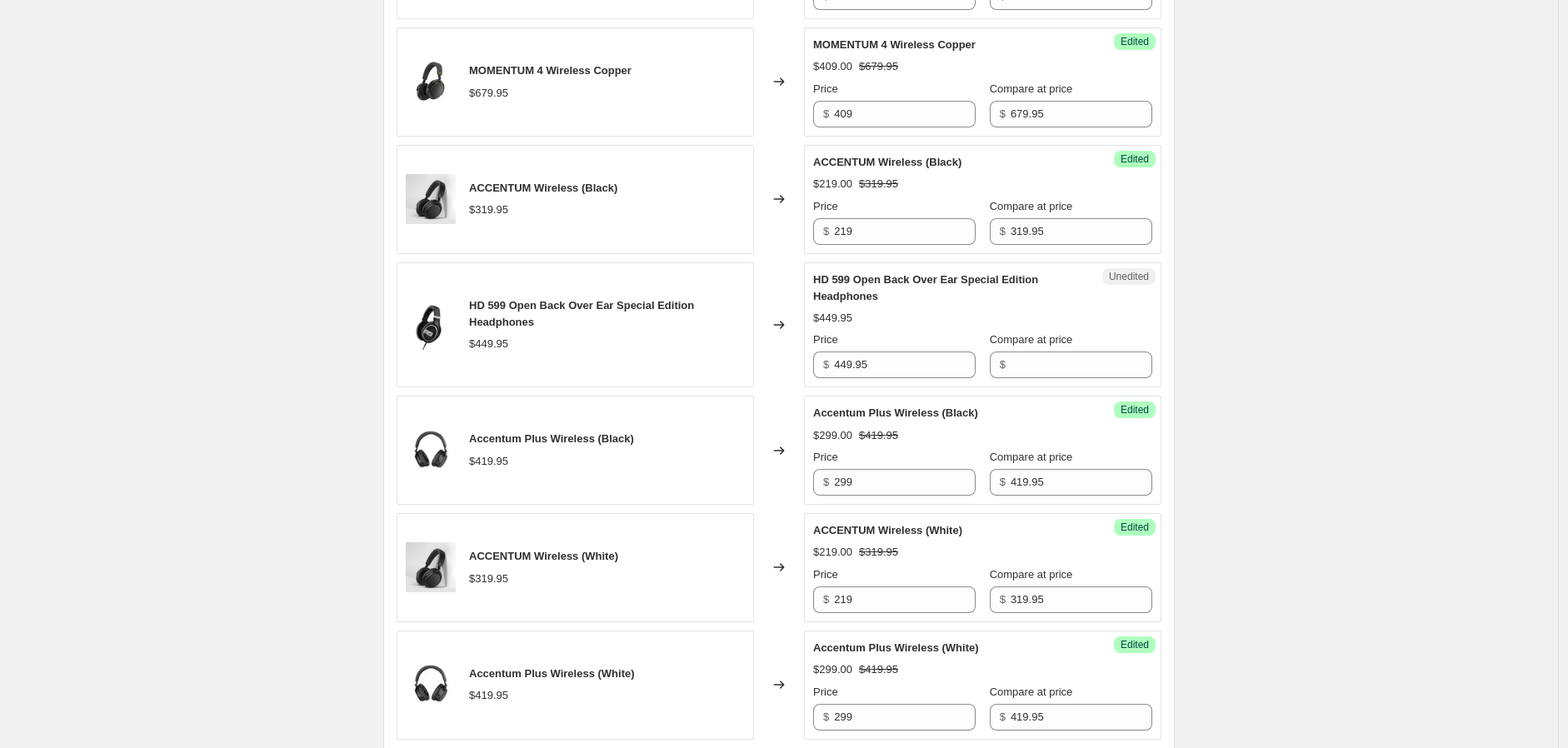
scroll to position [833, 0]
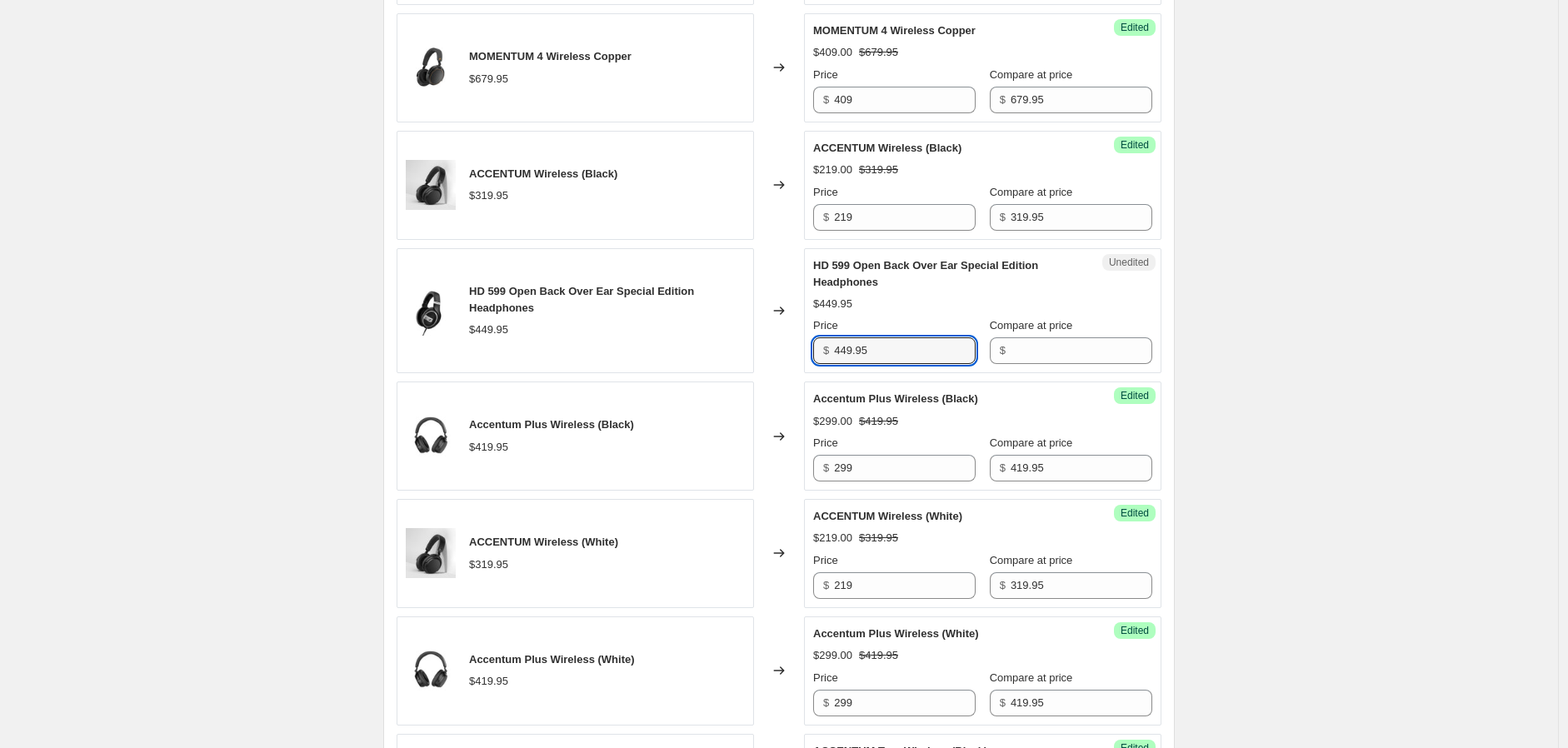
drag, startPoint x: 908, startPoint y: 354, endPoint x: 819, endPoint y: 343, distance: 89.7
click at [819, 343] on div "$ 449.95" at bounding box center [894, 350] width 163 height 26
type input "449.95"
click at [1073, 356] on input "Compare at price" at bounding box center [1081, 350] width 141 height 26
paste input "449.95"
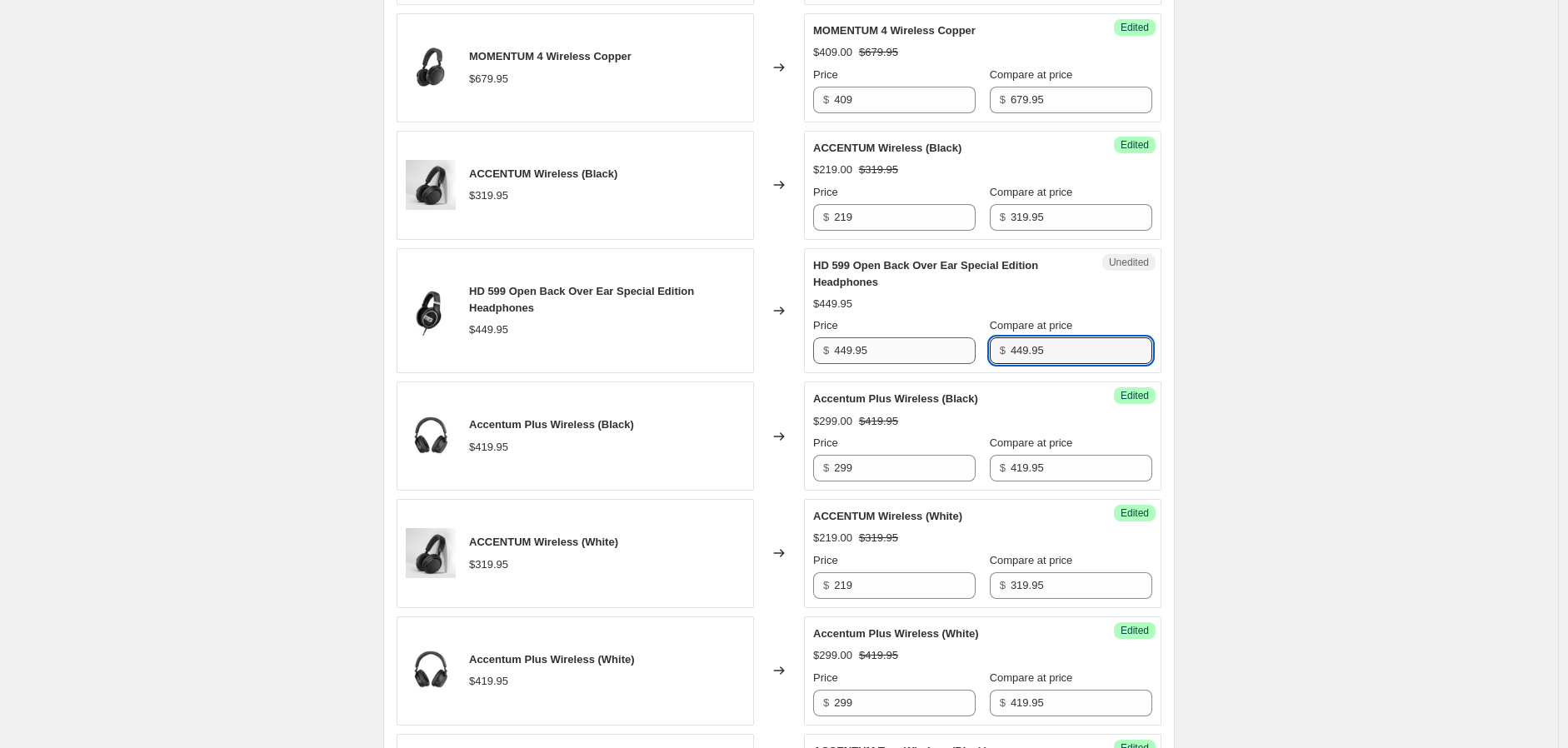
type input "449.95"
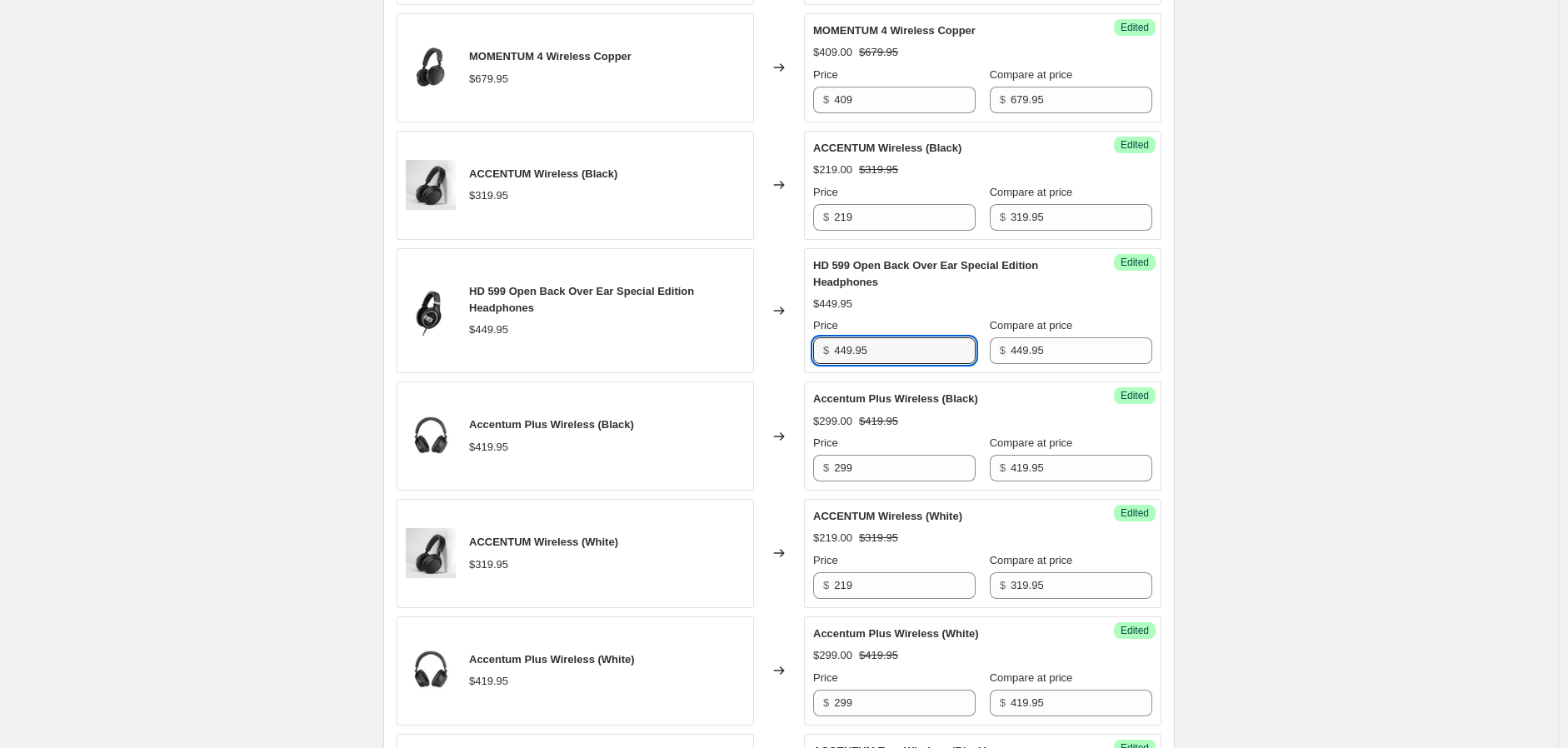
drag, startPoint x: 900, startPoint y: 351, endPoint x: 790, endPoint y: 345, distance: 110.2
click at [794, 343] on div "HD 599 Open Back Over Ear Special Edition Headphones $449.95 Changed to Success…" at bounding box center [779, 310] width 765 height 126
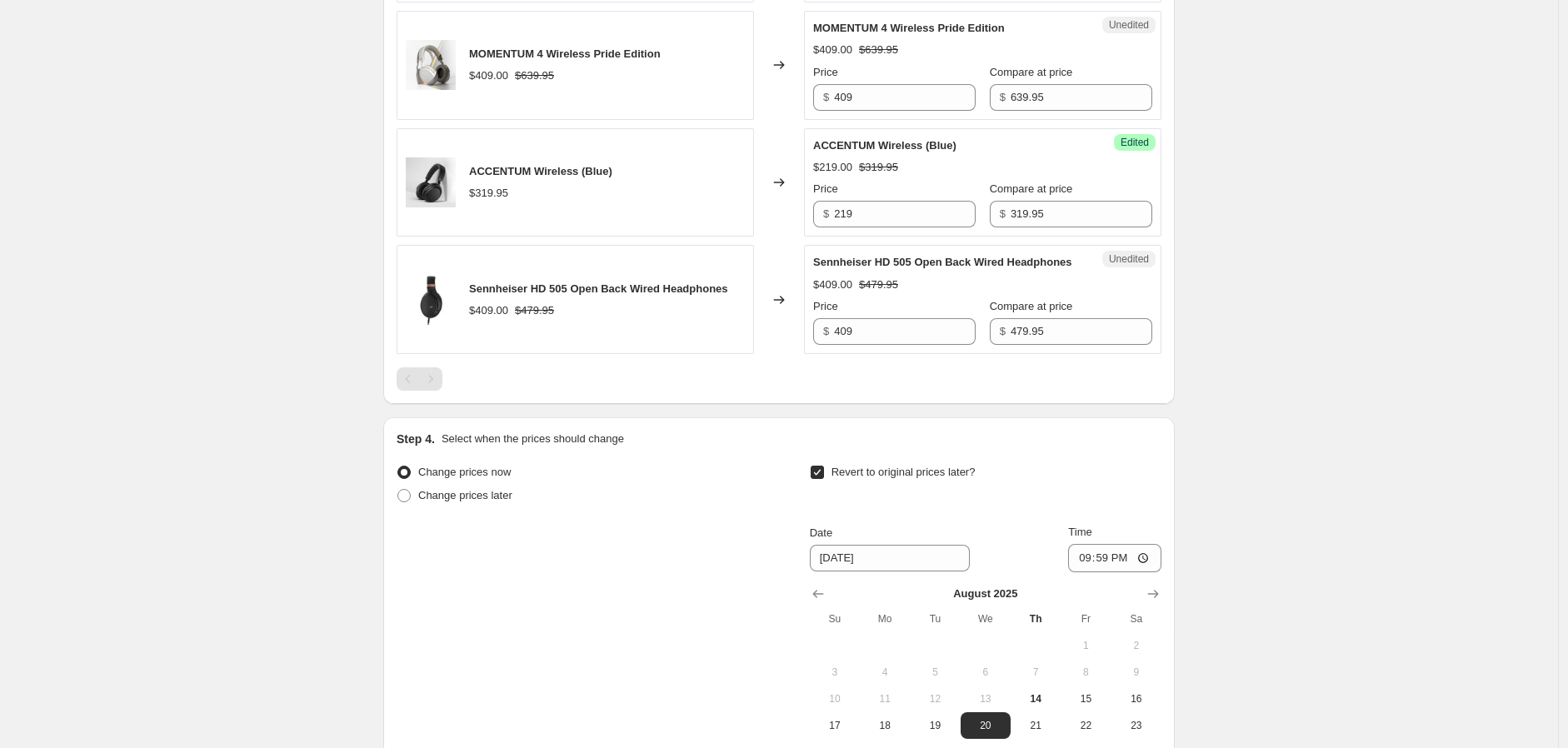
scroll to position [2035, 0]
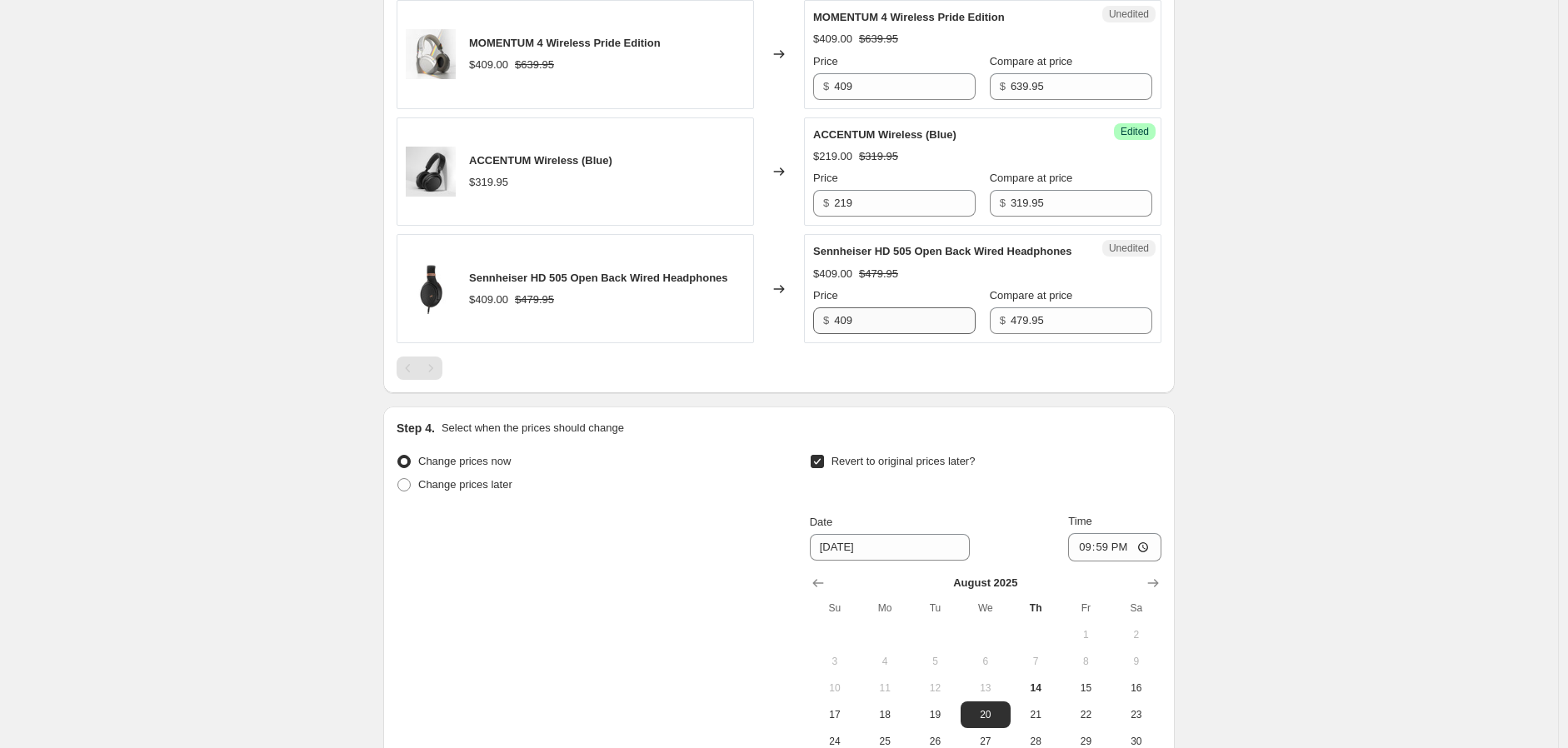
type input "169"
drag, startPoint x: 864, startPoint y: 344, endPoint x: 836, endPoint y: 342, distance: 28.1
click at [836, 334] on div "$ 409" at bounding box center [894, 320] width 163 height 26
type input "379"
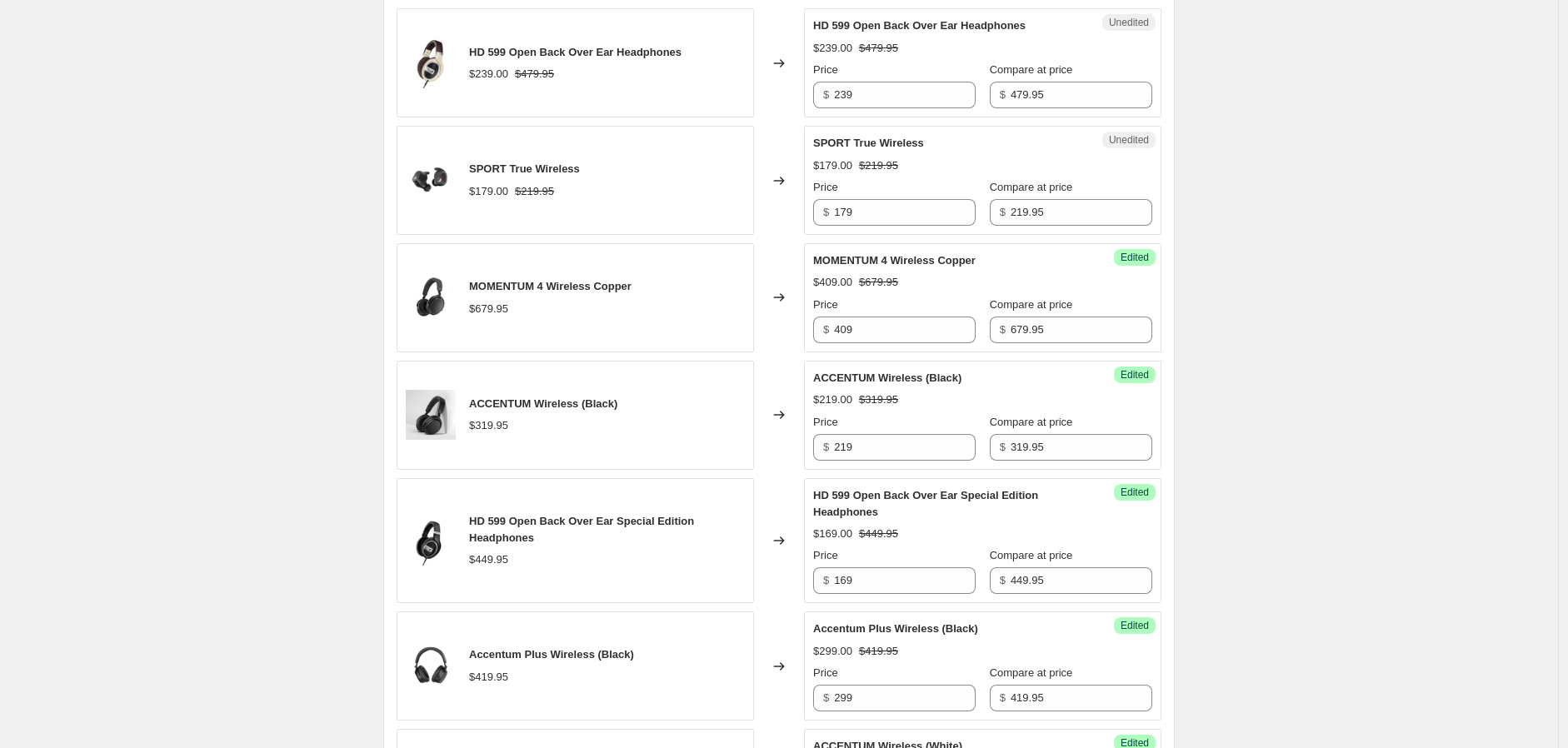
scroll to position [277, 0]
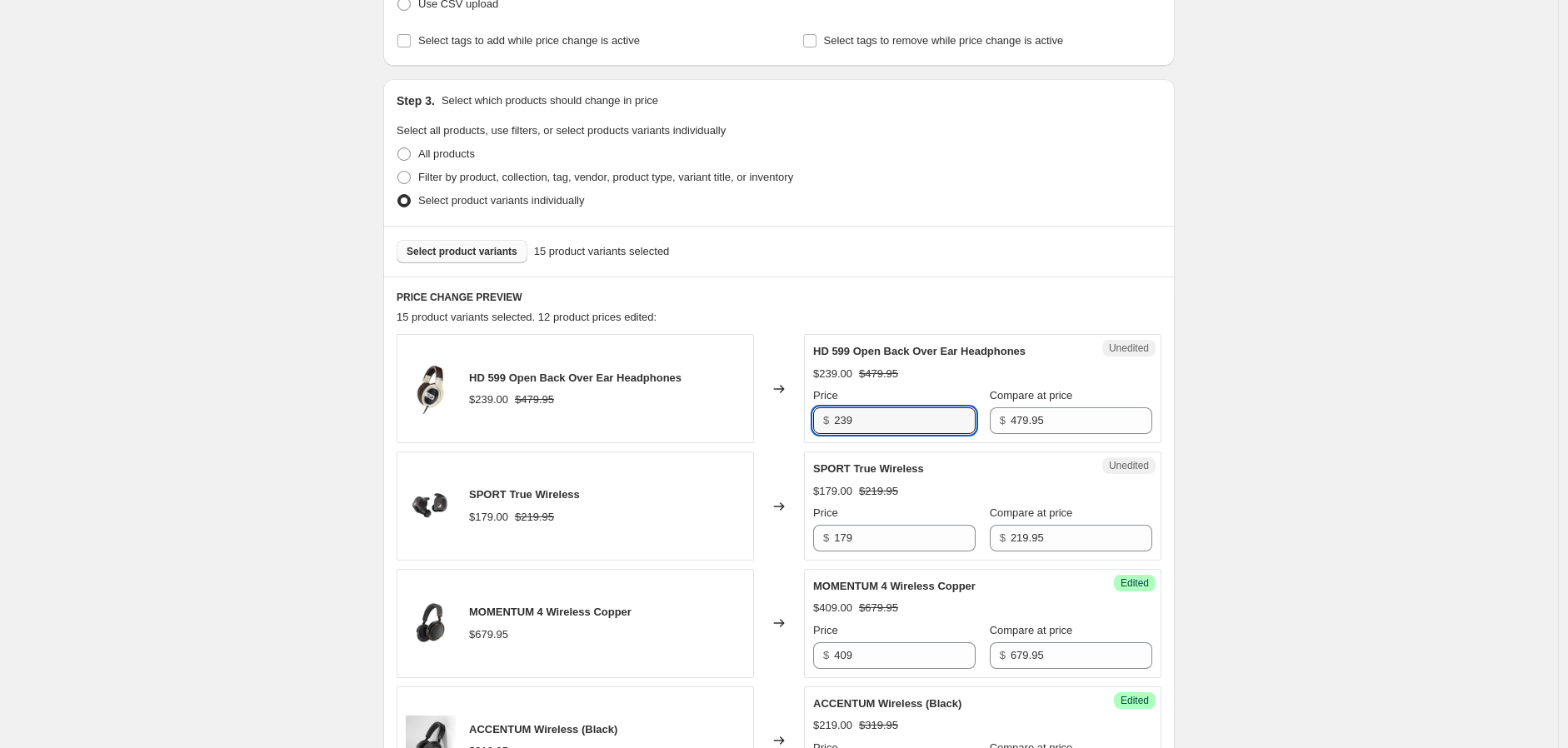
drag, startPoint x: 934, startPoint y: 420, endPoint x: 809, endPoint y: 405, distance: 125.9
click at [808, 419] on div "Unedited HD 599 Open Back Over Ear Headphones $239.00 $479.95 Price $ 239 Compa…" at bounding box center [983, 388] width 357 height 109
type input "199"
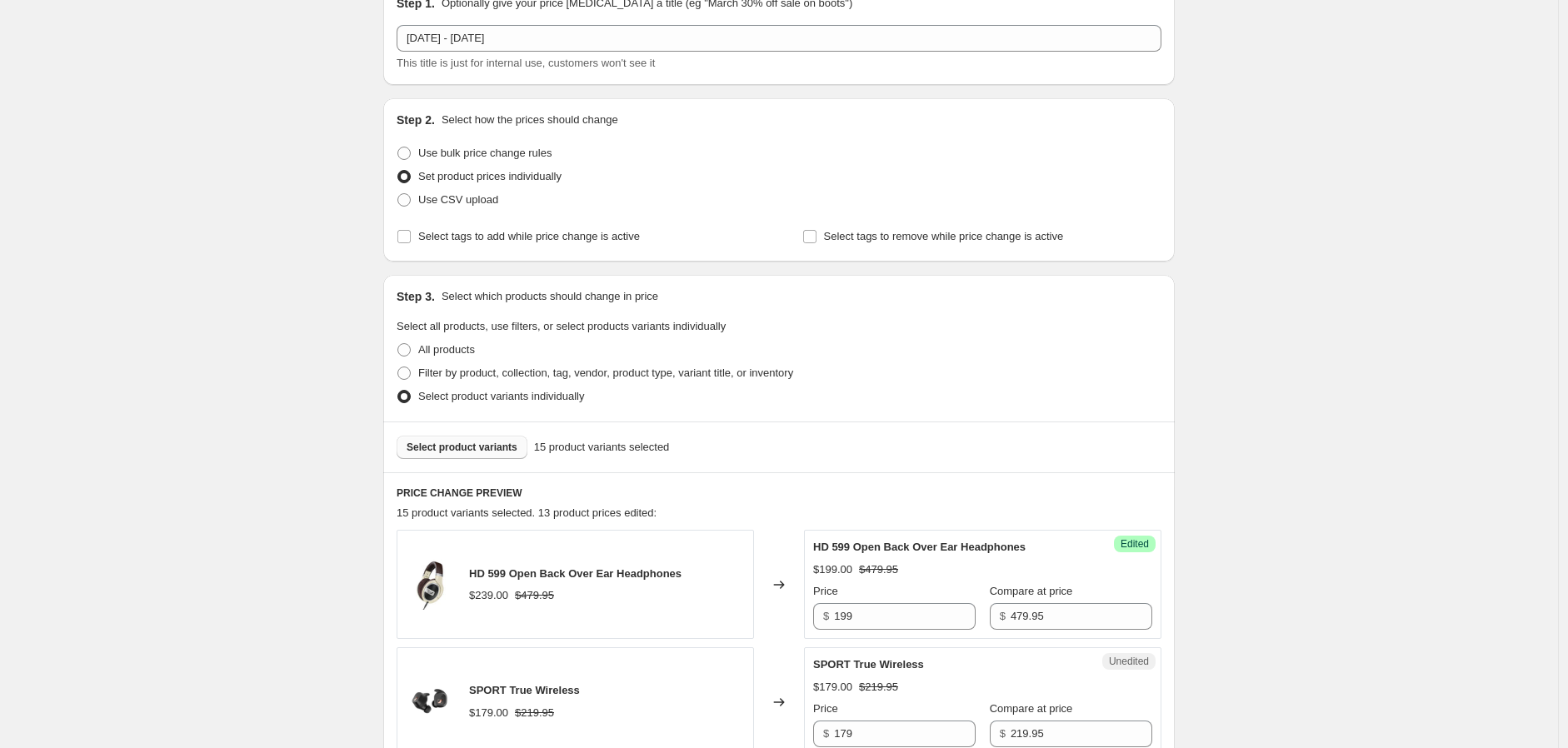
scroll to position [48, 0]
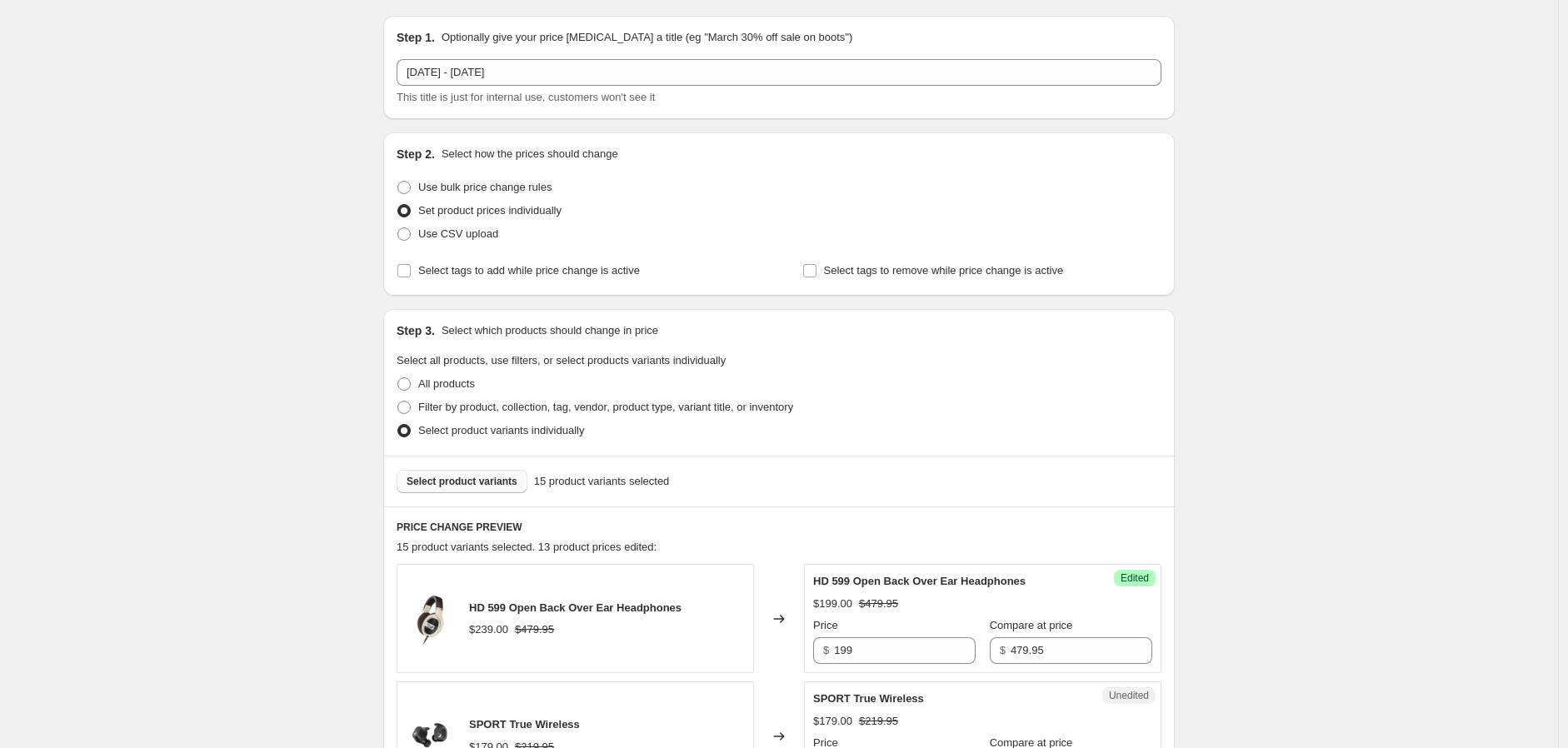
click at [462, 486] on span "Select product variants" at bounding box center [462, 482] width 111 height 14
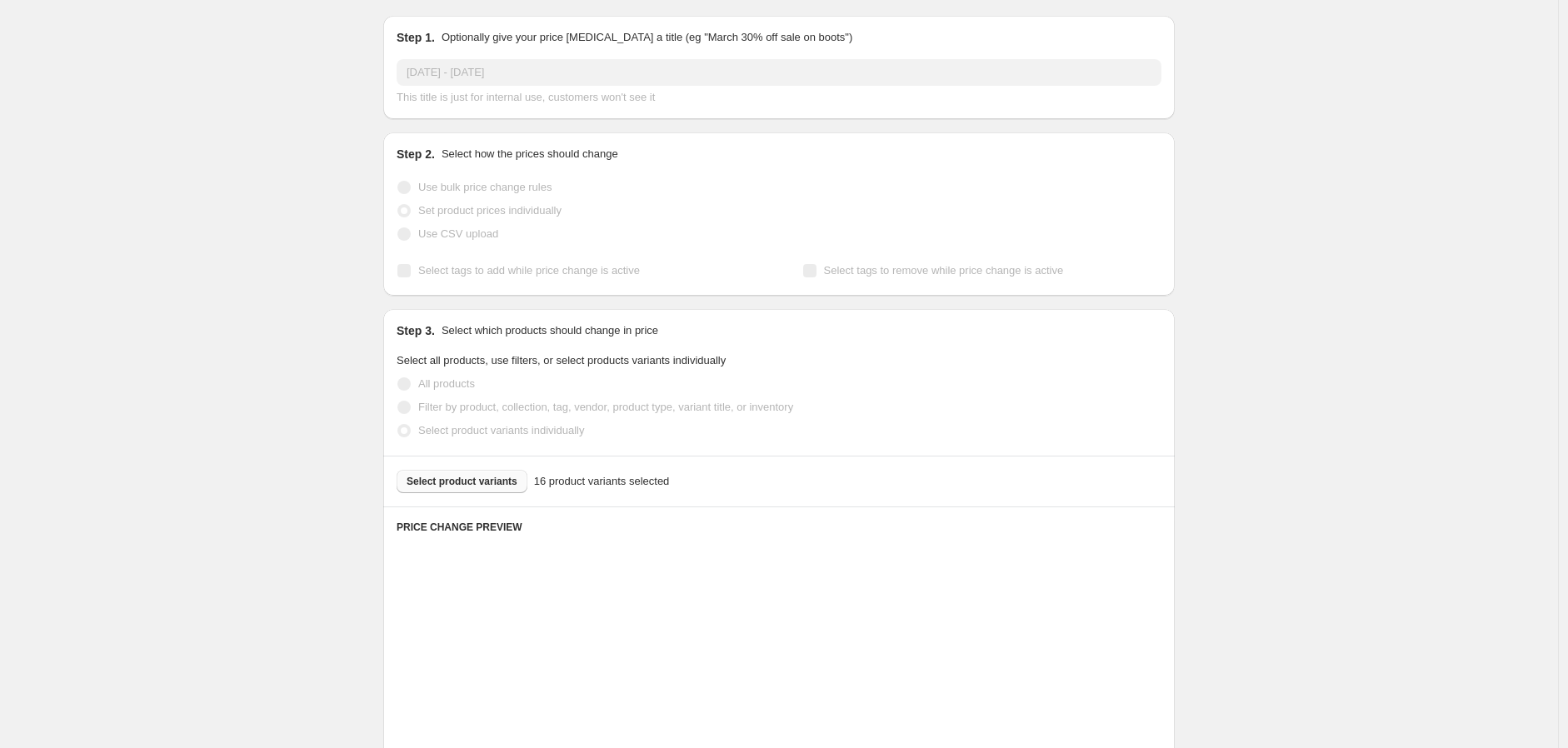
click at [477, 470] on div "Select product variants 16 product variants selected" at bounding box center [779, 482] width 765 height 23
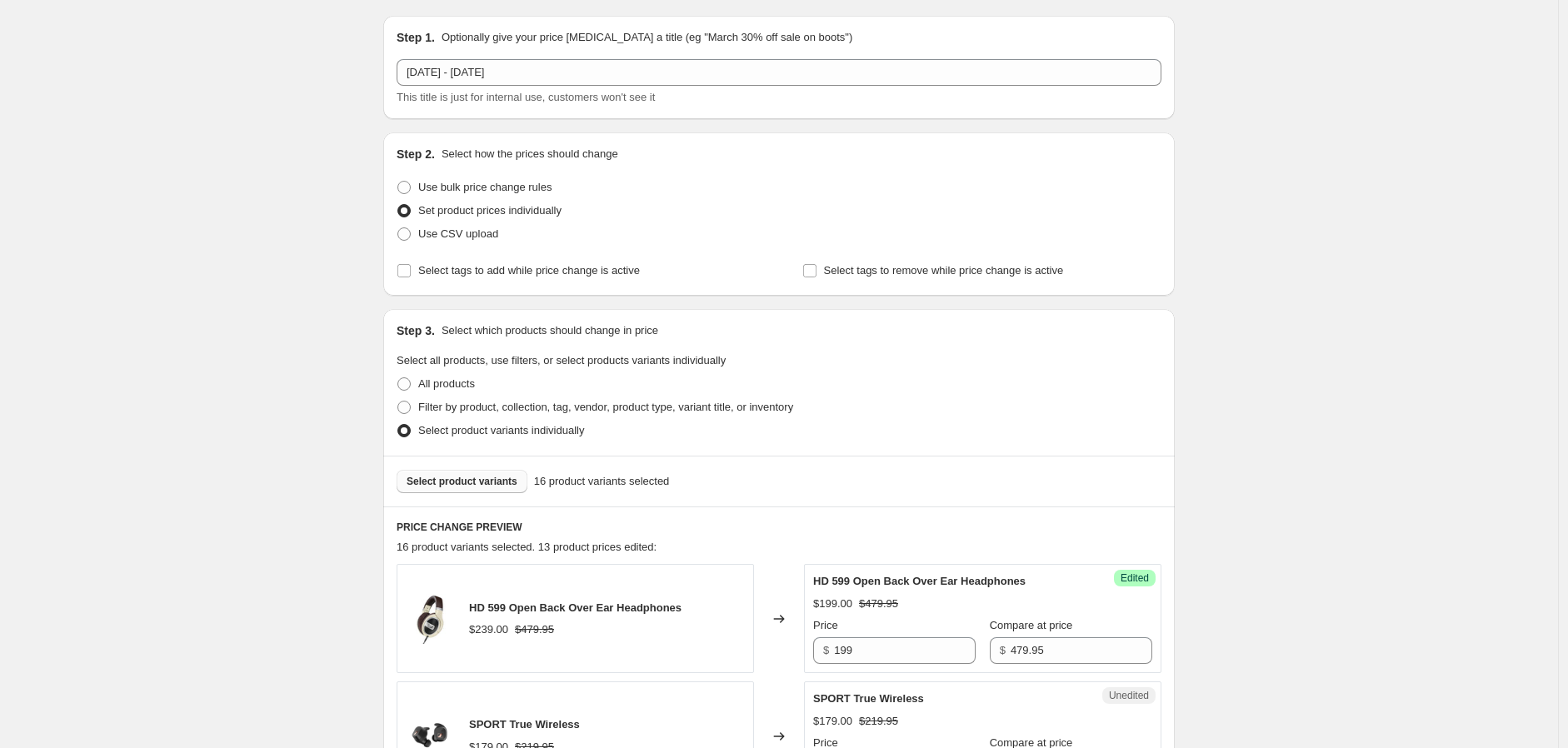
click at [484, 478] on span "Select product variants" at bounding box center [462, 482] width 111 height 14
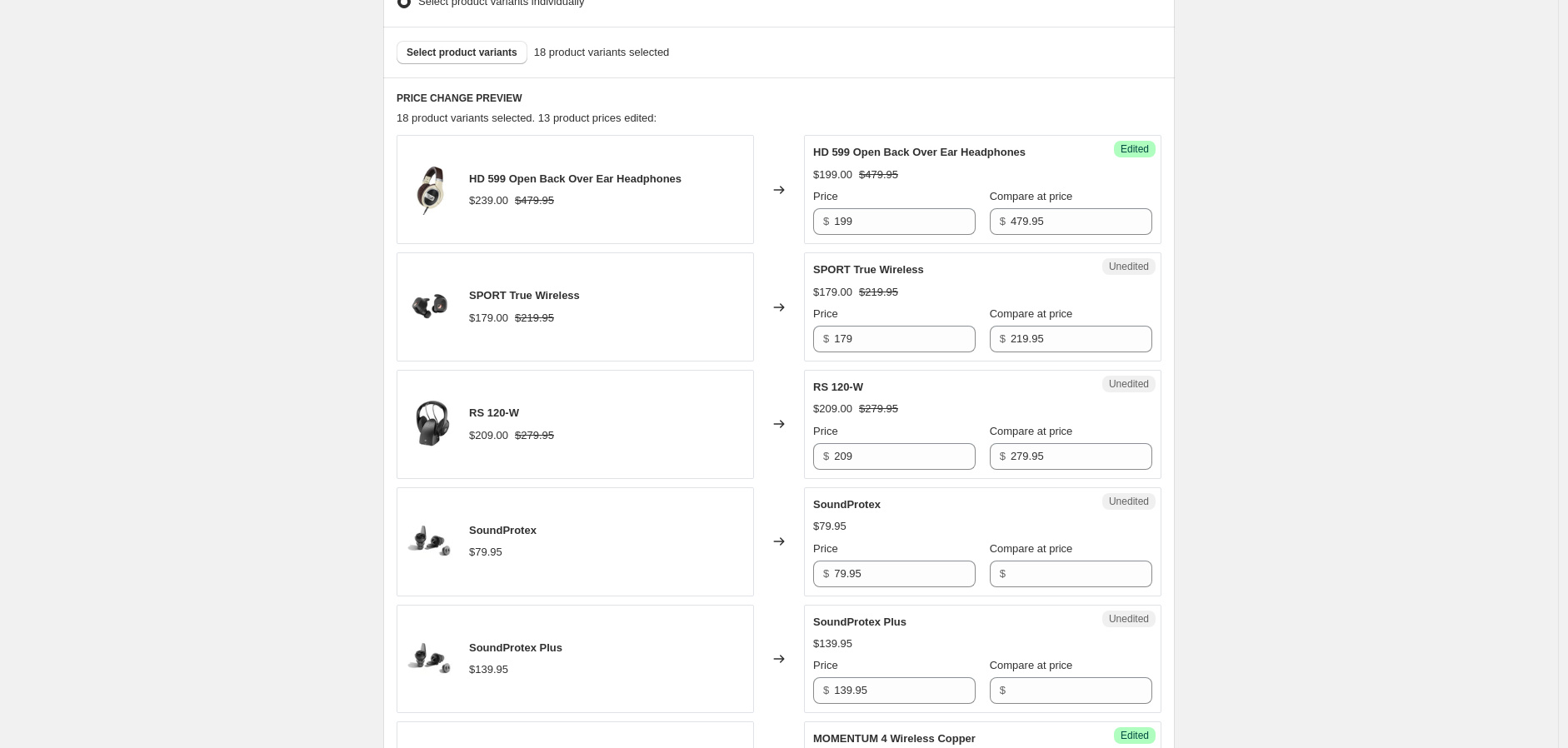
scroll to position [510, 0]
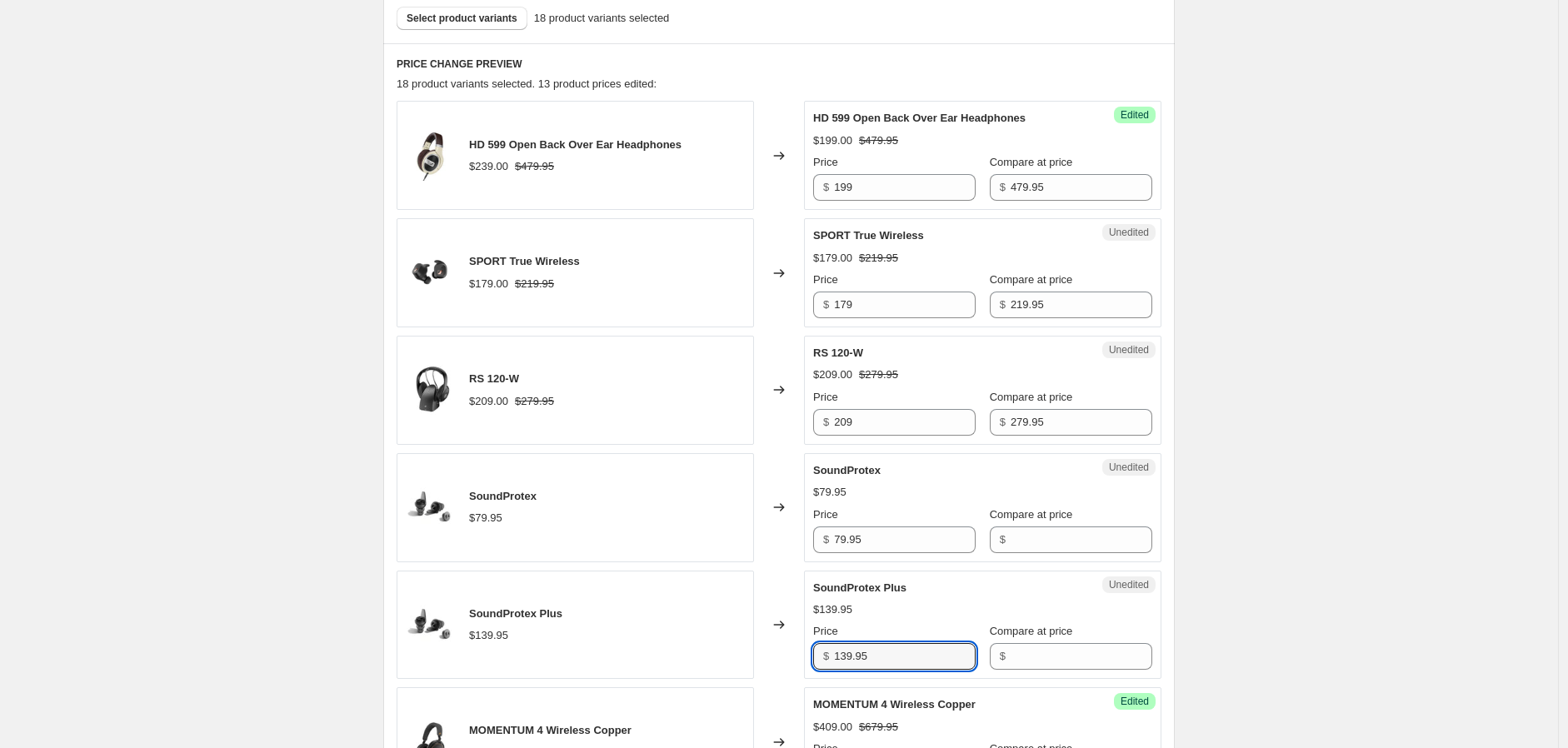
drag, startPoint x: 881, startPoint y: 650, endPoint x: 826, endPoint y: 649, distance: 55.0
click at [826, 648] on div "$ 139.95" at bounding box center [894, 655] width 163 height 26
type input "139.95"
click at [1039, 656] on input "Compare at price" at bounding box center [1081, 655] width 141 height 26
paste input "139.95"
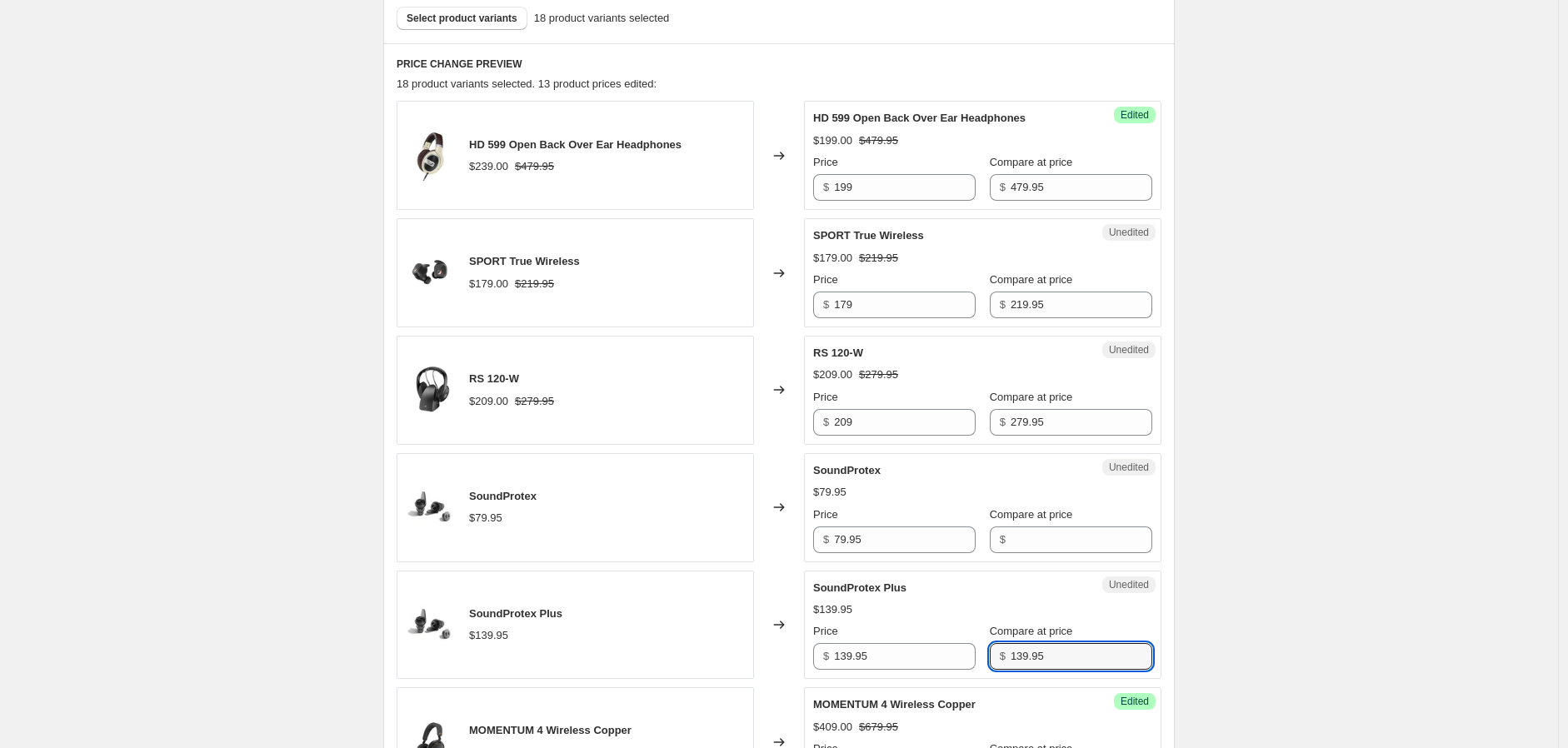
type input "139.95"
drag, startPoint x: 884, startPoint y: 641, endPoint x: 785, endPoint y: 644, distance: 99.0
click at [785, 644] on div "SoundProtex Plus $139.95 Changed to Success Edited SoundProtex Plus $139.95 Pri…" at bounding box center [779, 625] width 765 height 109
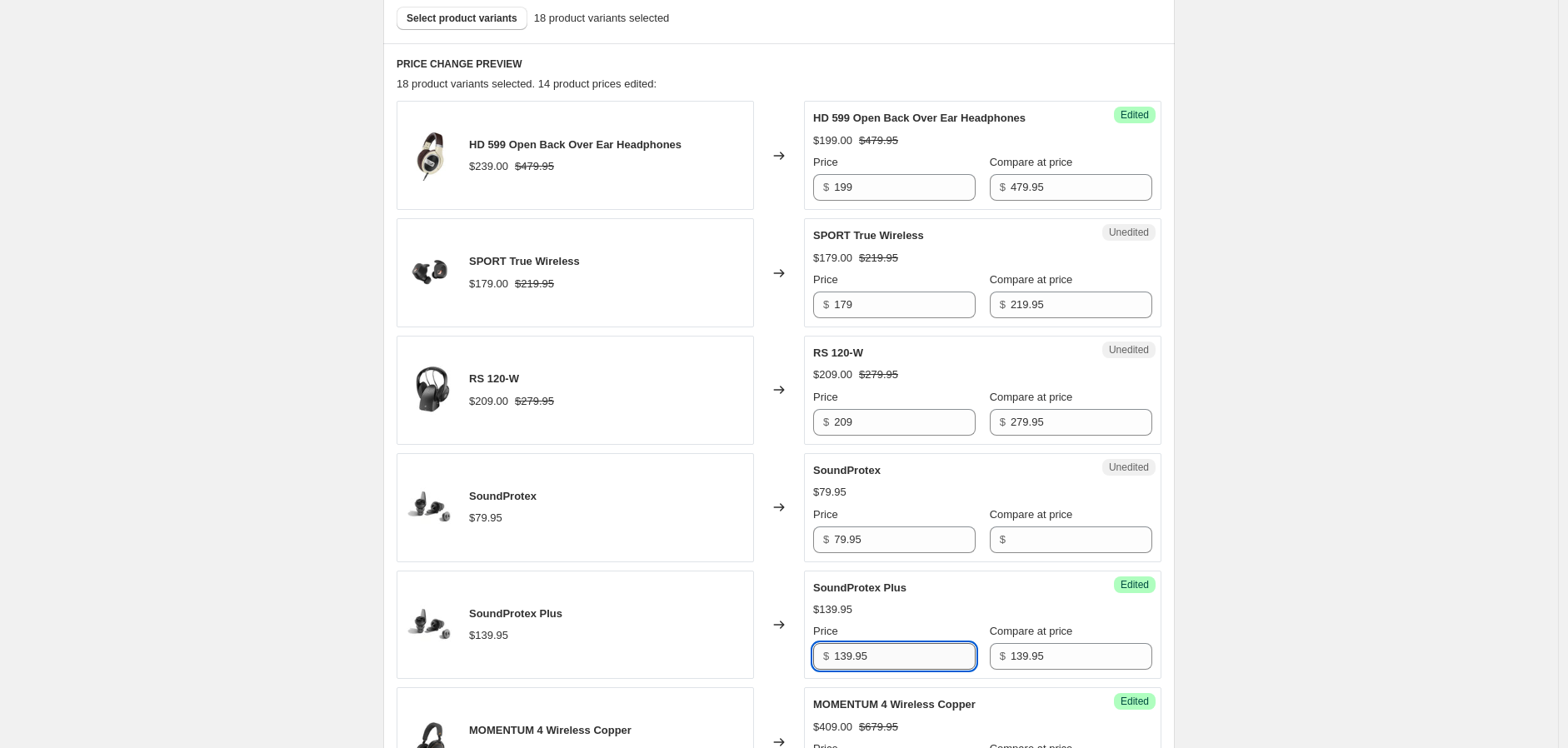
click at [875, 652] on input "139.95" at bounding box center [905, 655] width 141 height 26
drag, startPoint x: 807, startPoint y: 653, endPoint x: 781, endPoint y: 650, distance: 26.2
click at [779, 651] on div "SoundProtex Plus $139.95 Changed to Success Edited SoundProtex Plus $139.95 Pri…" at bounding box center [779, 625] width 765 height 109
type input "99"
click at [868, 540] on input "79.95" at bounding box center [905, 539] width 141 height 26
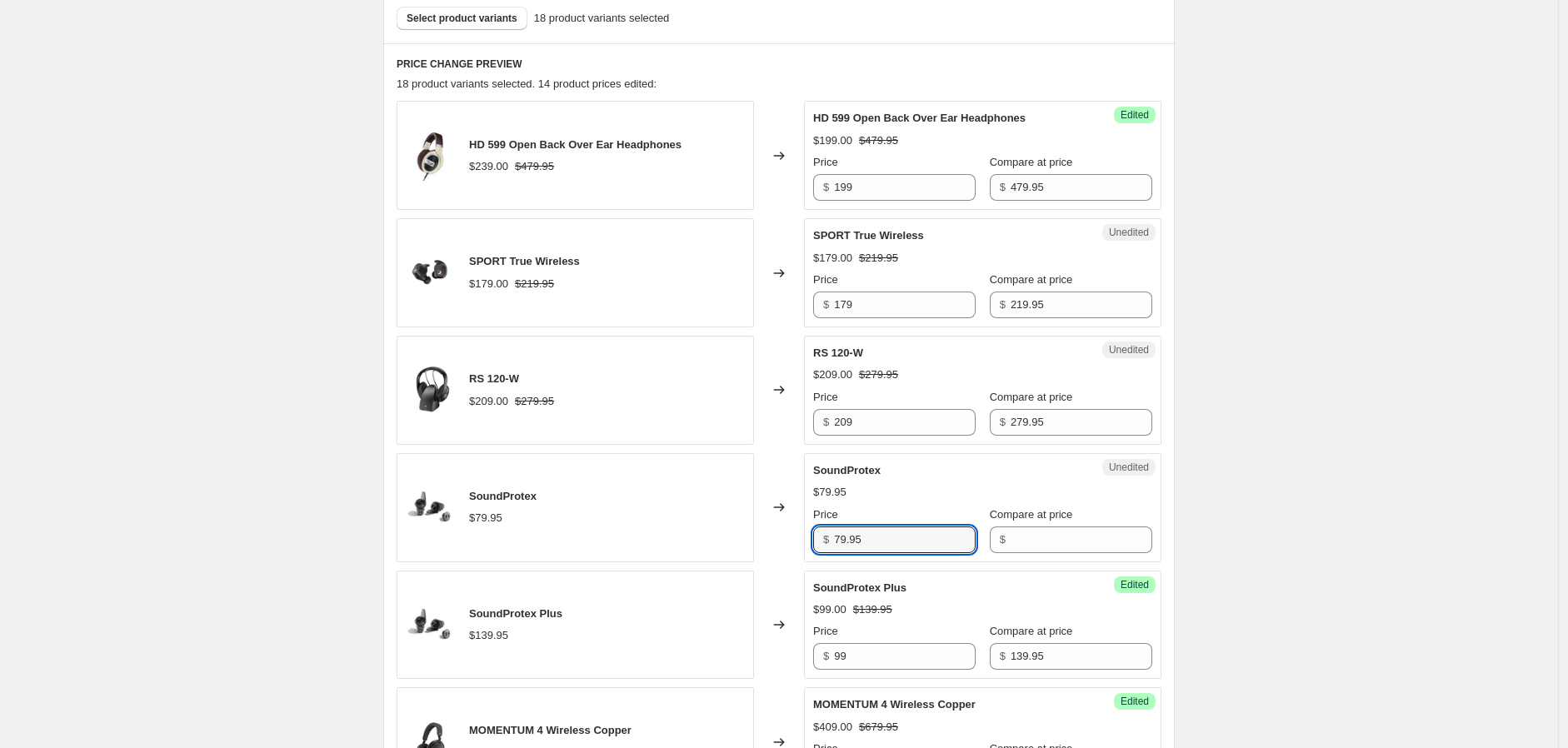
drag, startPoint x: 871, startPoint y: 535, endPoint x: 809, endPoint y: 531, distance: 62.1
click at [809, 531] on div "Unedited SoundProtex $79.95 Price $ 79.95 Compare at price $" at bounding box center [983, 508] width 357 height 109
type input "79.95"
click at [1034, 551] on input "Compare at price" at bounding box center [1081, 539] width 141 height 26
paste input "79.95"
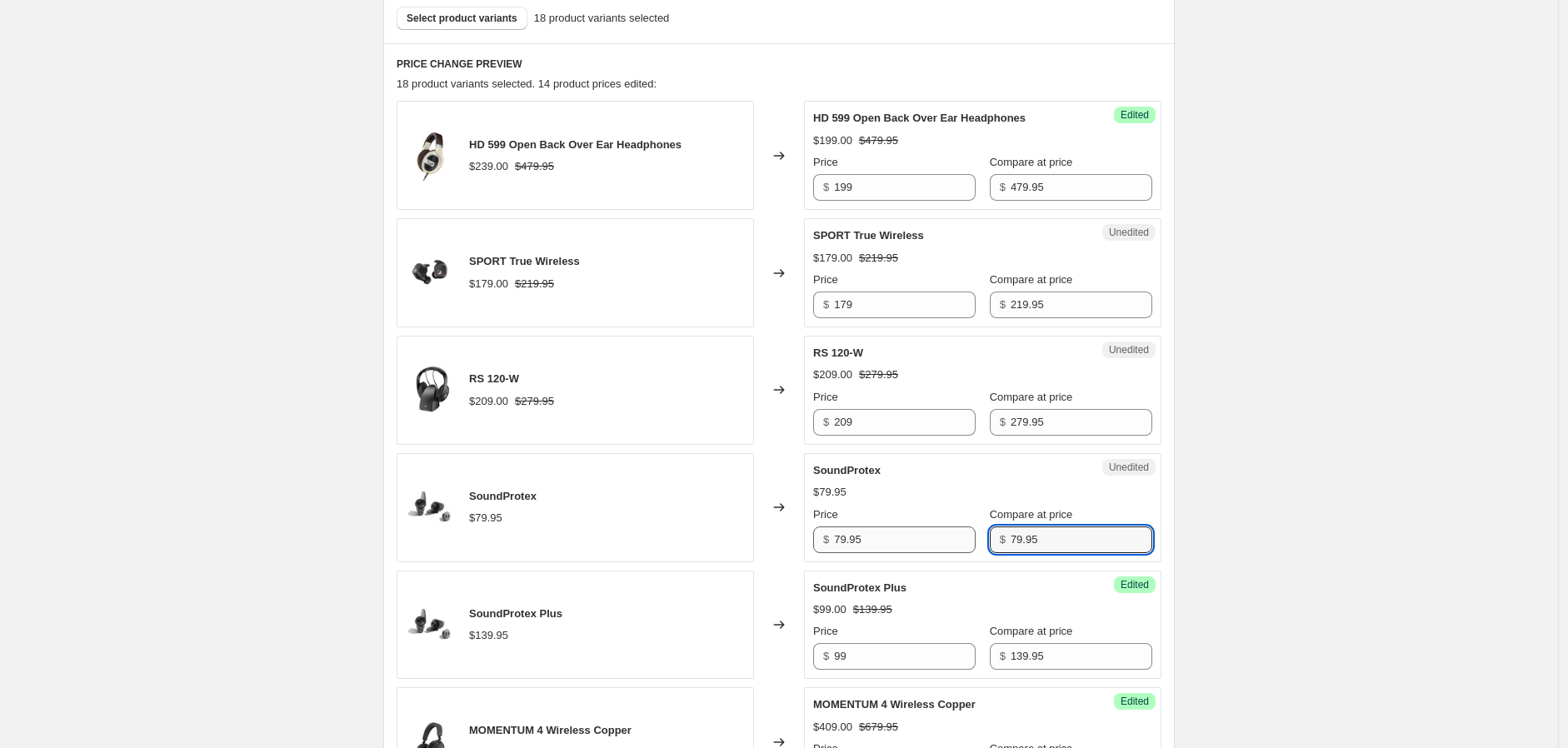
type input "79.95"
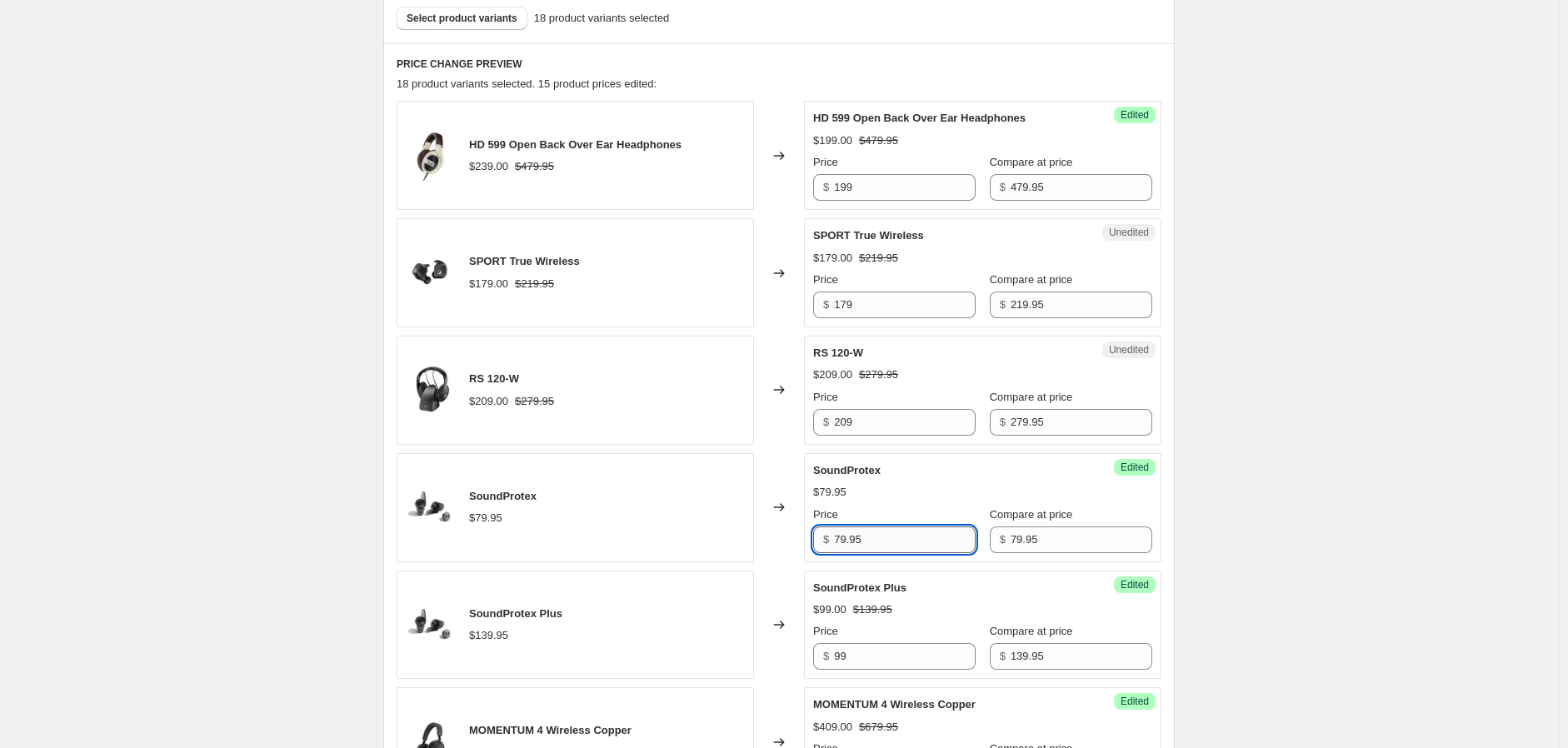
click at [864, 539] on input "79.95" at bounding box center [905, 539] width 141 height 26
drag, startPoint x: 864, startPoint y: 539, endPoint x: 781, endPoint y: 533, distance: 83.2
click at [781, 533] on div "SoundProtex $79.95 Changed to Success Edited SoundProtex $79.95 Price $ 79.95 C…" at bounding box center [779, 508] width 765 height 109
type input "49"
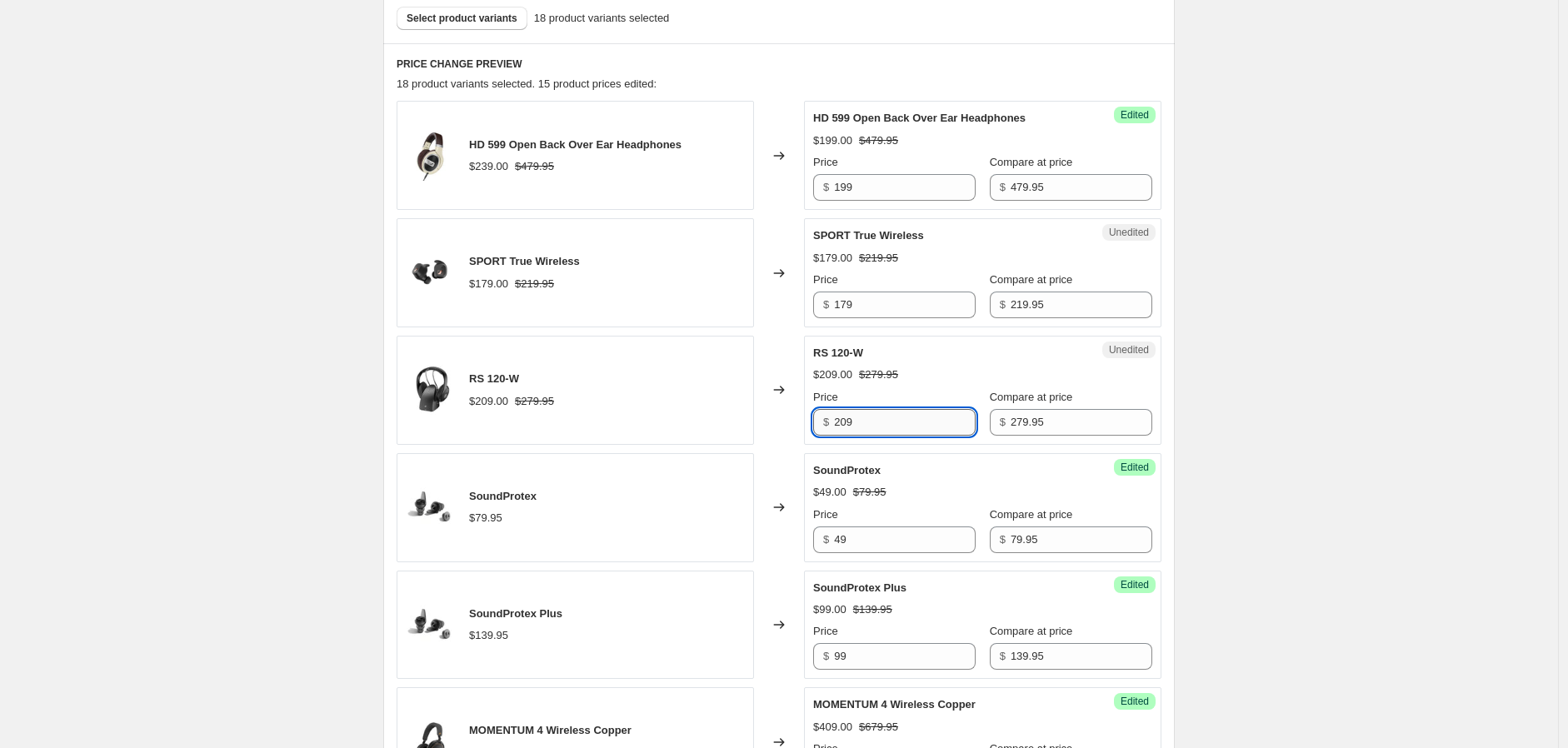
click at [876, 429] on input "209" at bounding box center [905, 421] width 141 height 26
click at [843, 420] on input "209" at bounding box center [905, 421] width 141 height 26
click at [845, 418] on input "209" at bounding box center [905, 421] width 141 height 26
type input "219"
click at [990, 432] on div "$ 279.95" at bounding box center [1071, 421] width 163 height 26
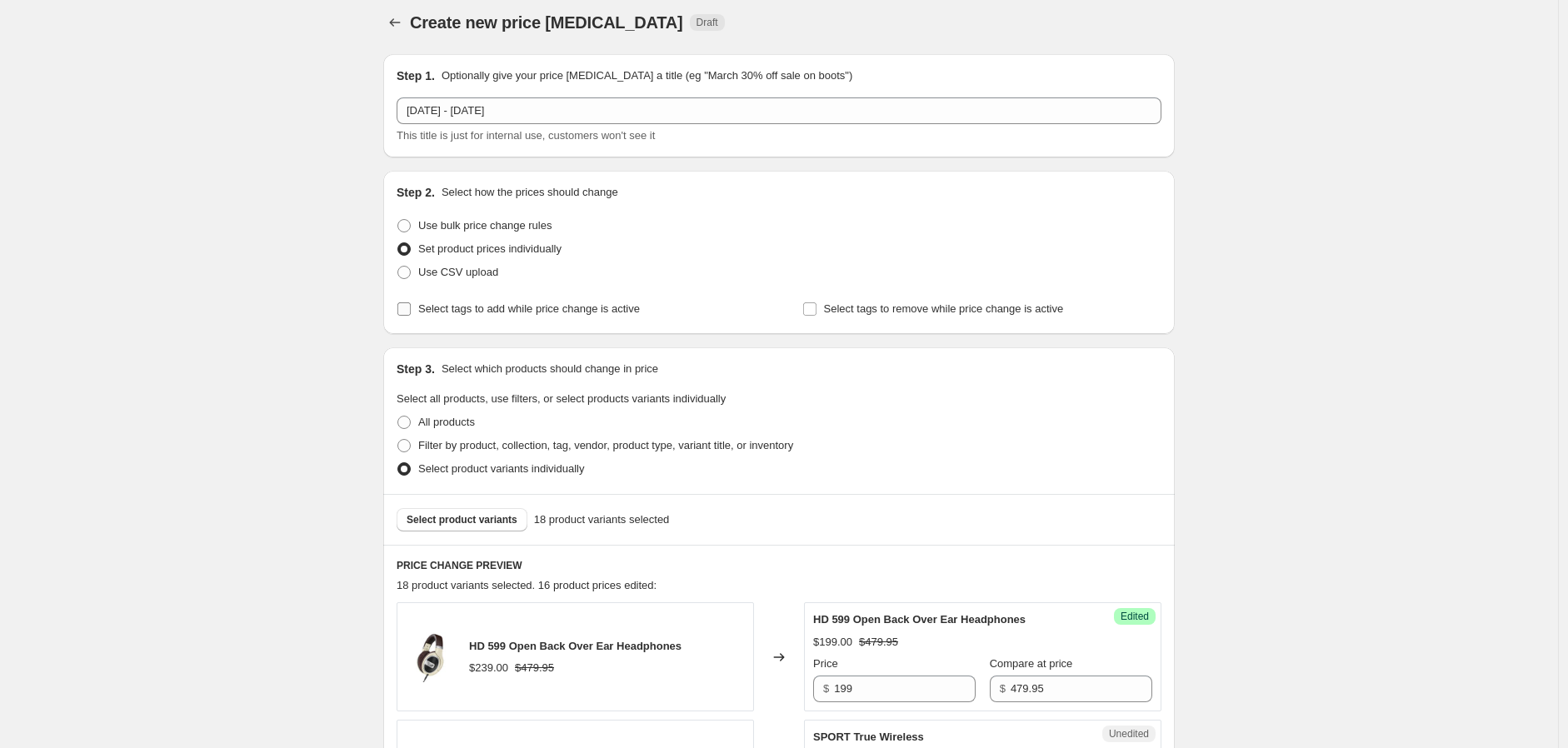
scroll to position [0, 0]
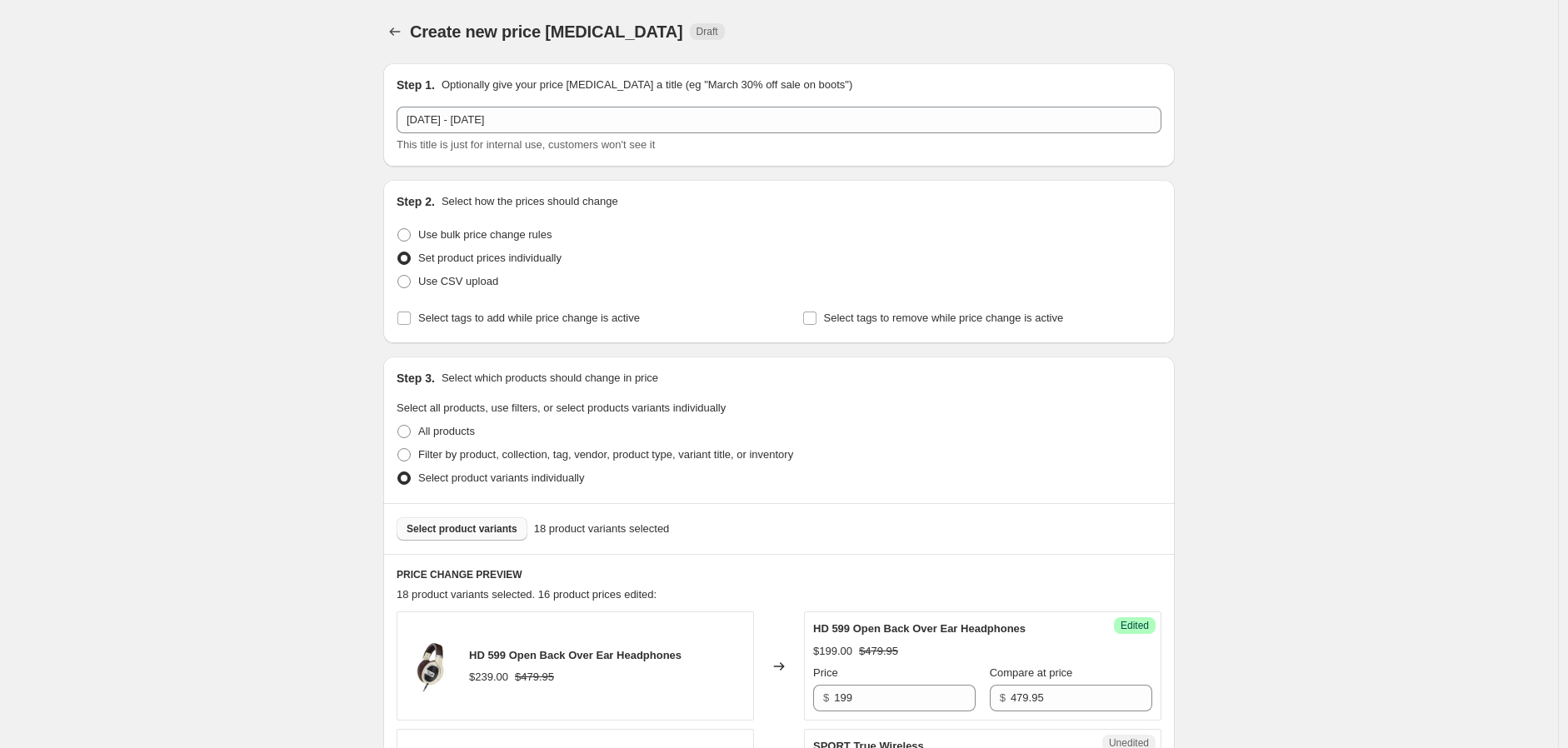
click at [471, 524] on span "Select product variants" at bounding box center [462, 529] width 111 height 14
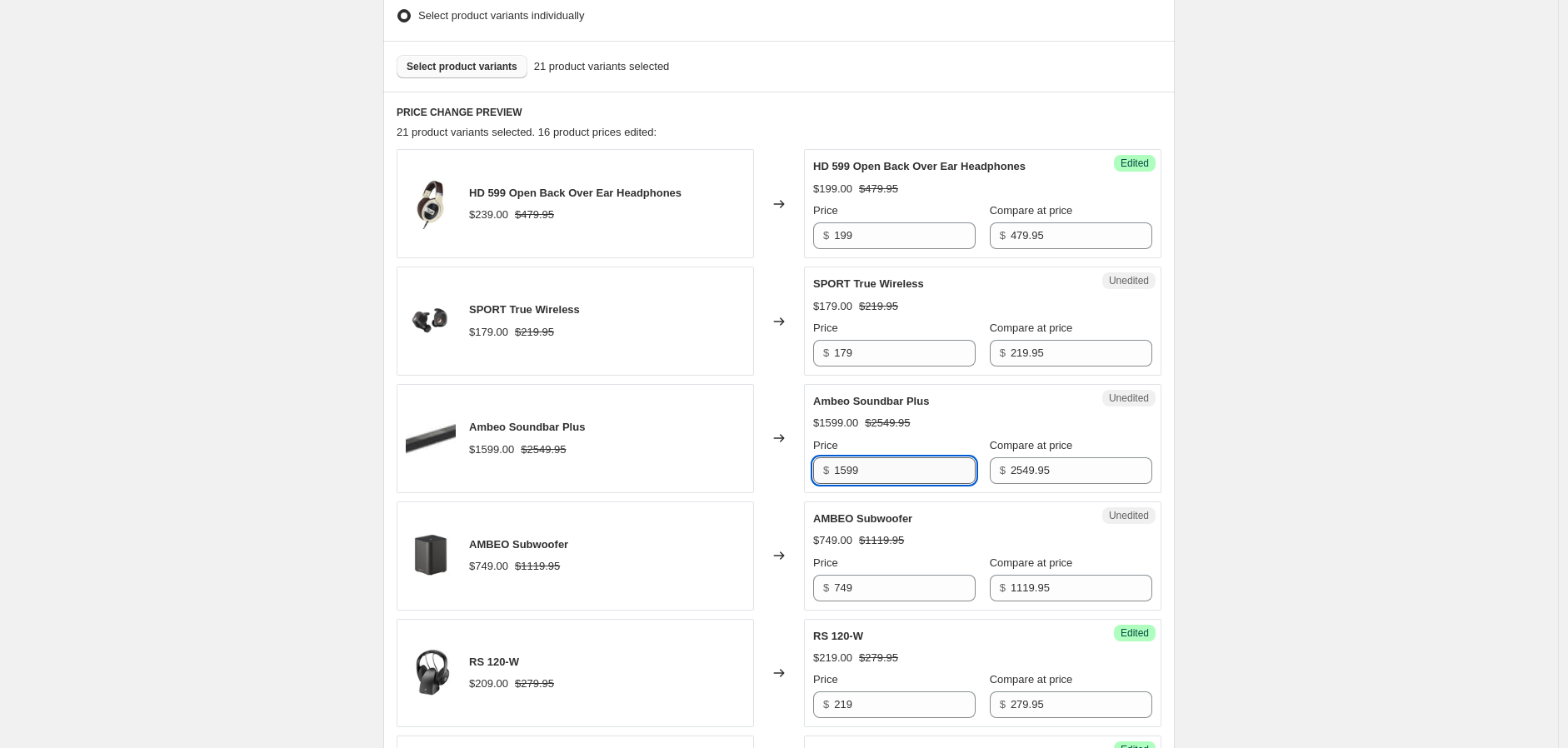
click at [843, 469] on input "1599" at bounding box center [905, 470] width 141 height 26
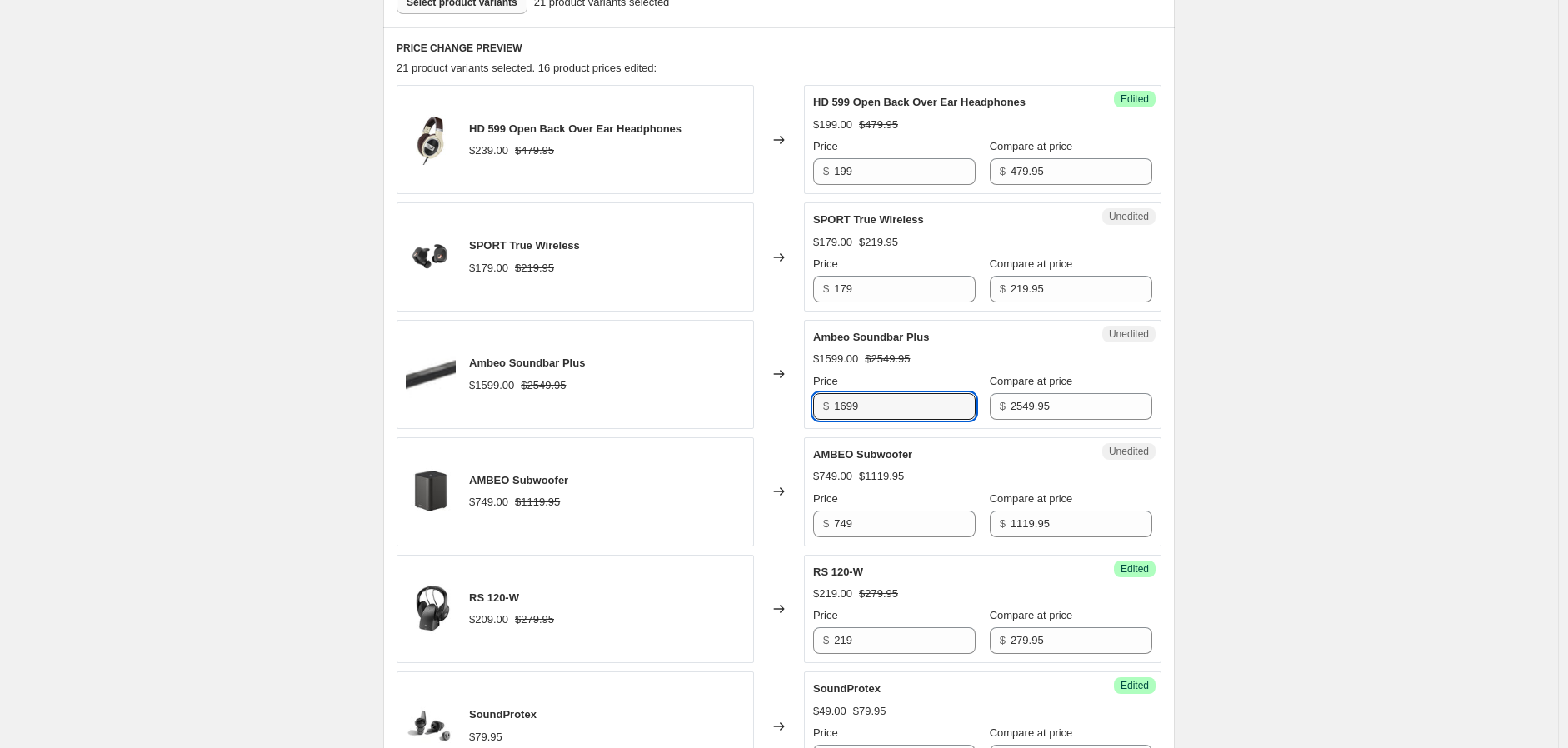
scroll to position [555, 0]
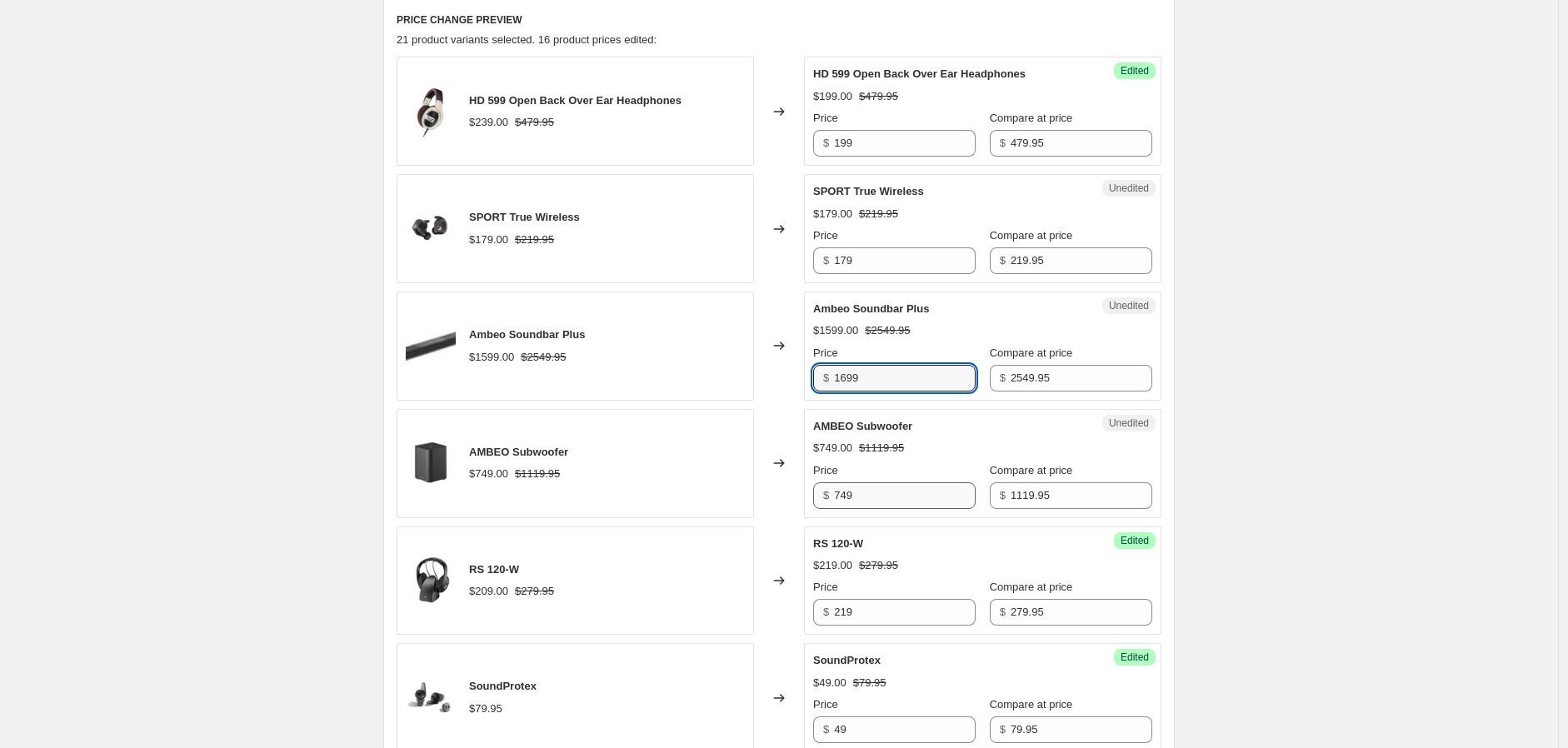
type input "1699"
click at [847, 495] on input "749" at bounding box center [905, 494] width 141 height 26
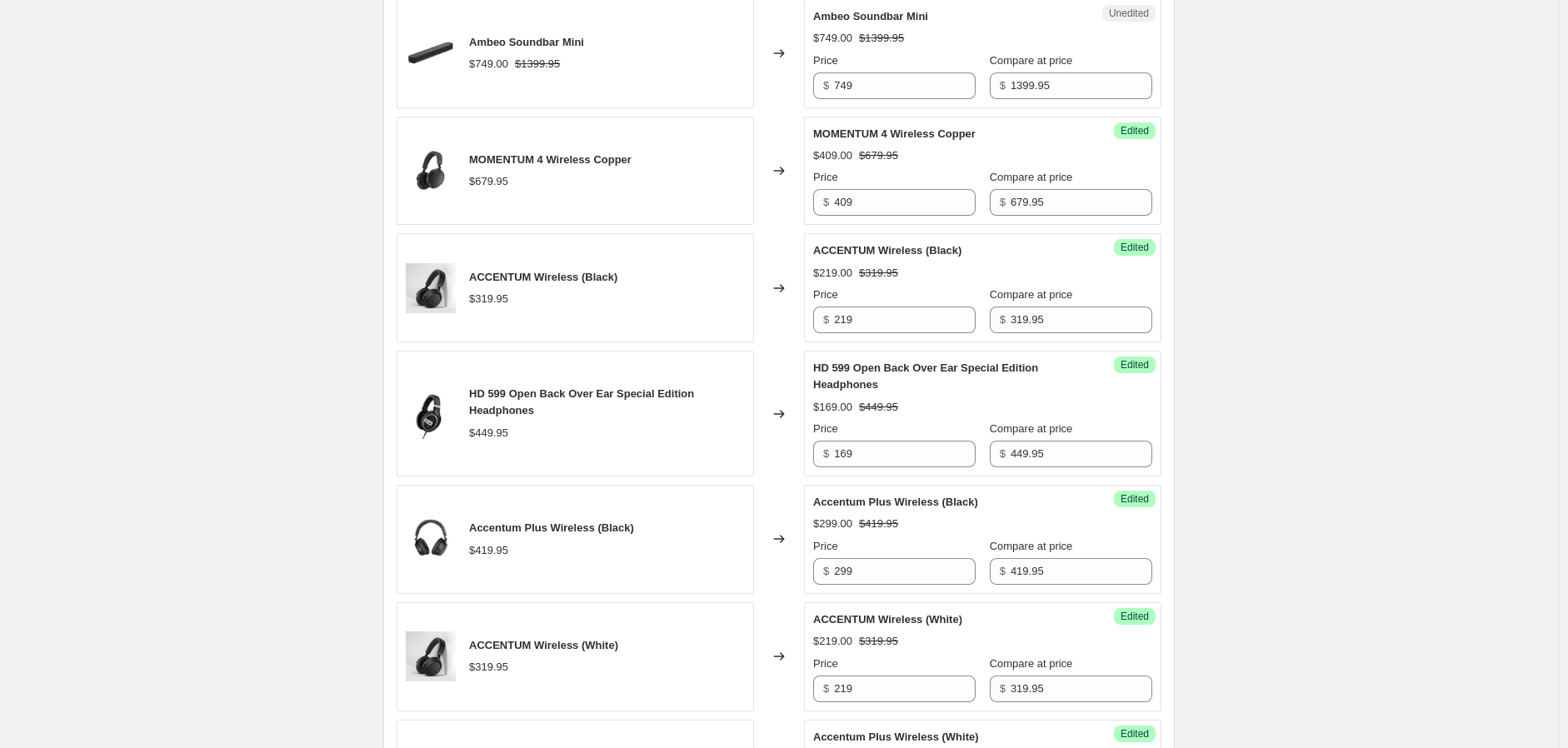
scroll to position [1295, 0]
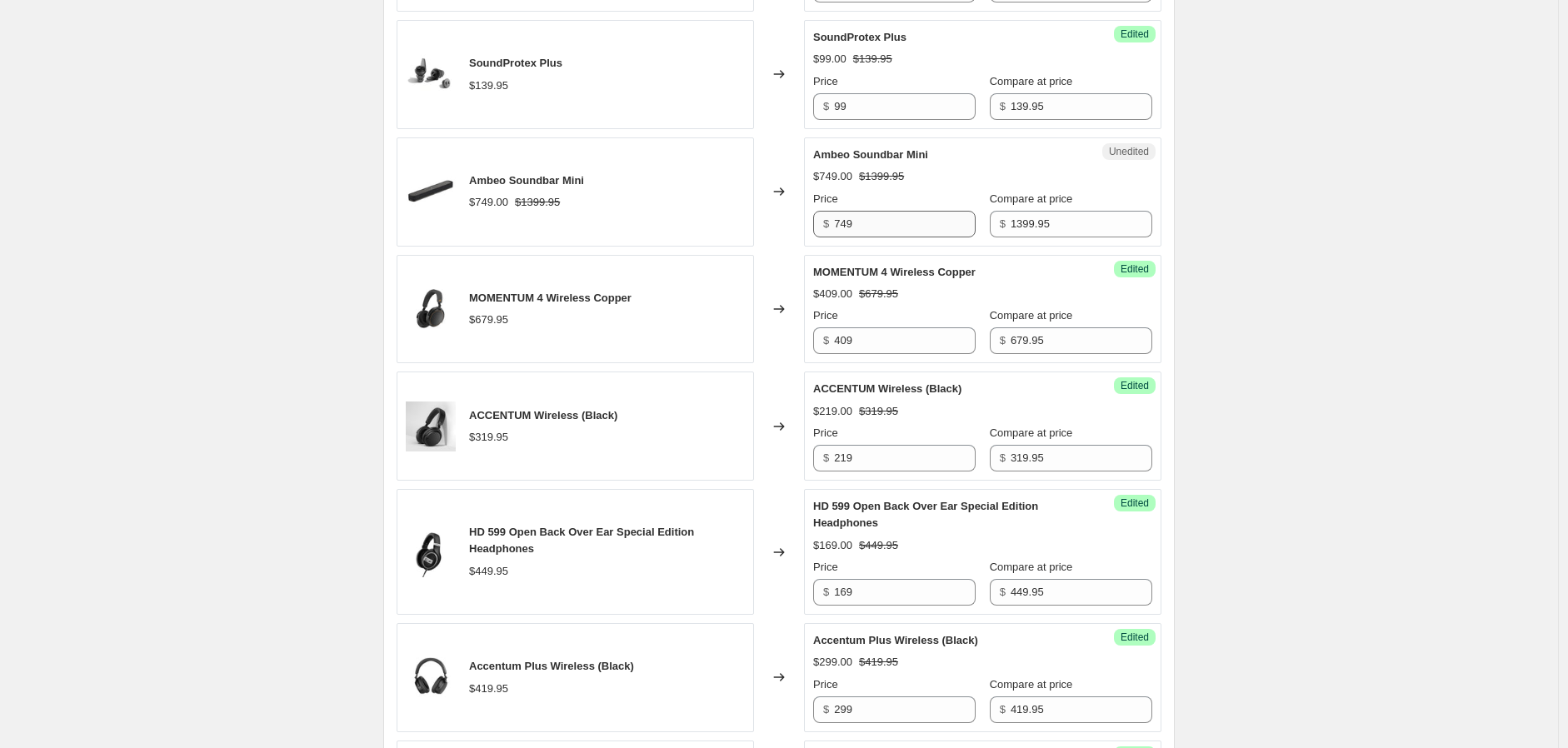
type input "799"
click at [881, 226] on input "749" at bounding box center [905, 223] width 141 height 26
click at [847, 223] on input "749" at bounding box center [905, 223] width 141 height 26
click at [852, 226] on input "749" at bounding box center [905, 223] width 141 height 26
type input "799"
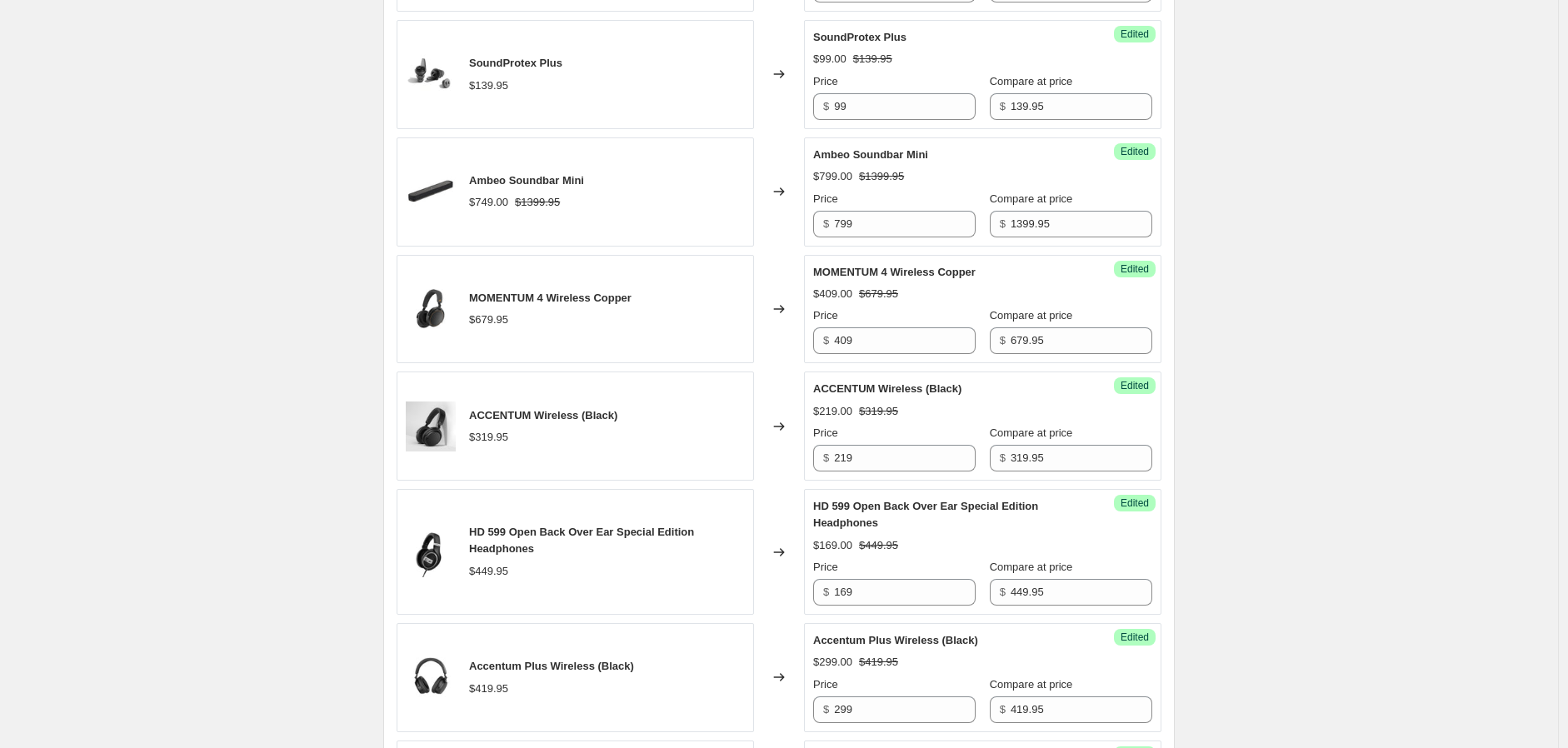
click at [1354, 263] on div "Create new price change job. This page is ready Create new price change job Dra…" at bounding box center [779, 496] width 1558 height 3584
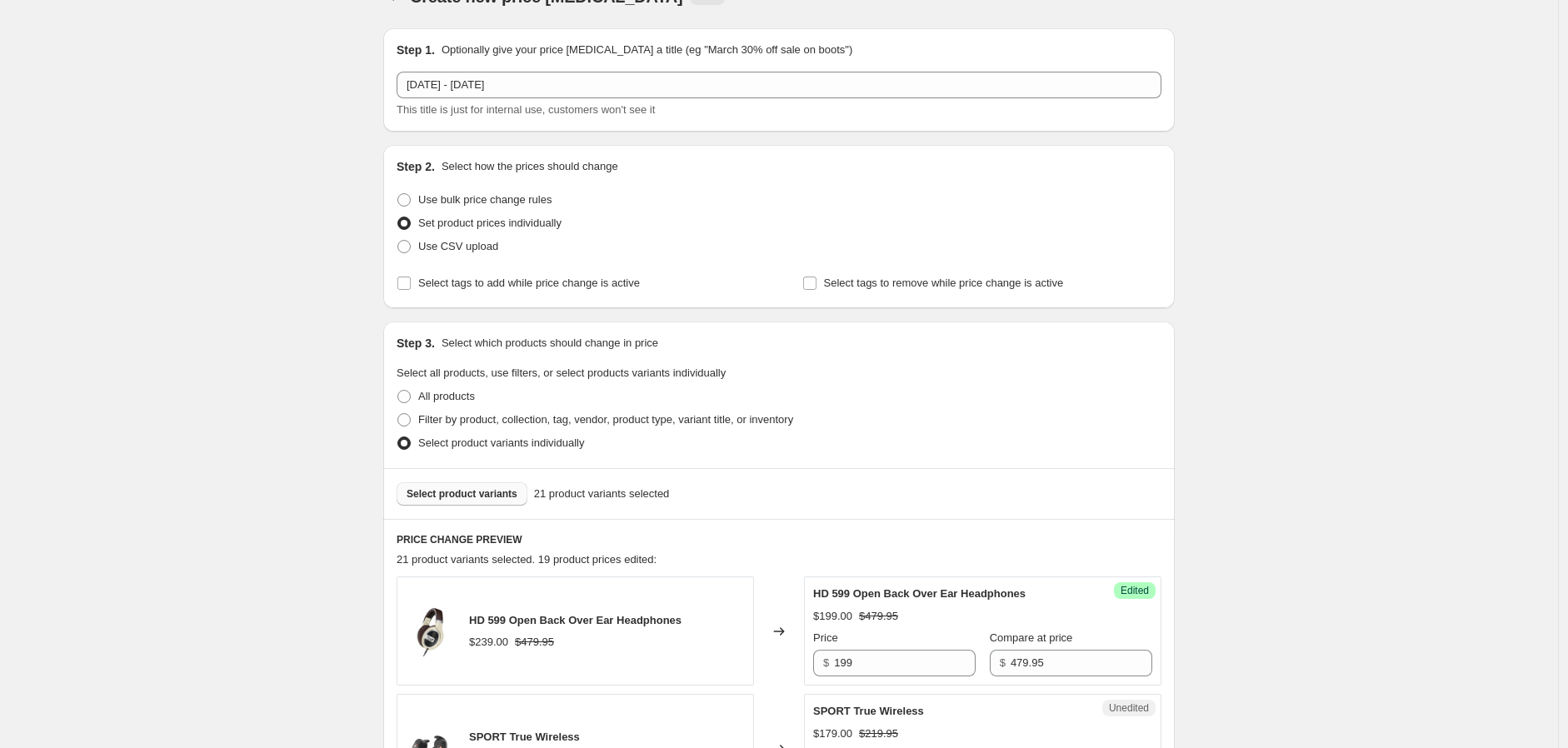
scroll to position [0, 0]
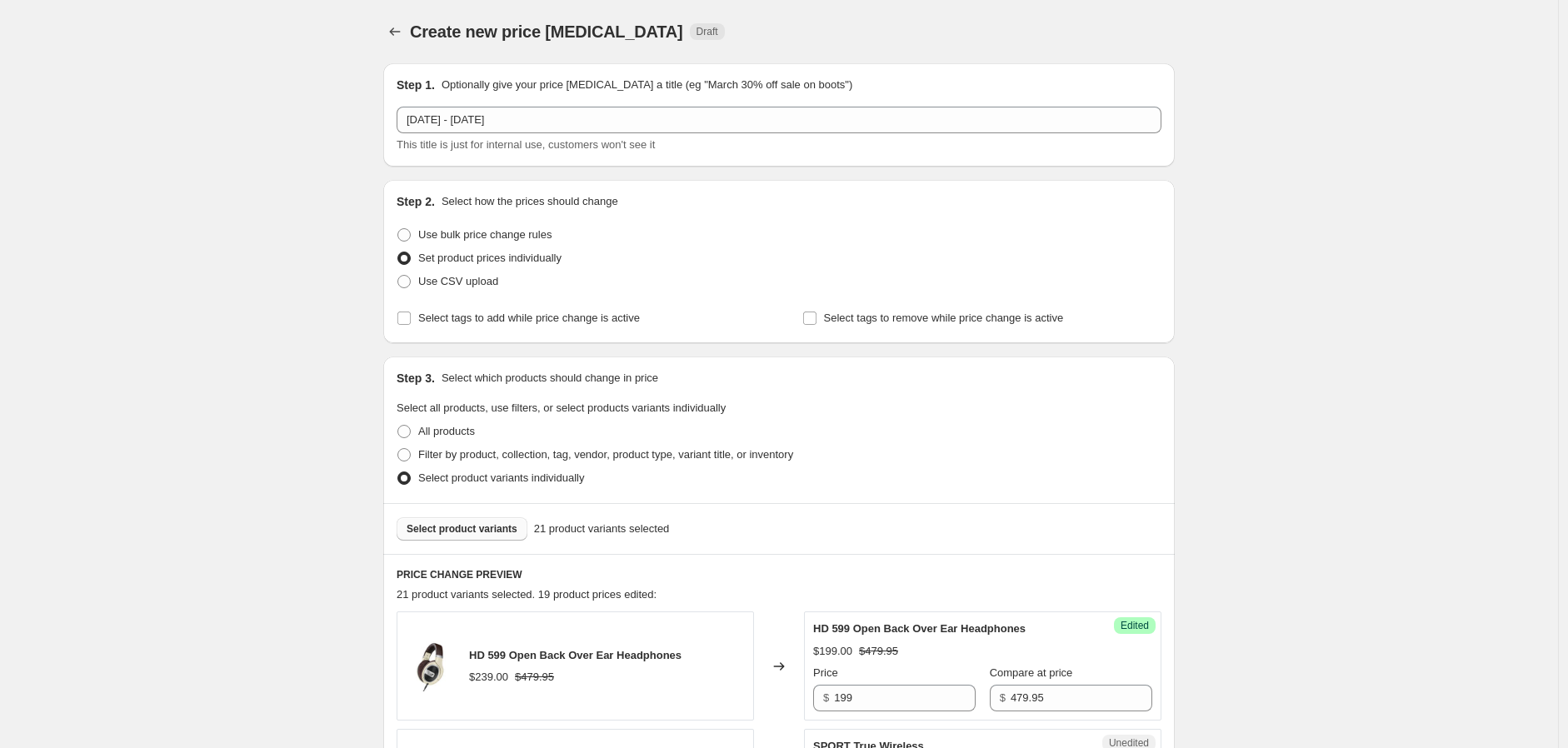
click at [493, 531] on span "Select product variants" at bounding box center [462, 529] width 111 height 14
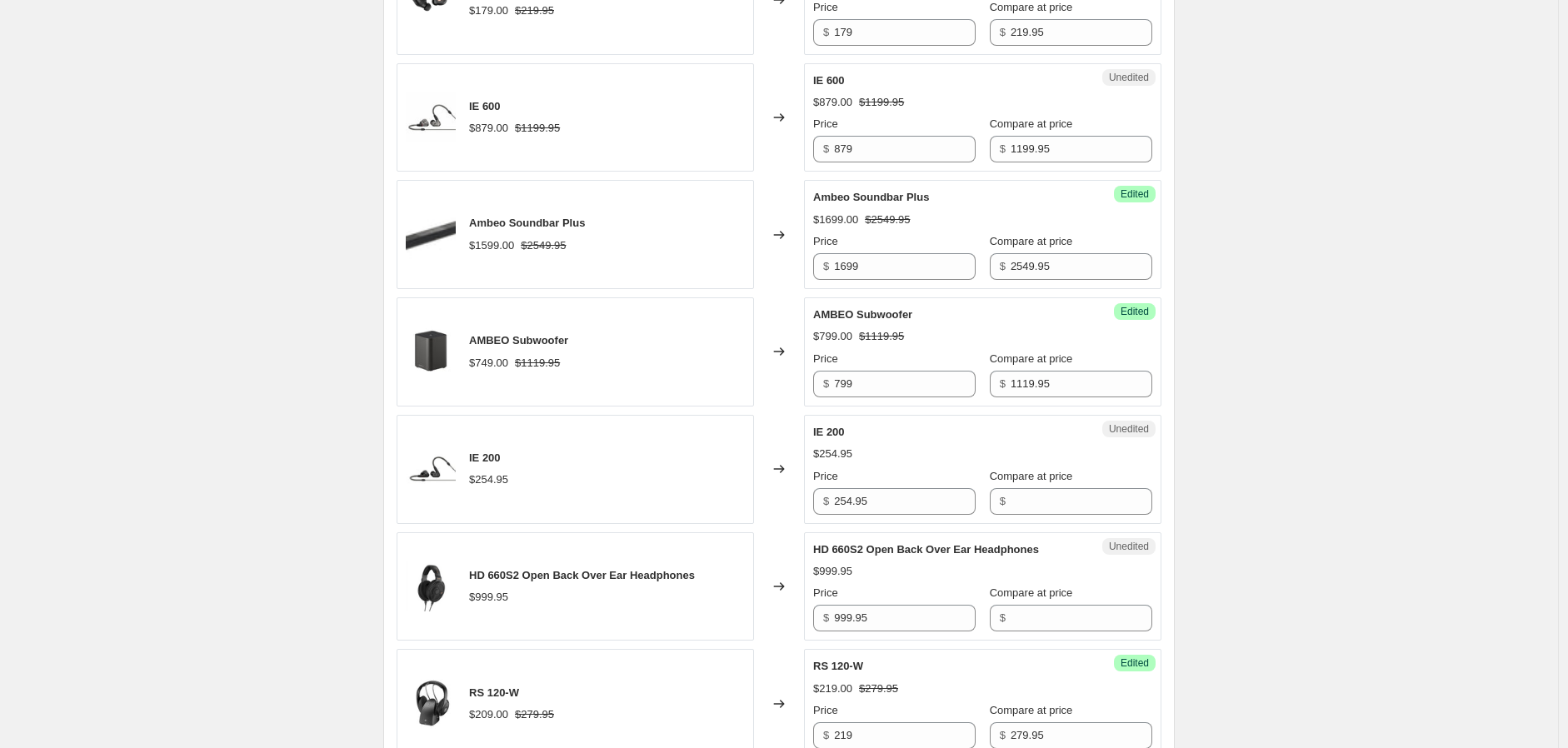
scroll to position [1110, 0]
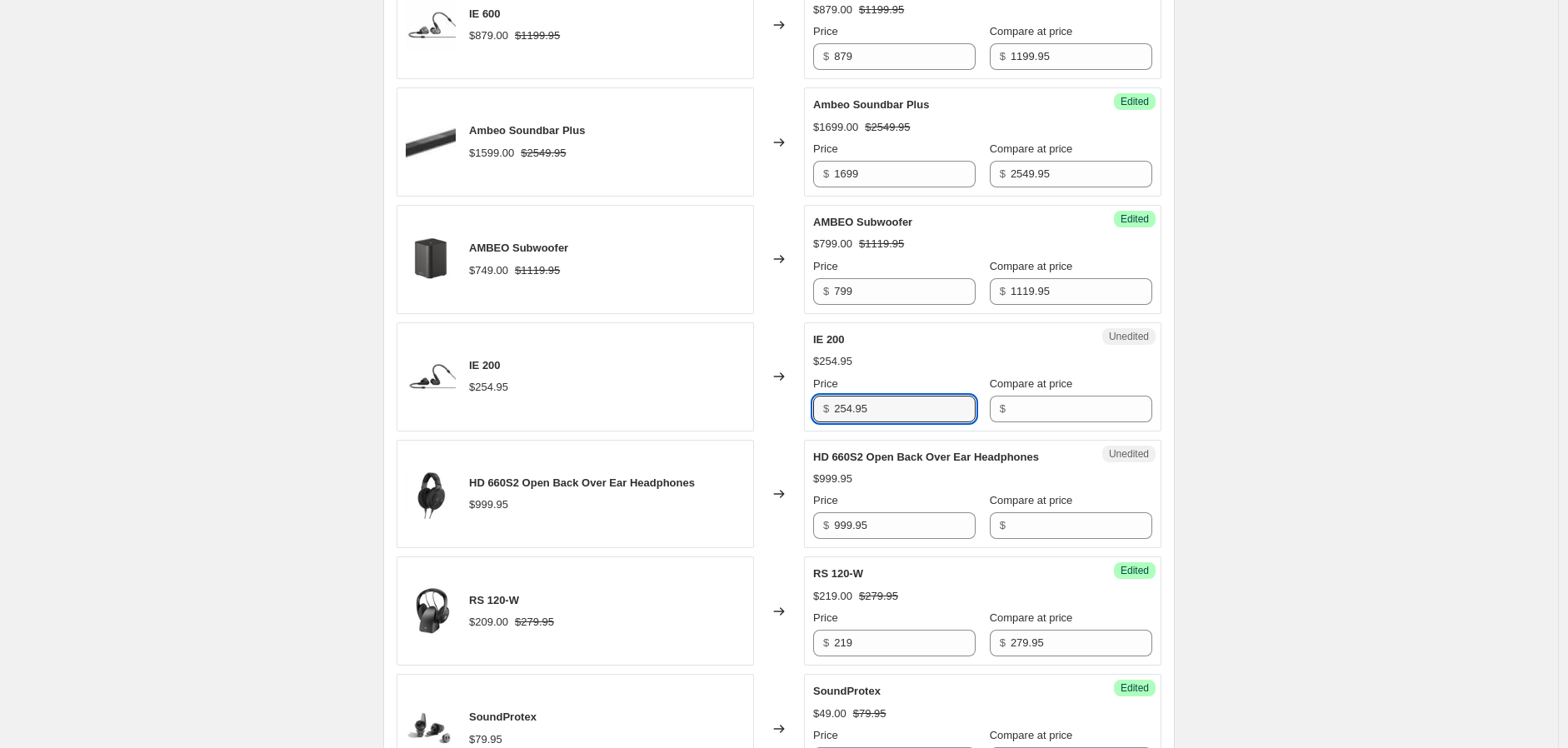
drag, startPoint x: 918, startPoint y: 407, endPoint x: 814, endPoint y: 404, distance: 104.0
click at [814, 404] on div "Unedited IE 200 $254.95 Price $ 254.95 Compare at price $" at bounding box center [983, 376] width 357 height 109
type input "254.95"
click at [1071, 419] on input "Compare at price" at bounding box center [1081, 409] width 141 height 26
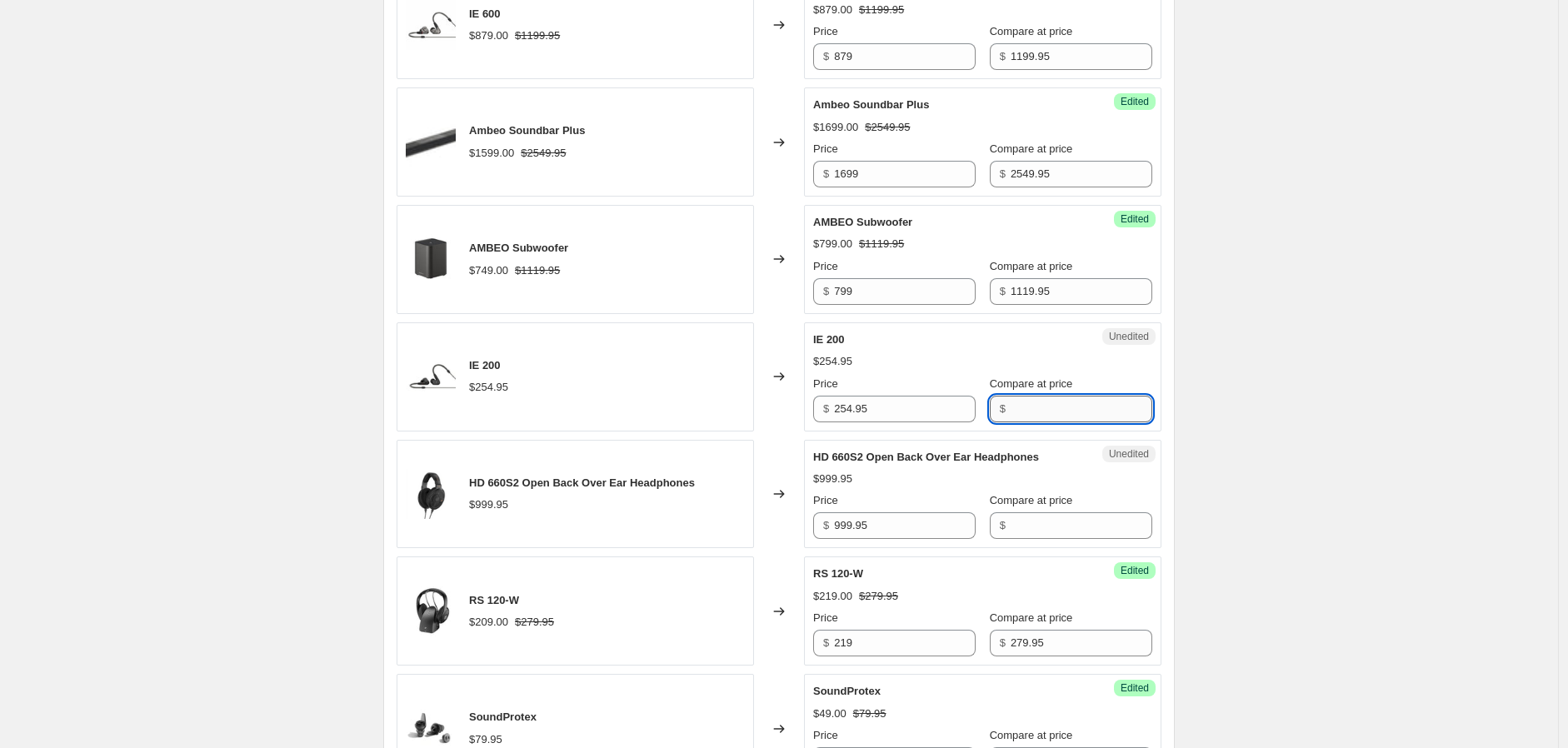
paste input "254.95"
type input "254.95"
click at [971, 419] on div "Price $ 254.95 Compare at price $ 254.95" at bounding box center [983, 399] width 340 height 47
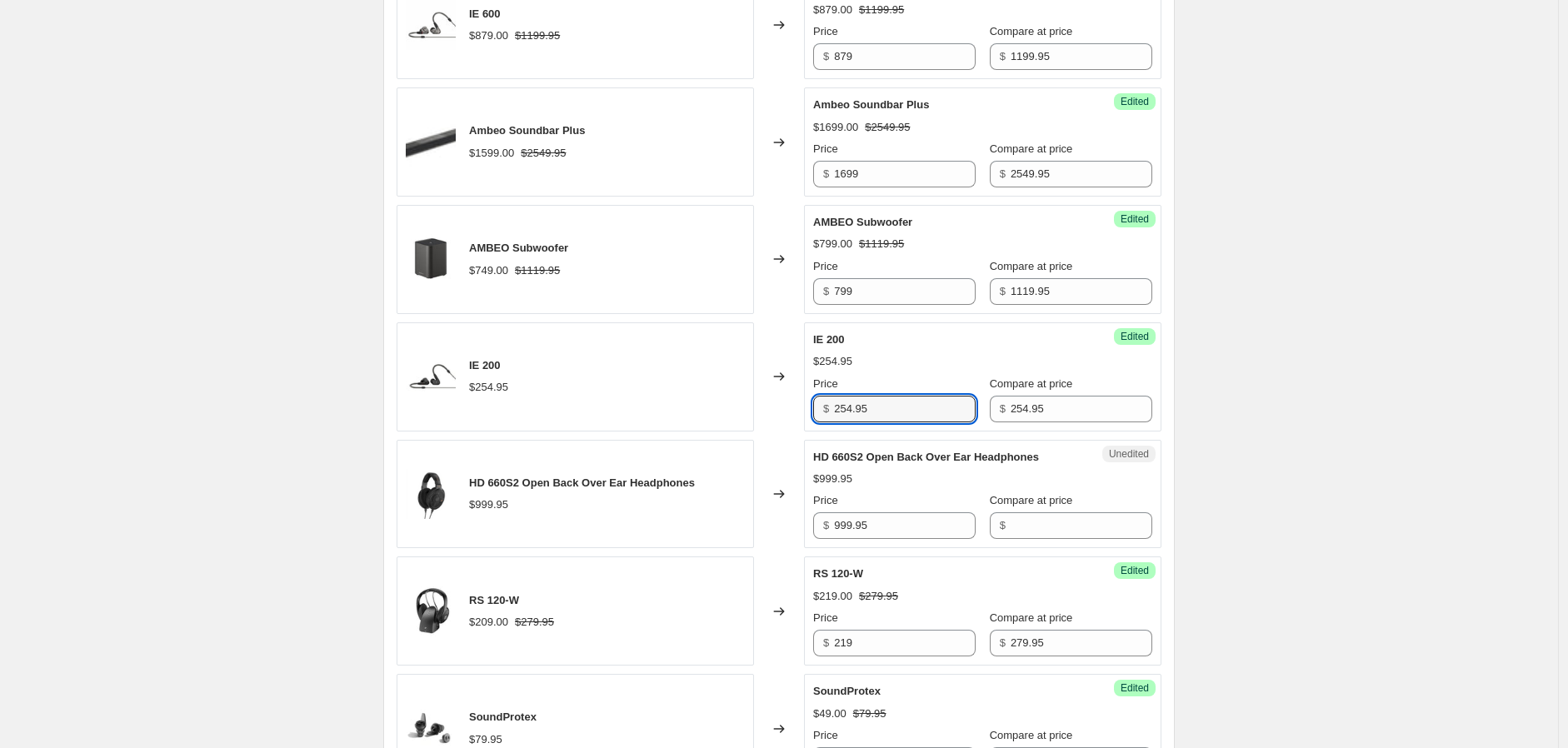
drag, startPoint x: 843, startPoint y: 413, endPoint x: 796, endPoint y: 413, distance: 47.0
click at [797, 413] on div "IE 200 $254.95 Changed to Success Edited IE 200 $254.95 Price $ 254.95 Compare …" at bounding box center [779, 376] width 765 height 109
type input "169"
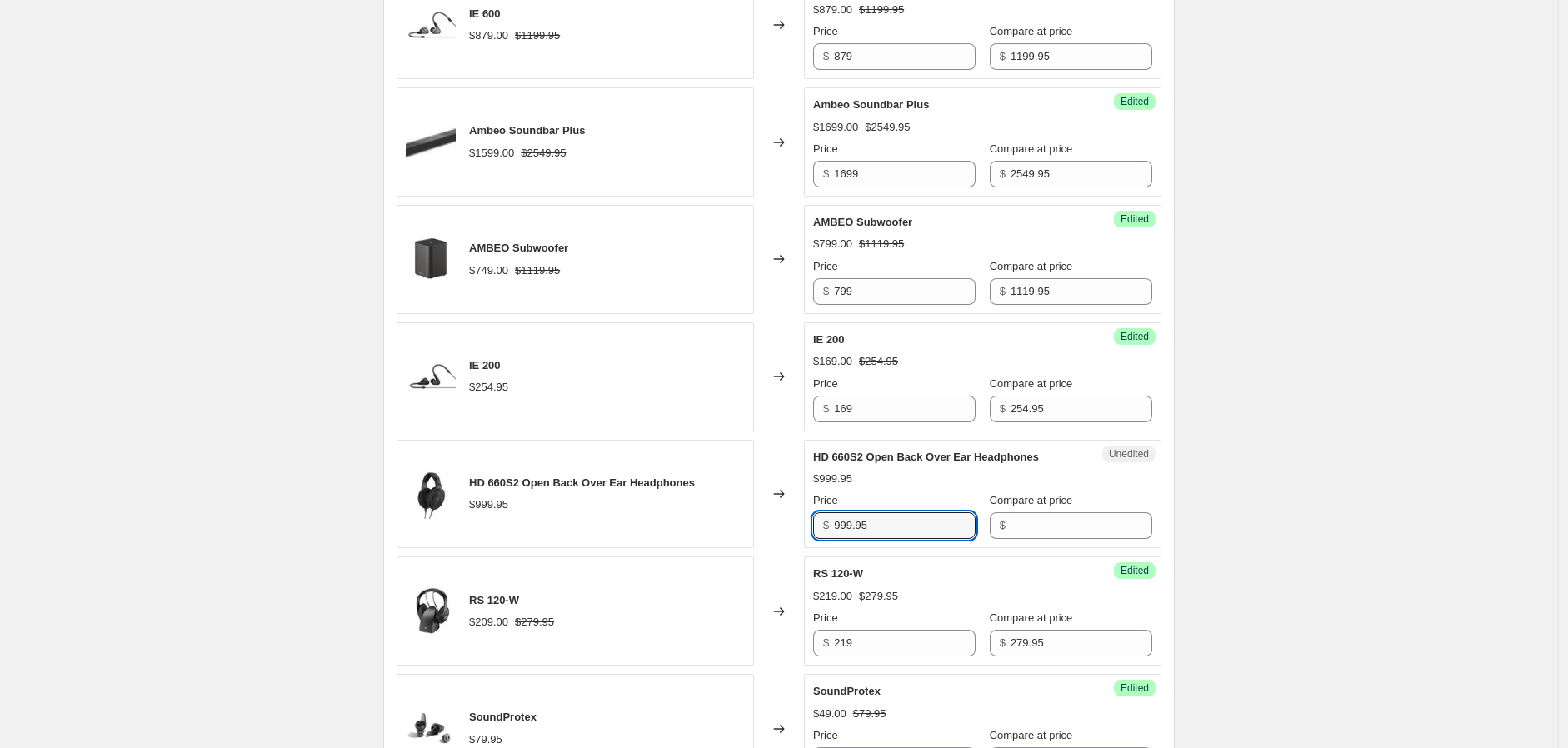
drag, startPoint x: 896, startPoint y: 528, endPoint x: 802, endPoint y: 522, distance: 94.2
click at [802, 522] on div "HD 660S2 Open Back Over Ear Headphones $999.95 Changed to Unedited HD 660S2 Ope…" at bounding box center [779, 494] width 765 height 109
click at [1025, 525] on input "Compare at price" at bounding box center [1081, 525] width 141 height 26
paste input "999.95"
type input "999.95"
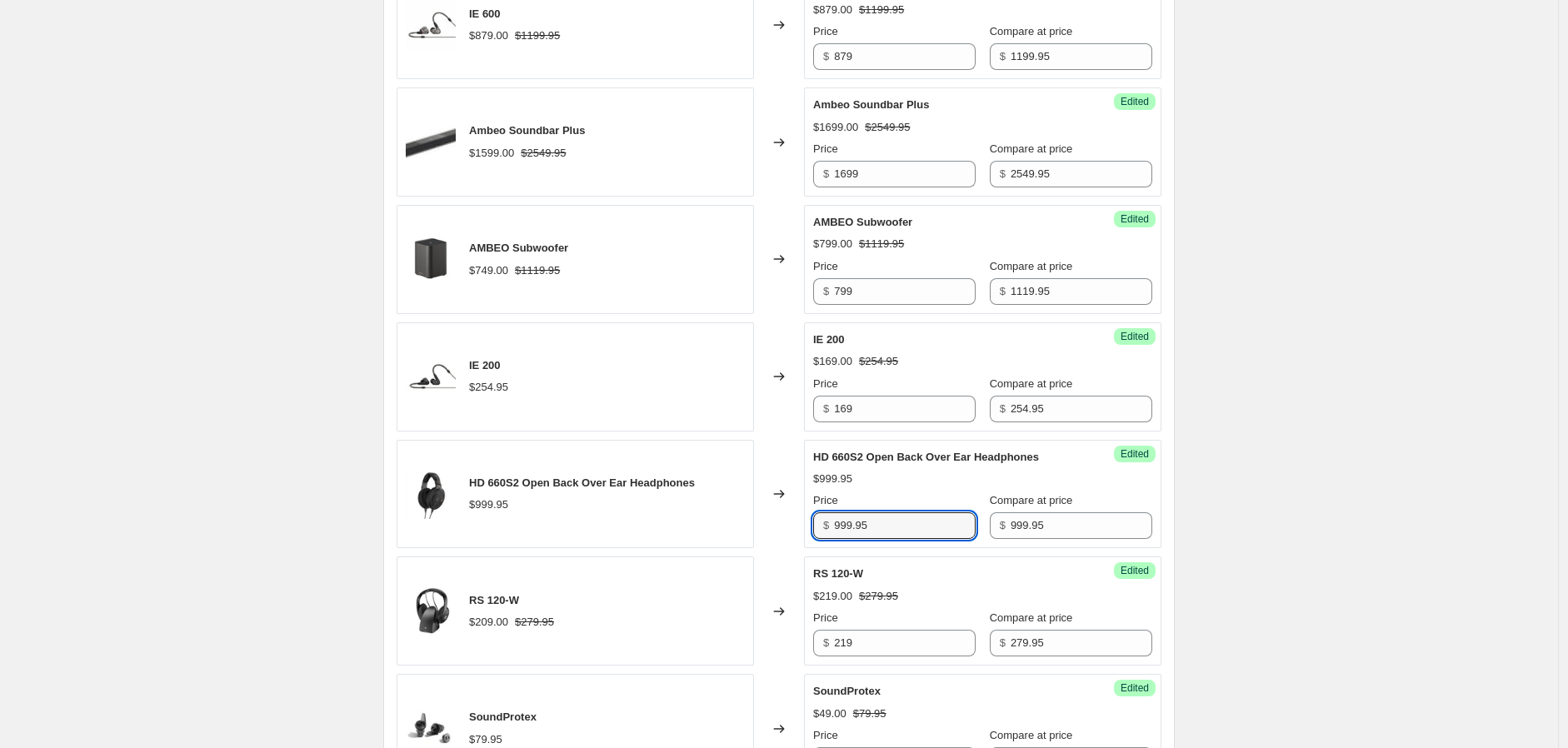
drag, startPoint x: 879, startPoint y: 521, endPoint x: 791, endPoint y: 518, distance: 88.1
click at [798, 519] on div "HD 660S2 Open Back Over Ear Headphones $999.95 Changed to Success Edited HD 660…" at bounding box center [779, 494] width 765 height 109
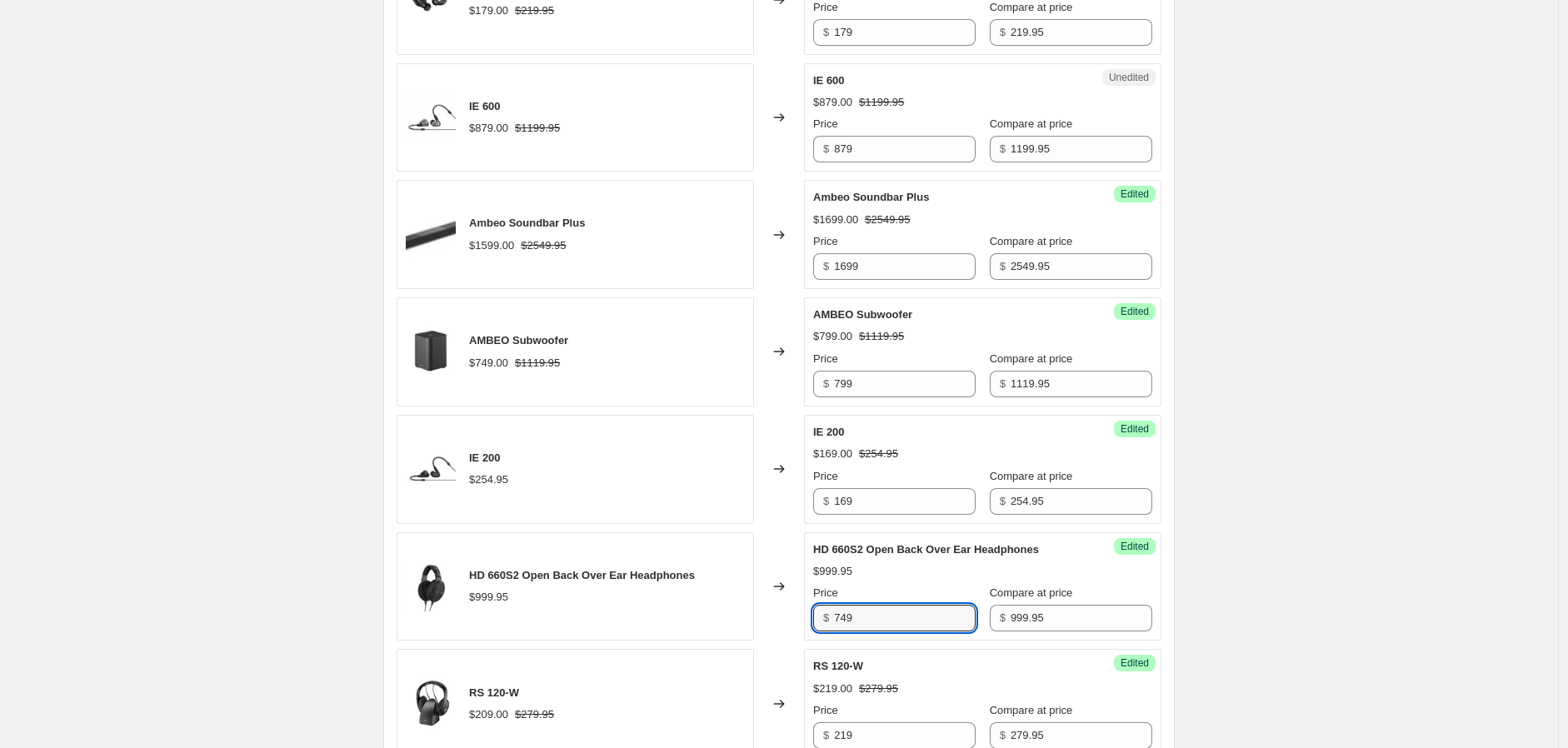
scroll to position [1202, 0]
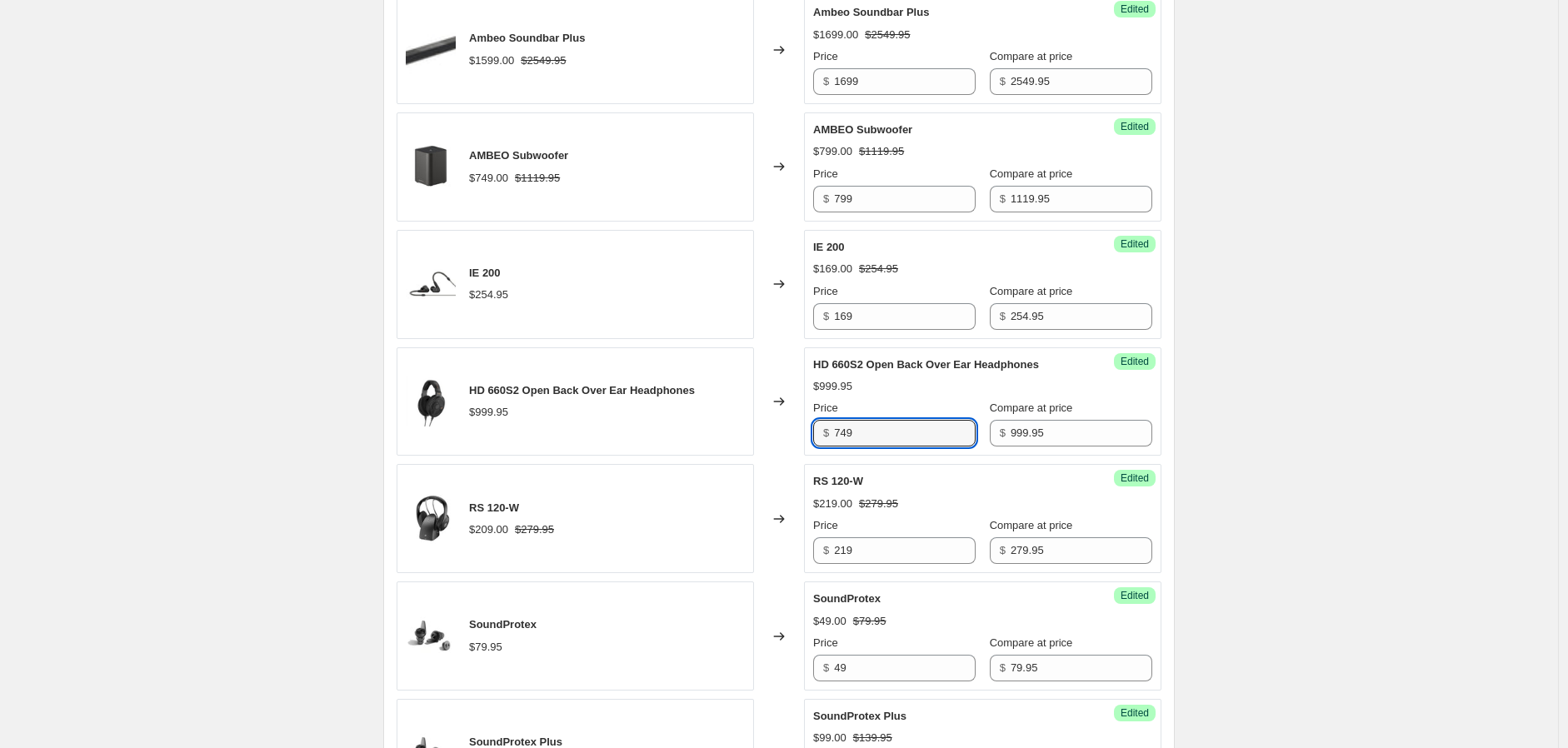
type input "749"
click at [1240, 399] on div "Create new price change job. This page is ready Create new price change job Dra…" at bounding box center [779, 589] width 1558 height 3584
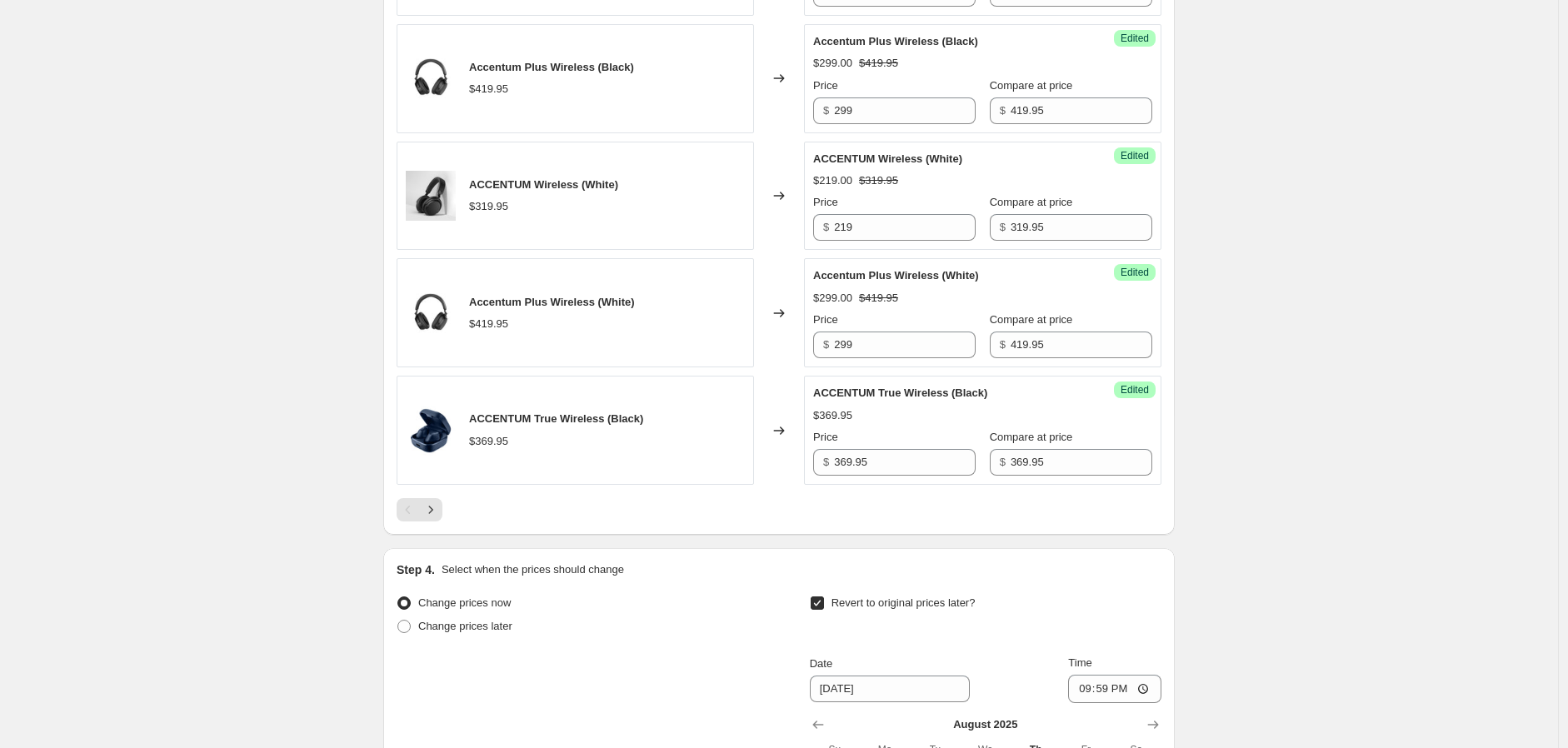
scroll to position [2499, 0]
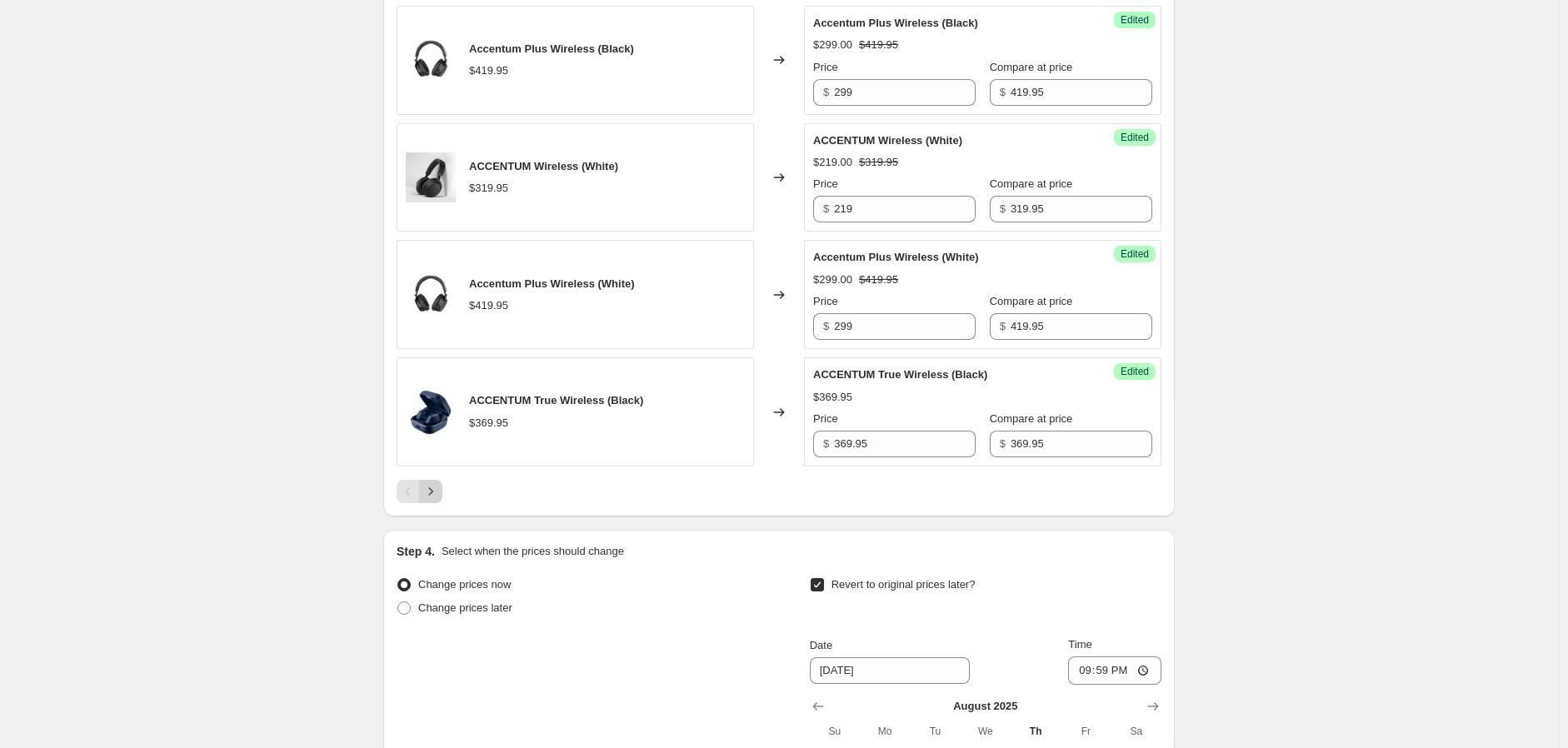
click at [428, 498] on icon "Next" at bounding box center [430, 491] width 17 height 17
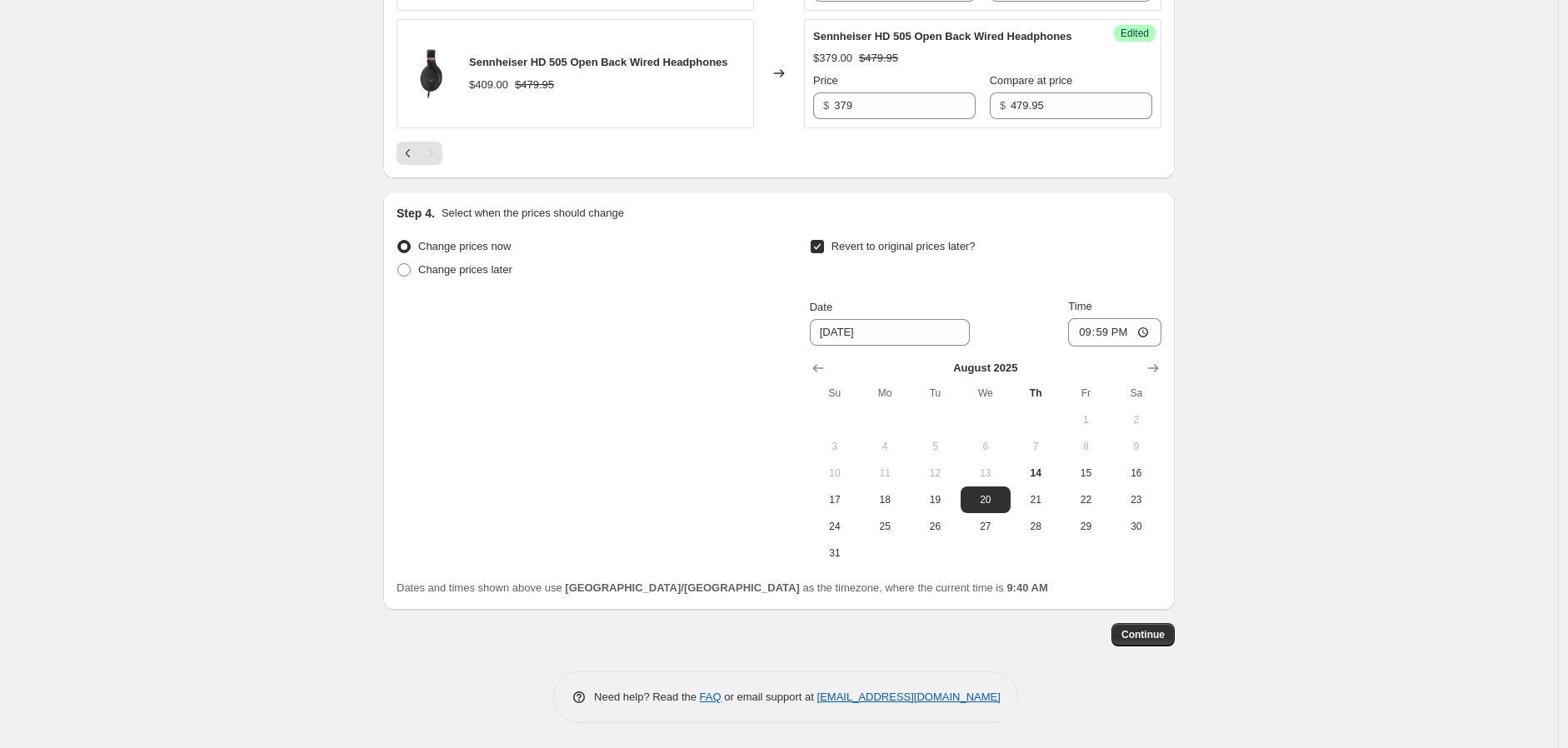
scroll to position [1313, 0]
click at [1155, 636] on span "Continue" at bounding box center [1143, 635] width 43 height 14
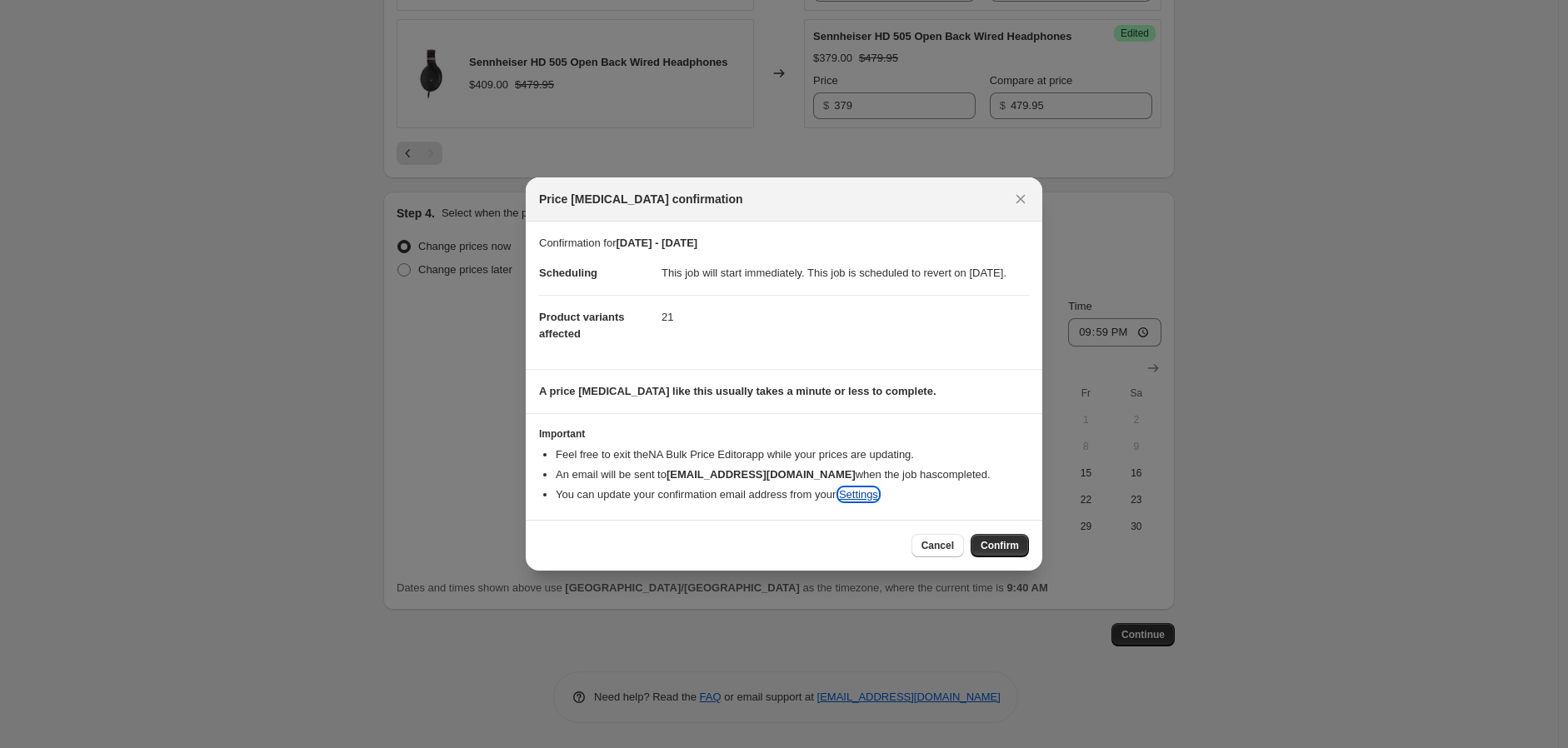
click at [864, 500] on link "Settings" at bounding box center [859, 493] width 39 height 13
click at [925, 557] on button "Cancel" at bounding box center [938, 545] width 53 height 23
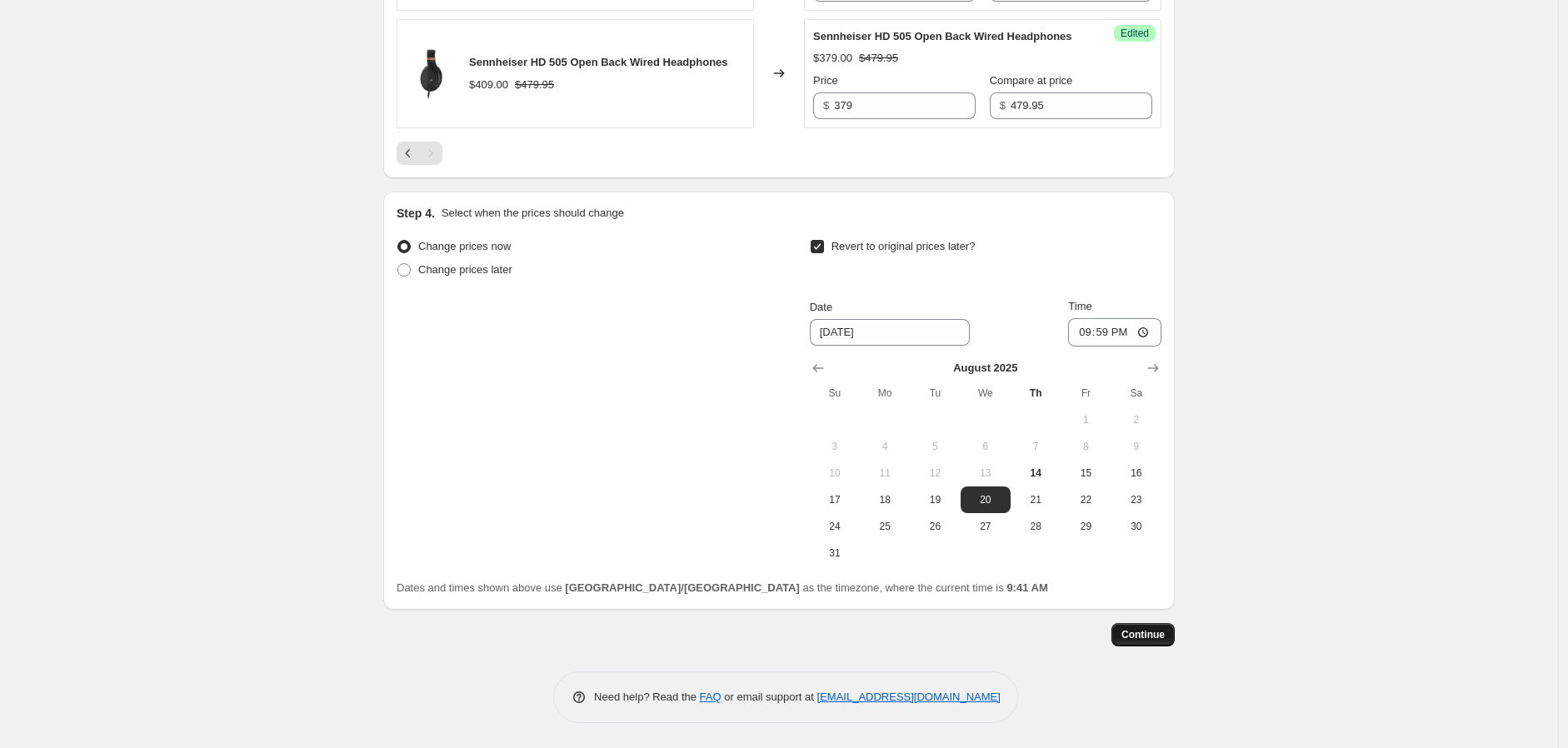
click at [1155, 636] on span "Continue" at bounding box center [1143, 635] width 43 height 14
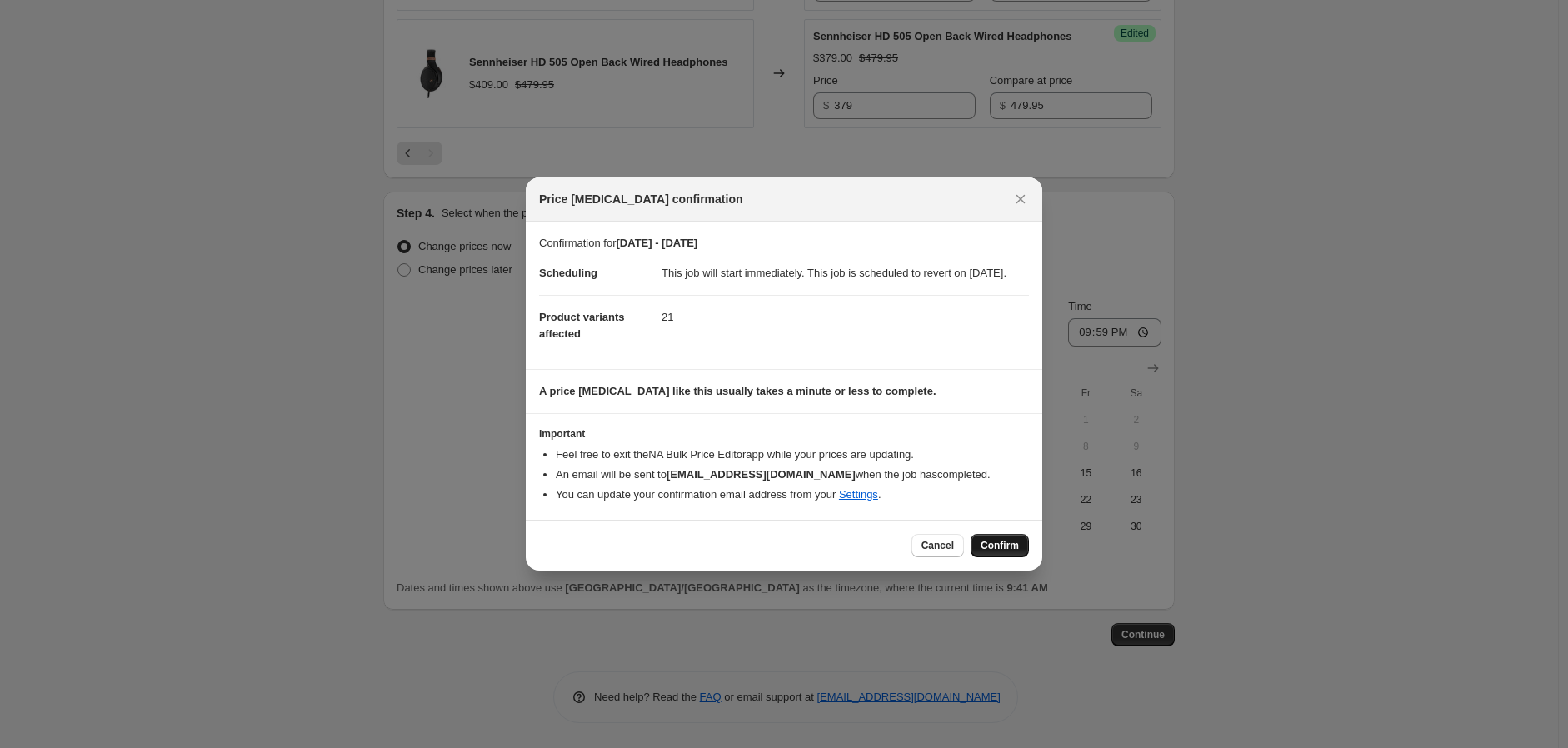
click at [1009, 552] on span "Confirm" at bounding box center [999, 546] width 38 height 14
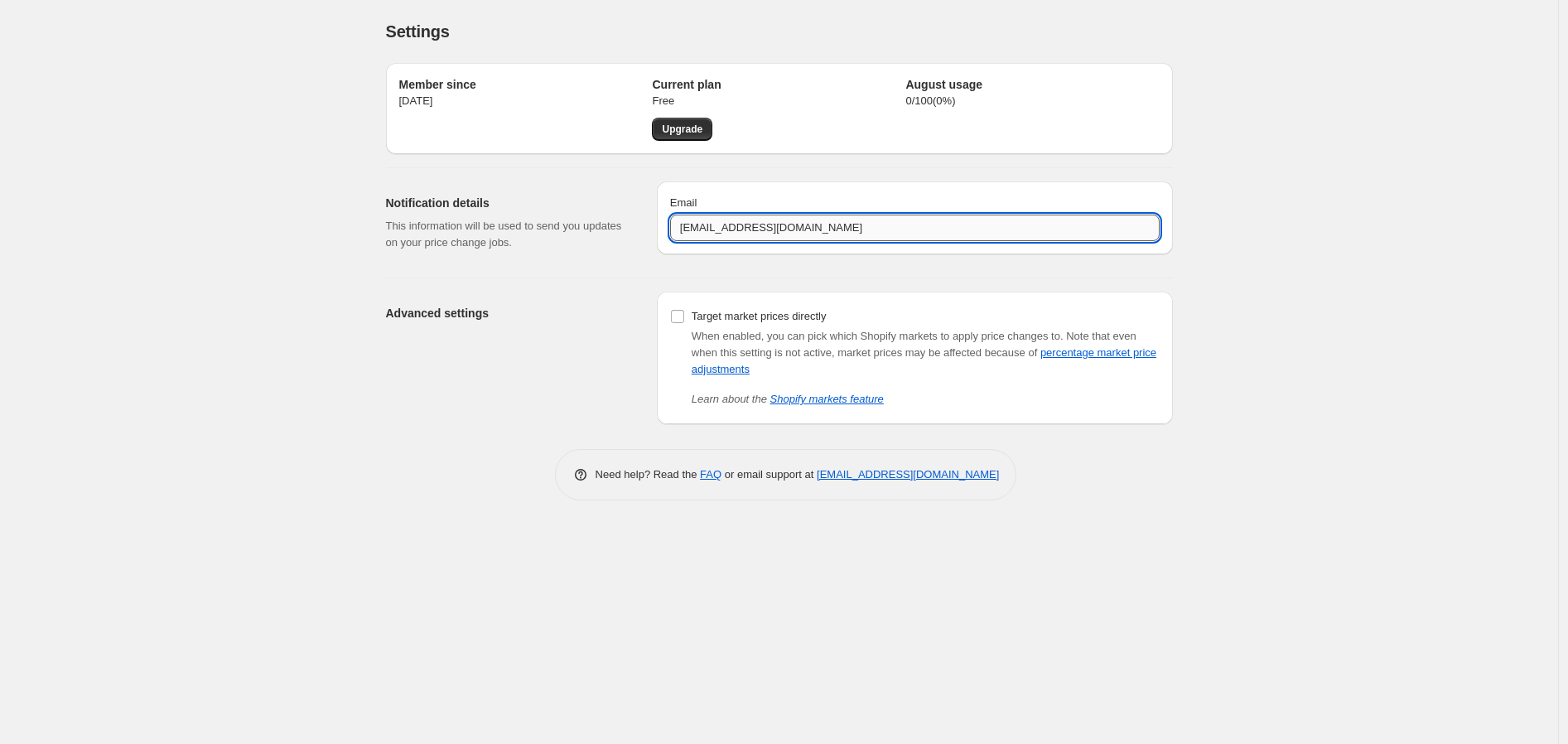
click at [810, 229] on input "CustomerService-ANZ@sennheiser-hearing.com" at bounding box center [914, 227] width 490 height 26
click at [782, 232] on input "CustomerService-ANZ@sennheiser-hearing.com" at bounding box center [914, 227] width 490 height 26
drag, startPoint x: 782, startPoint y: 227, endPoint x: 619, endPoint y: 232, distance: 163.1
click at [619, 232] on div "Notification details This information will be used to send you updates on your …" at bounding box center [772, 215] width 800 height 96
drag, startPoint x: 782, startPoint y: 228, endPoint x: 896, endPoint y: 232, distance: 114.1
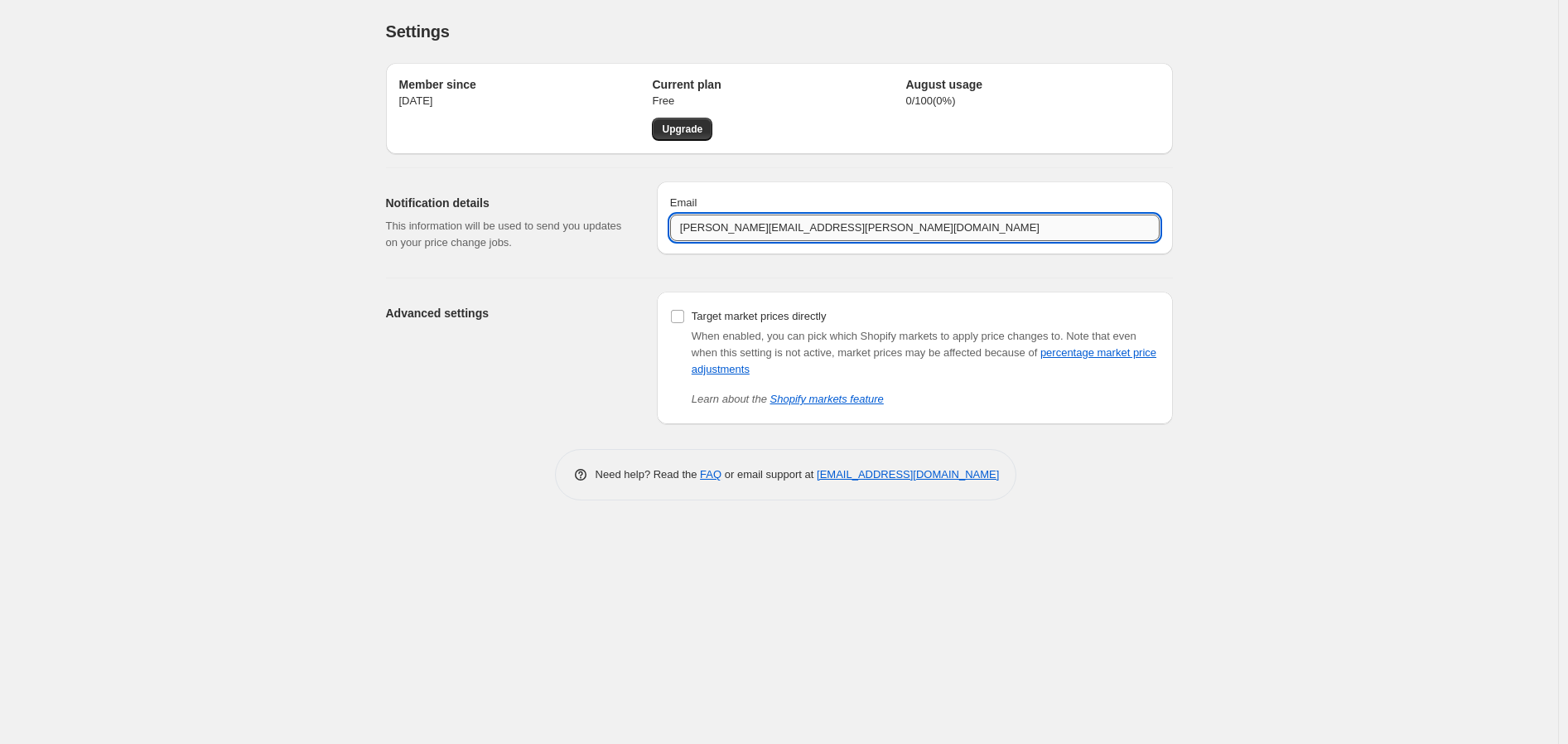
click at [896, 232] on input "valerie.lim@sennheiser-hearing.com" at bounding box center [914, 227] width 490 height 26
type input "valerie.lim@sonova.com"
